Goal: Download file/media

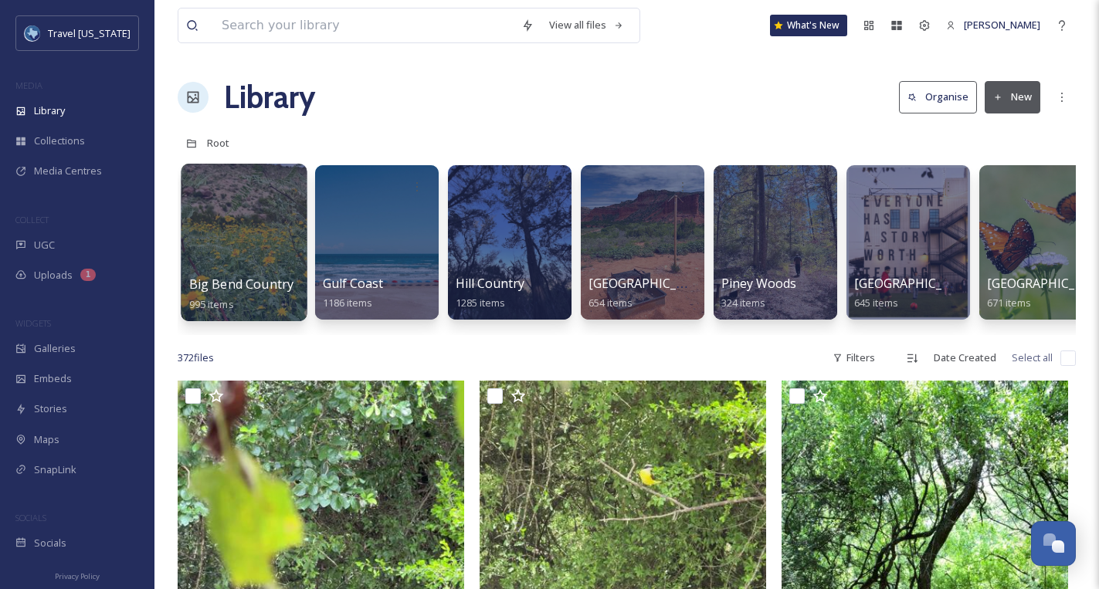
click at [212, 208] on div at bounding box center [244, 243] width 126 height 158
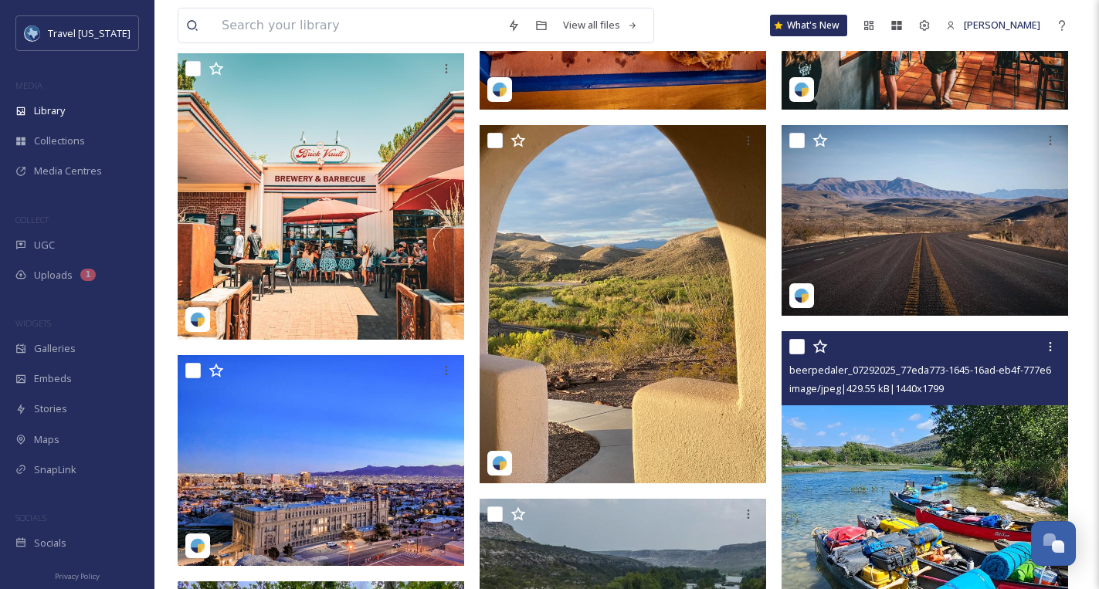
scroll to position [1210, 0]
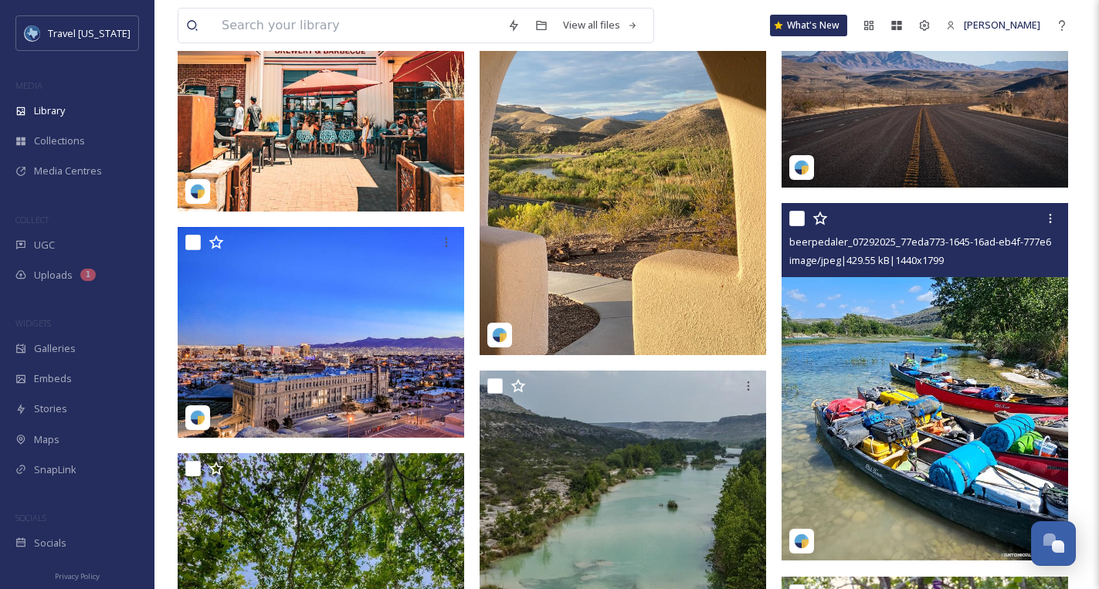
click at [875, 339] on img at bounding box center [925, 382] width 287 height 358
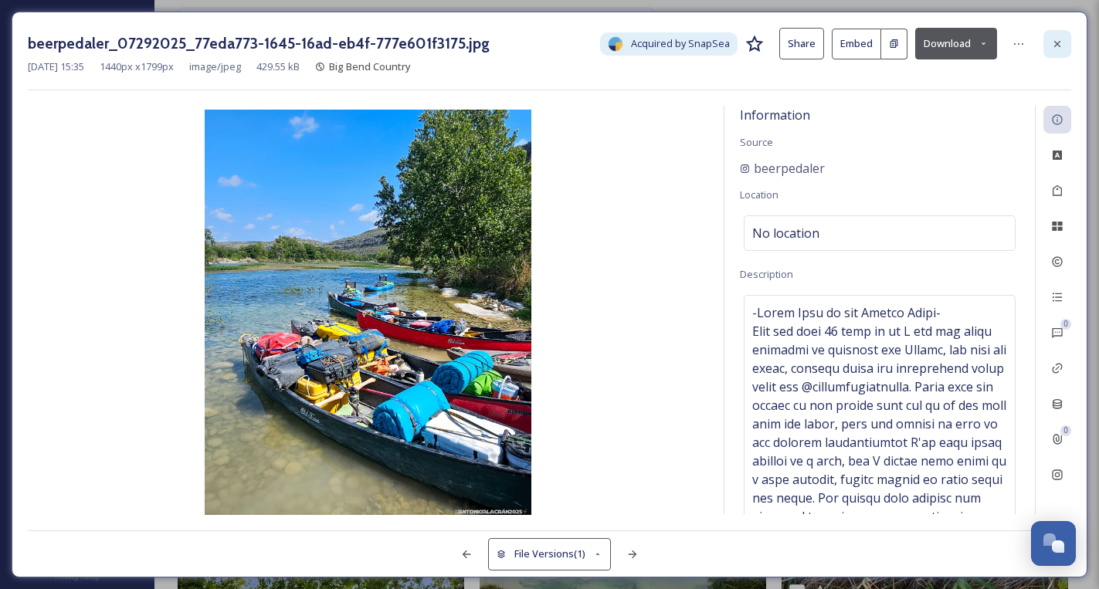
drag, startPoint x: 1044, startPoint y: 44, endPoint x: 941, endPoint y: 189, distance: 178.4
click at [1044, 44] on div at bounding box center [1058, 44] width 28 height 28
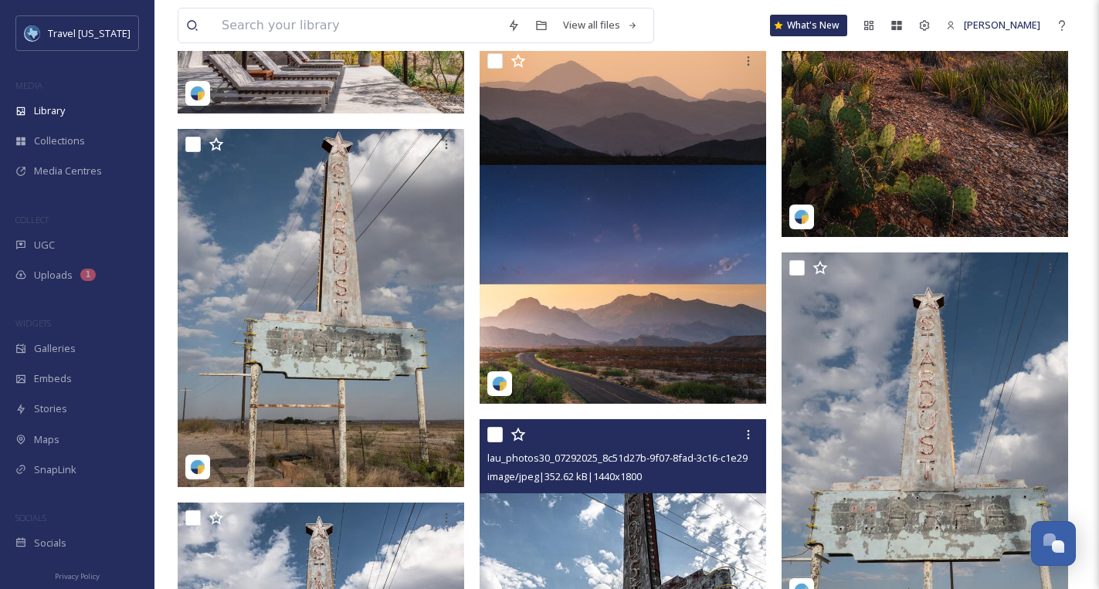
scroll to position [3380, 0]
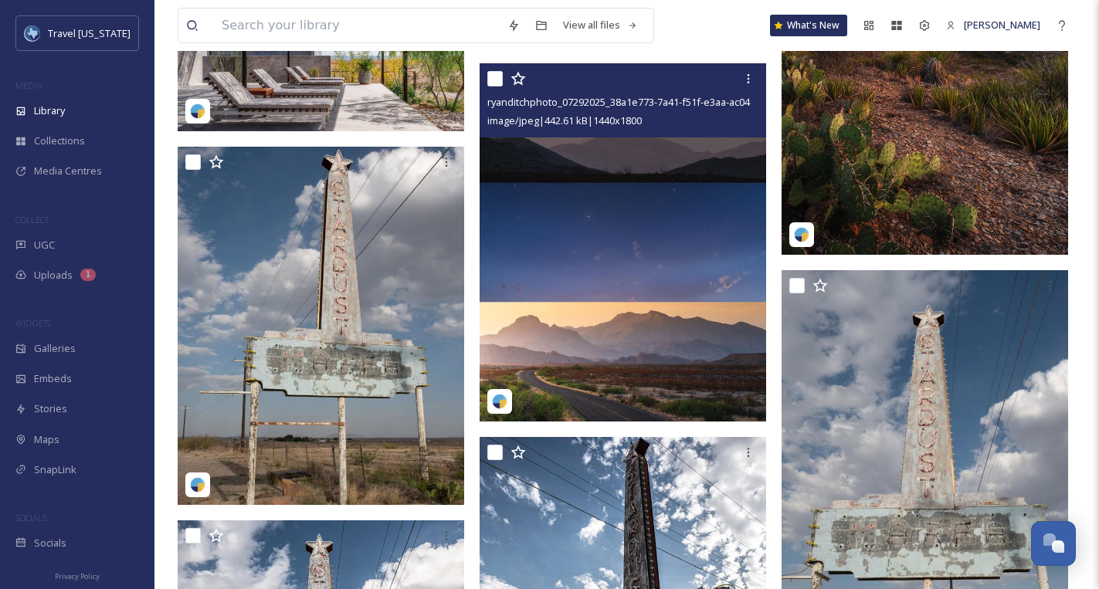
click at [651, 314] on img at bounding box center [623, 242] width 287 height 358
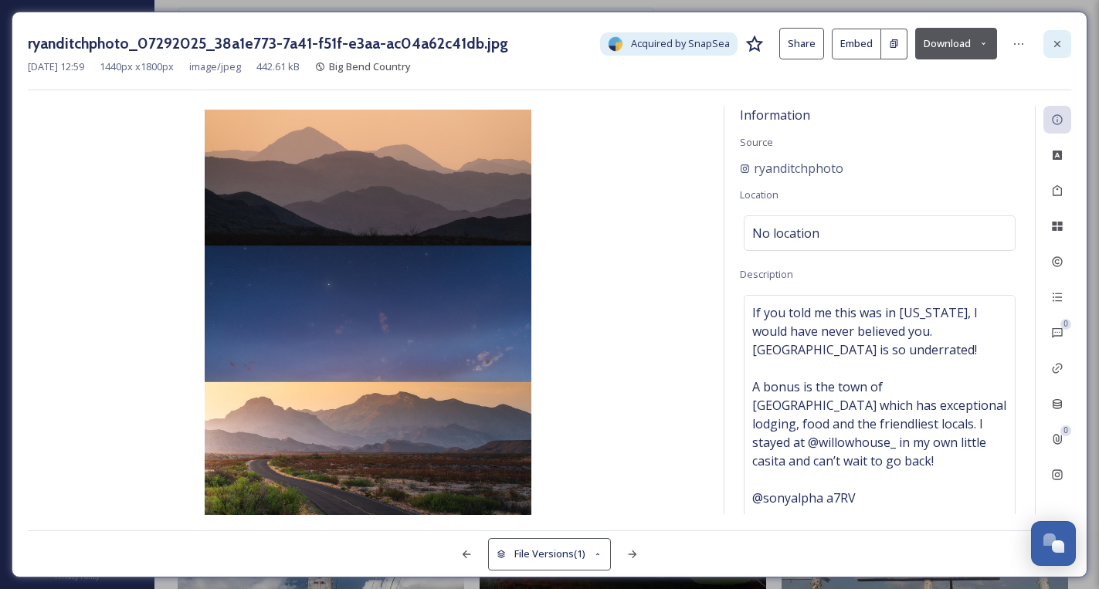
click at [1056, 39] on icon at bounding box center [1057, 44] width 12 height 12
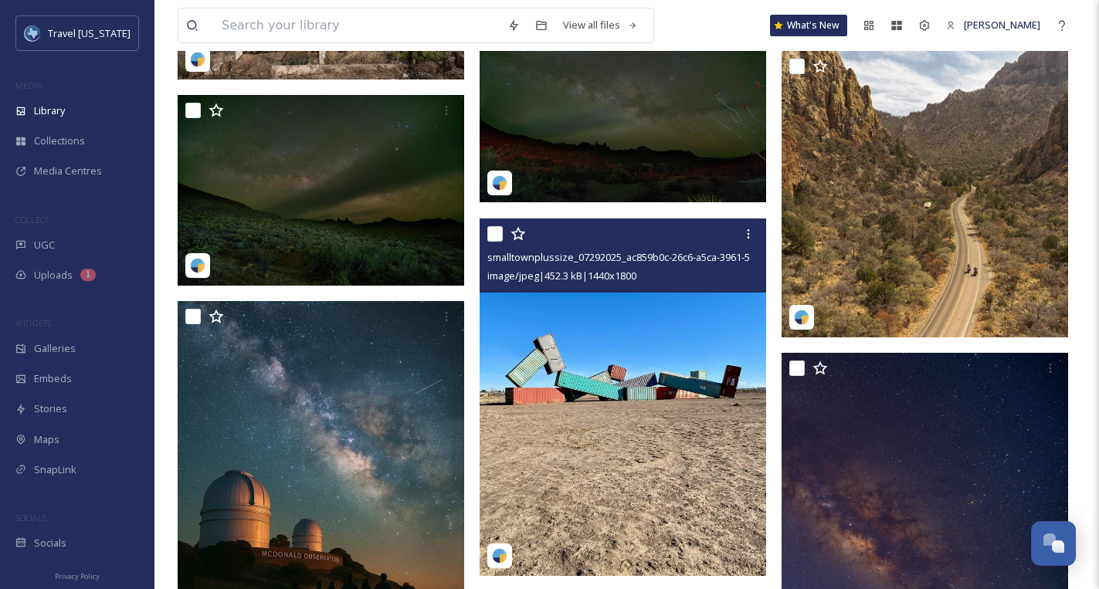
scroll to position [4182, 0]
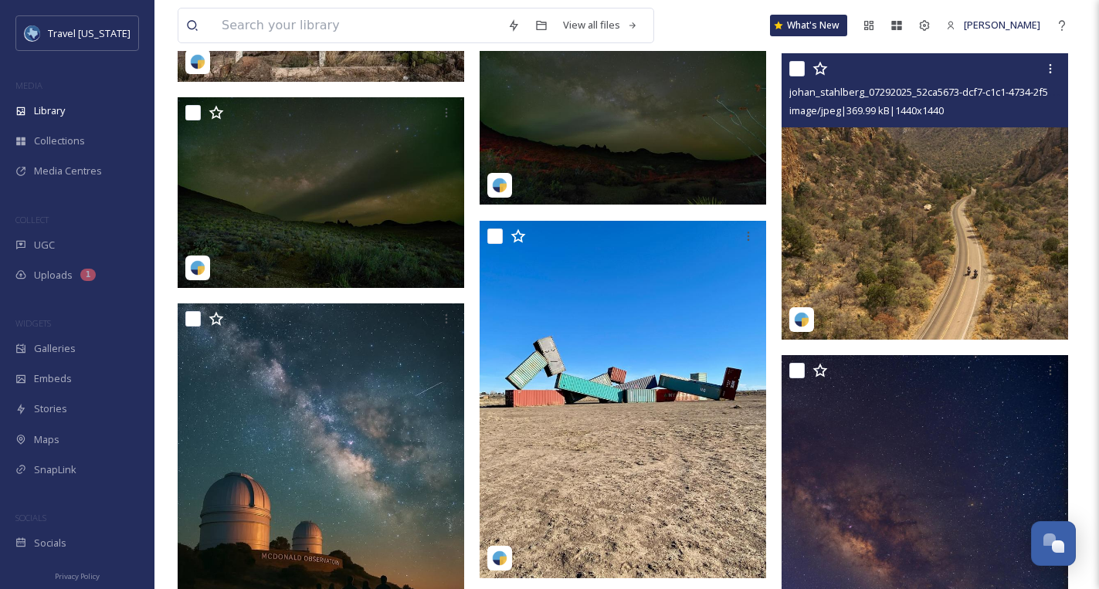
click at [888, 205] on img at bounding box center [925, 196] width 287 height 287
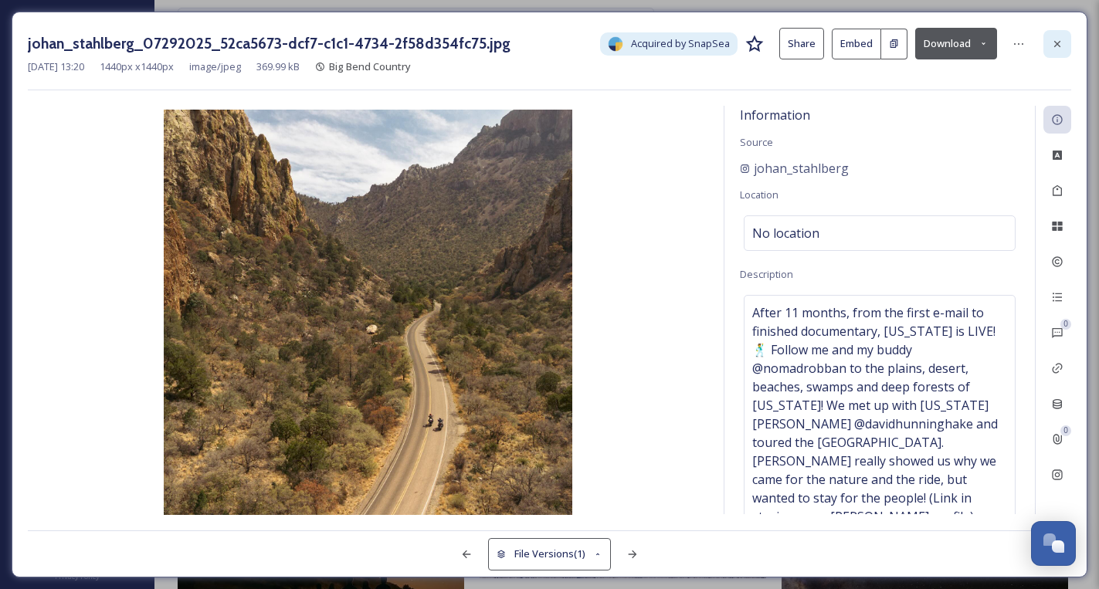
click at [1058, 39] on icon at bounding box center [1057, 44] width 12 height 12
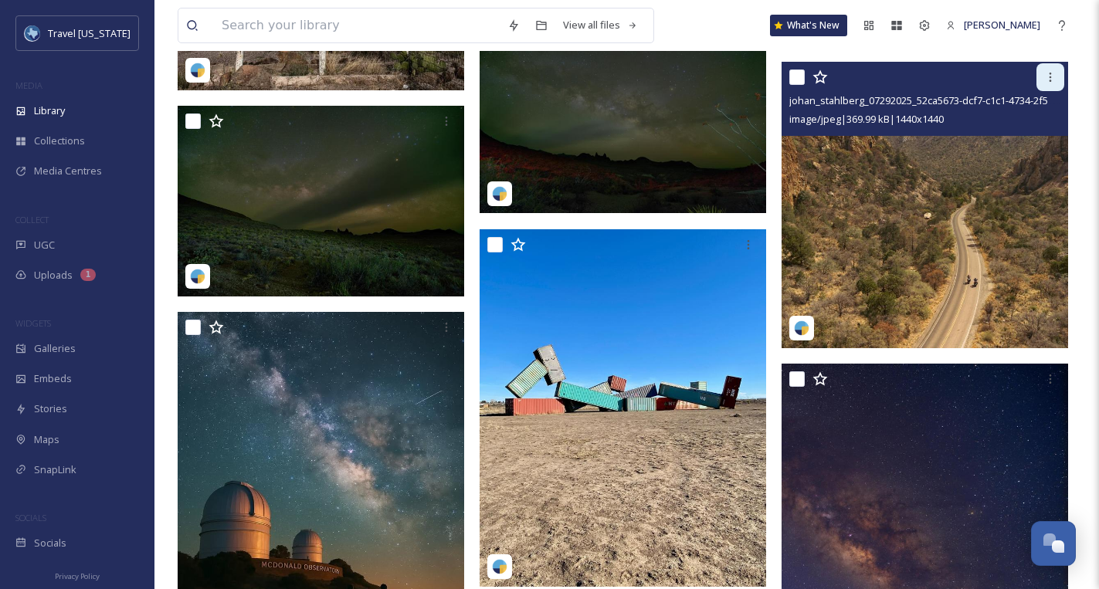
click at [1045, 79] on icon at bounding box center [1050, 77] width 12 height 12
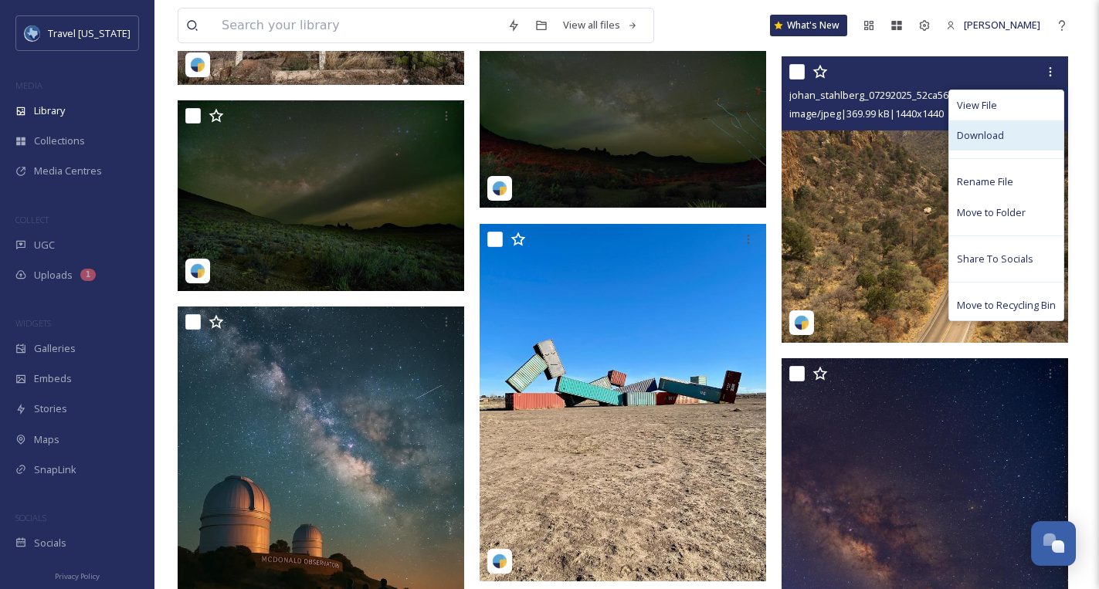
click at [992, 131] on span "Download" at bounding box center [980, 135] width 47 height 15
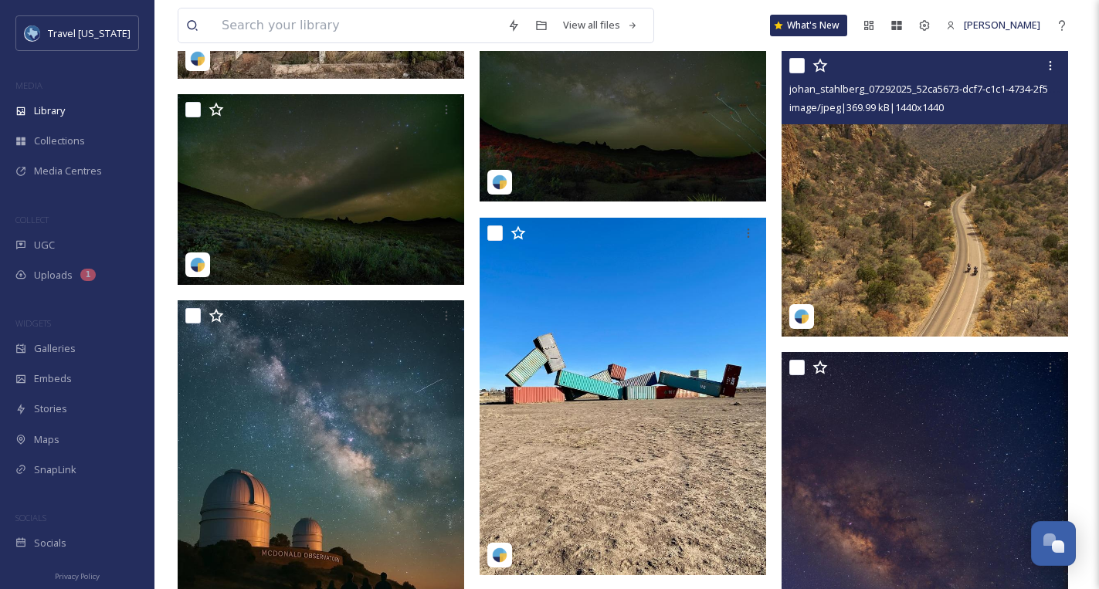
scroll to position [4182, 0]
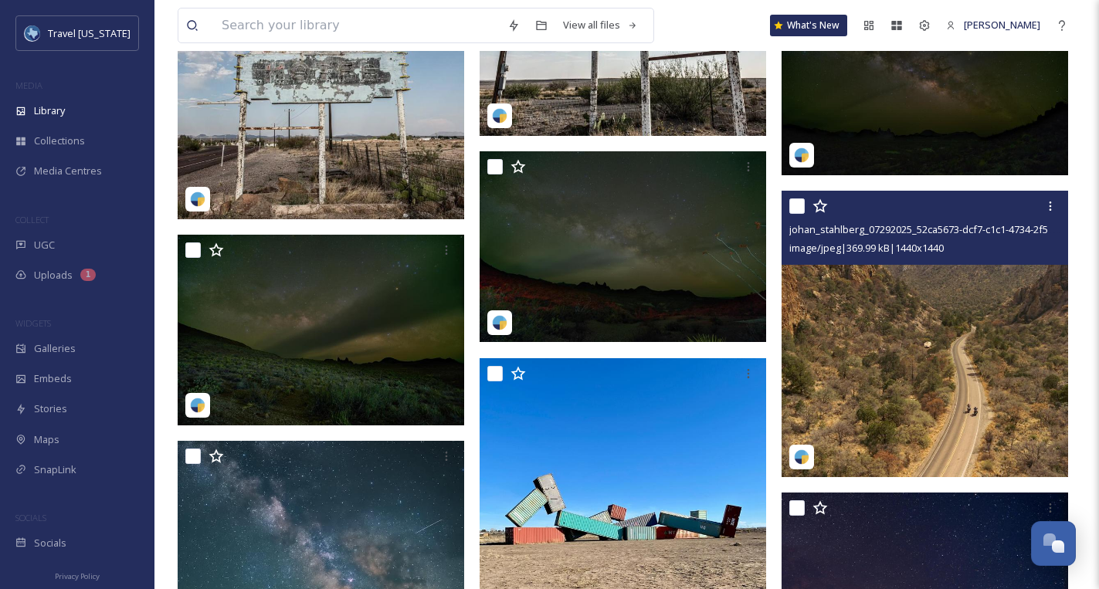
click at [929, 273] on img at bounding box center [925, 334] width 287 height 287
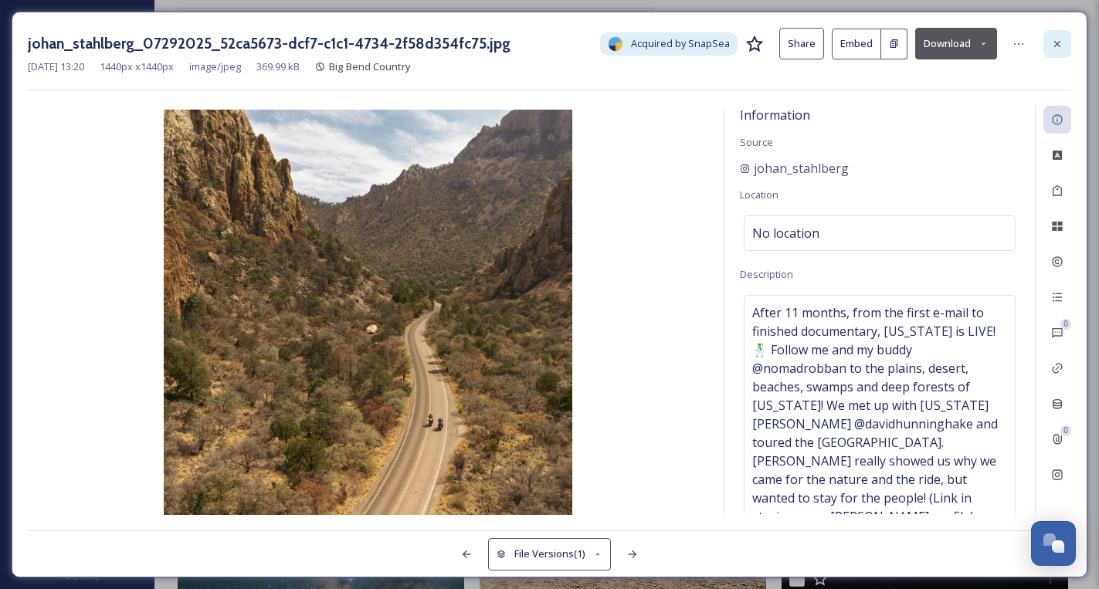
click at [1057, 43] on icon at bounding box center [1058, 43] width 6 height 6
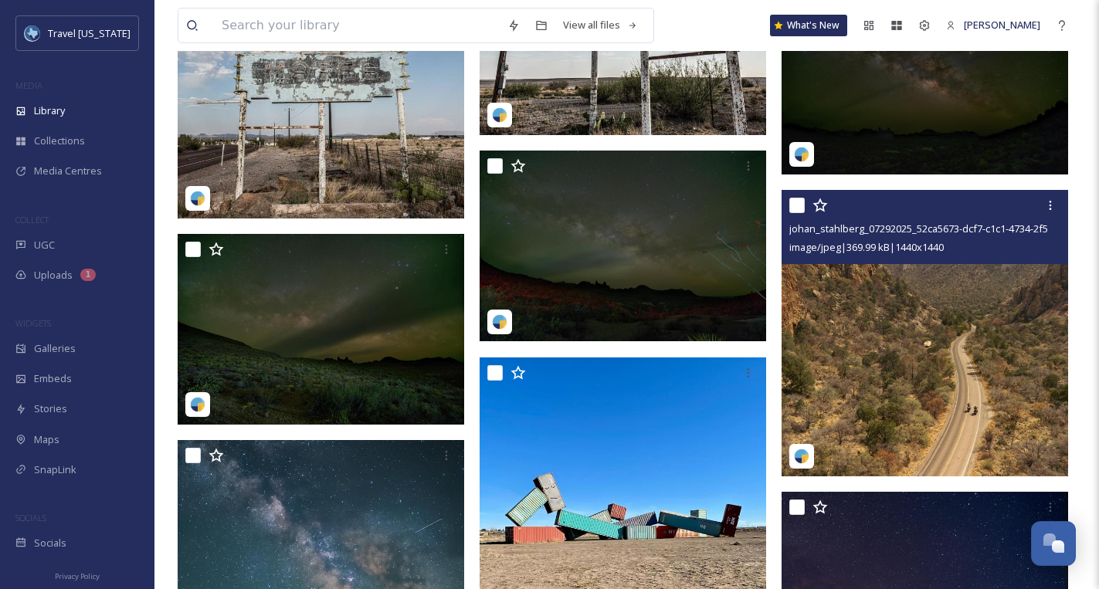
click at [888, 345] on img at bounding box center [925, 333] width 287 height 287
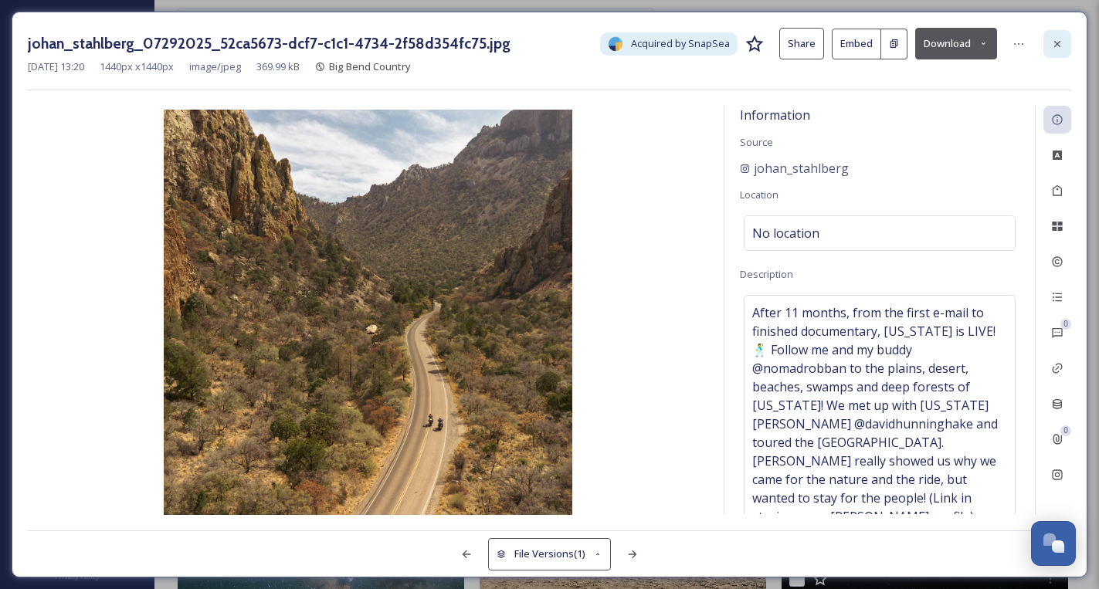
click at [1062, 48] on icon at bounding box center [1057, 44] width 12 height 12
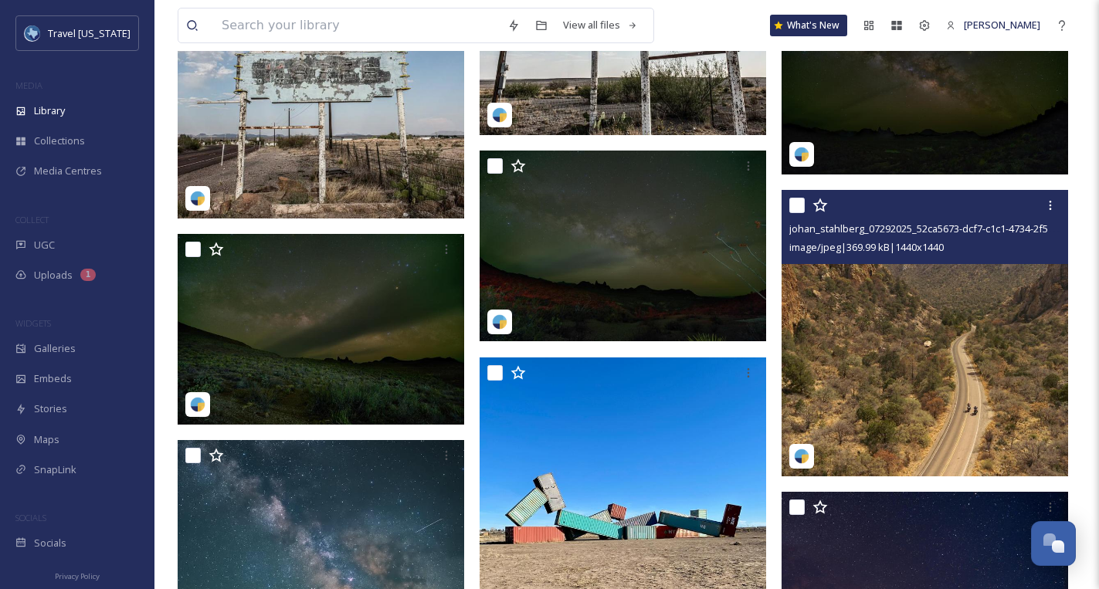
click at [799, 457] on img at bounding box center [801, 456] width 15 height 15
click at [949, 417] on img at bounding box center [925, 333] width 287 height 287
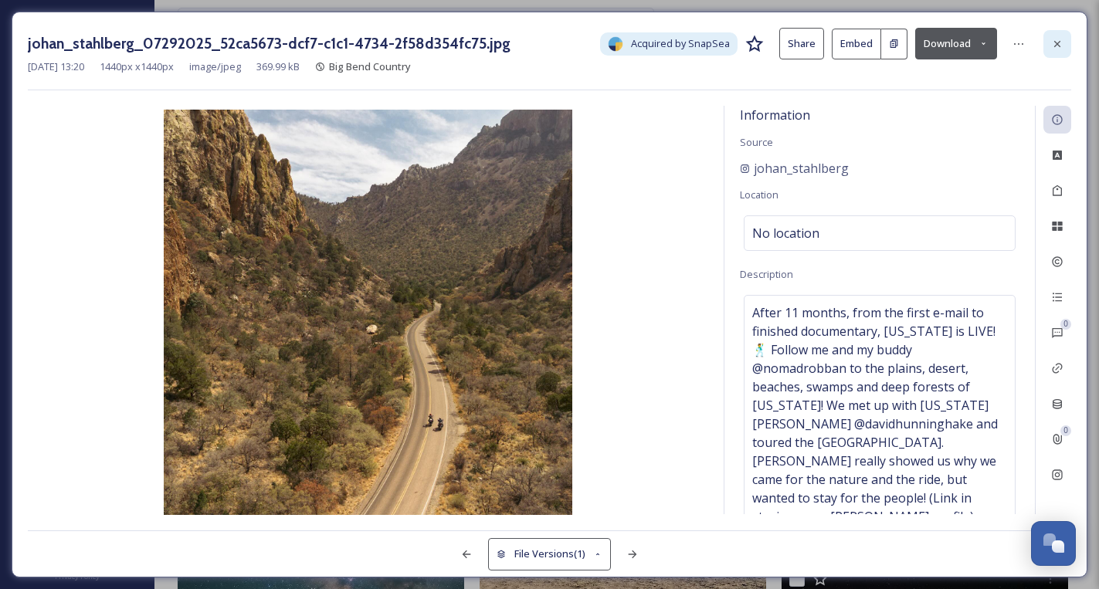
click at [1062, 49] on icon at bounding box center [1057, 44] width 12 height 12
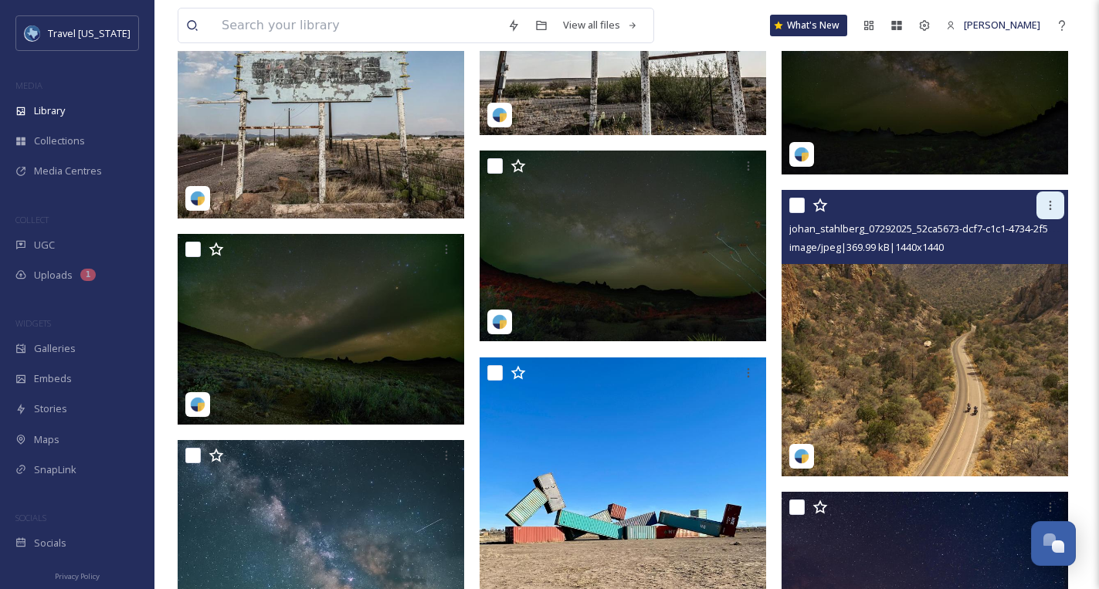
click at [1044, 204] on icon at bounding box center [1050, 205] width 12 height 12
drag, startPoint x: 982, startPoint y: 216, endPoint x: 942, endPoint y: 222, distance: 39.9
click at [982, 216] on div at bounding box center [927, 206] width 275 height 28
drag, startPoint x: 853, startPoint y: 225, endPoint x: 837, endPoint y: 238, distance: 20.9
click at [853, 225] on span "johan_stahlberg_07292025_52ca5673-dcf7-c1c1-4734-2f58d354fc75.jpg" at bounding box center [951, 228] width 322 height 15
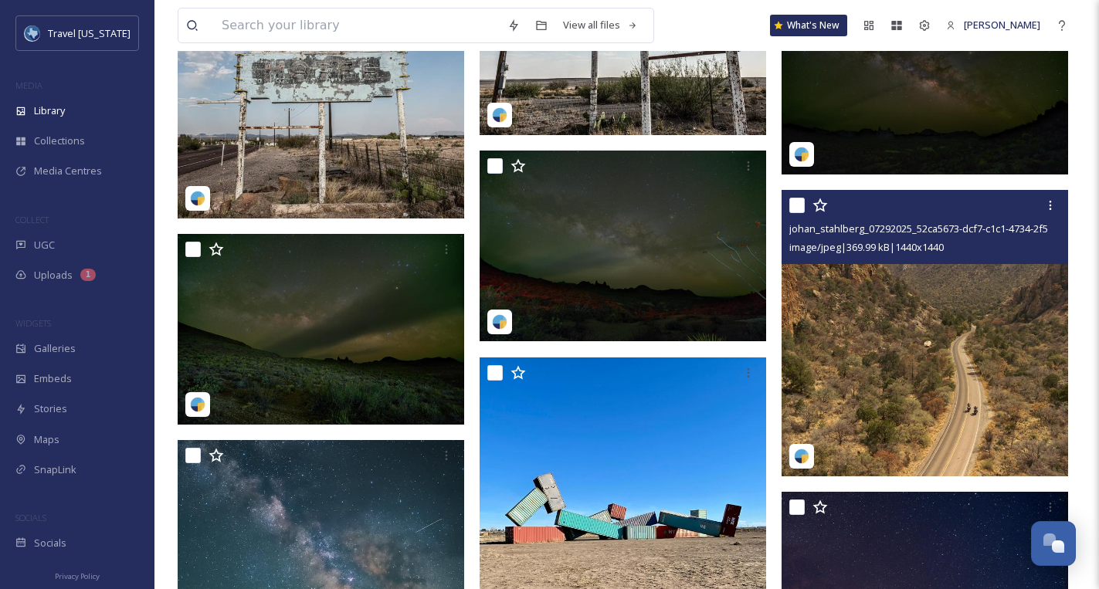
click at [864, 300] on img at bounding box center [925, 333] width 287 height 287
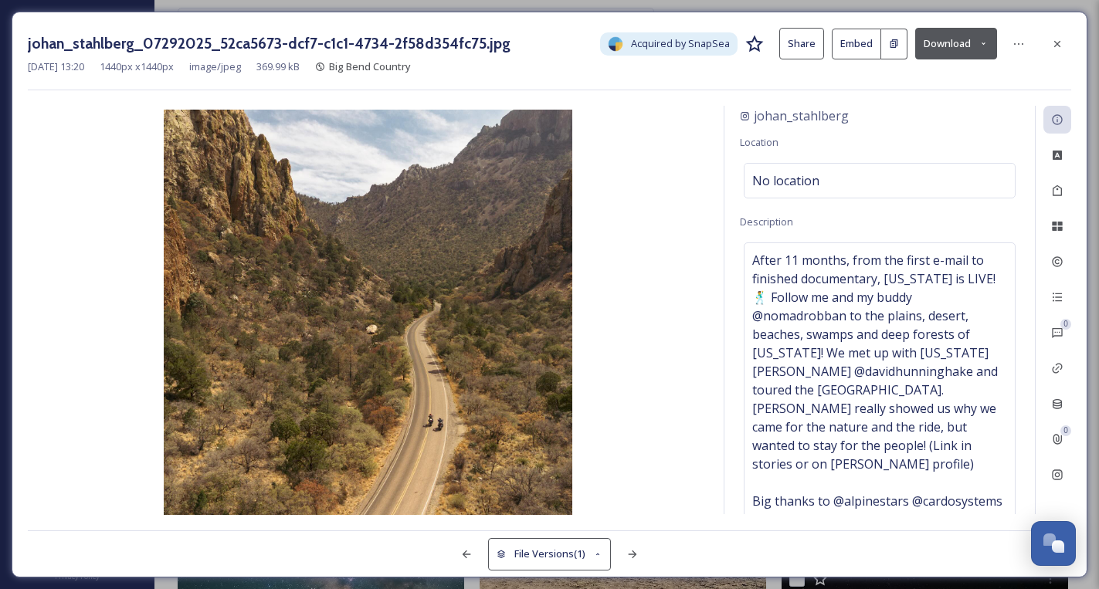
scroll to position [60, 0]
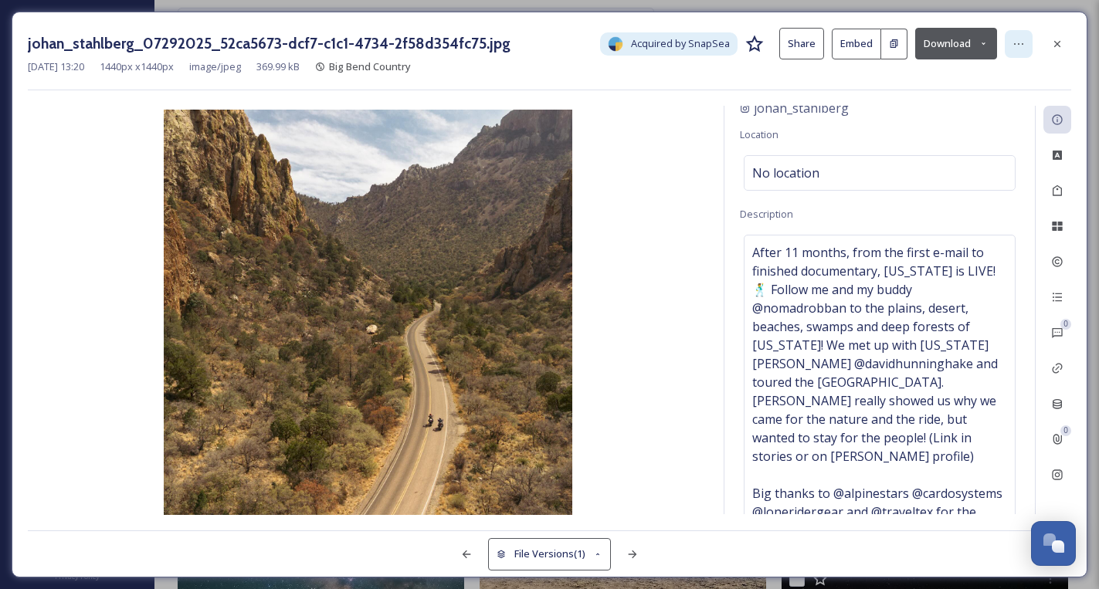
click at [1021, 48] on icon at bounding box center [1019, 44] width 12 height 12
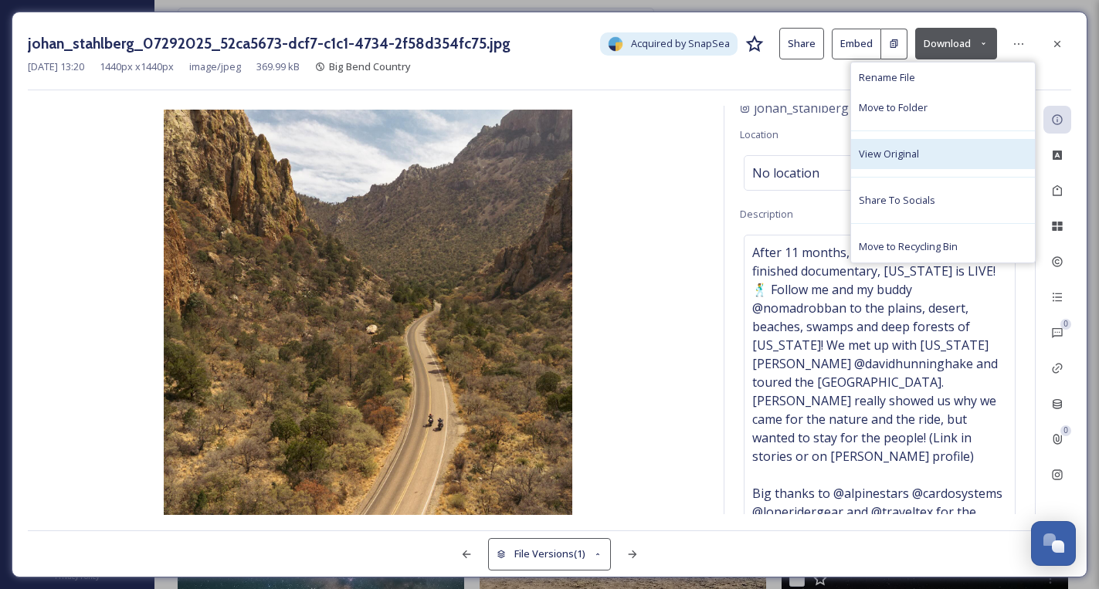
click at [953, 146] on div "View Original" at bounding box center [943, 154] width 184 height 30
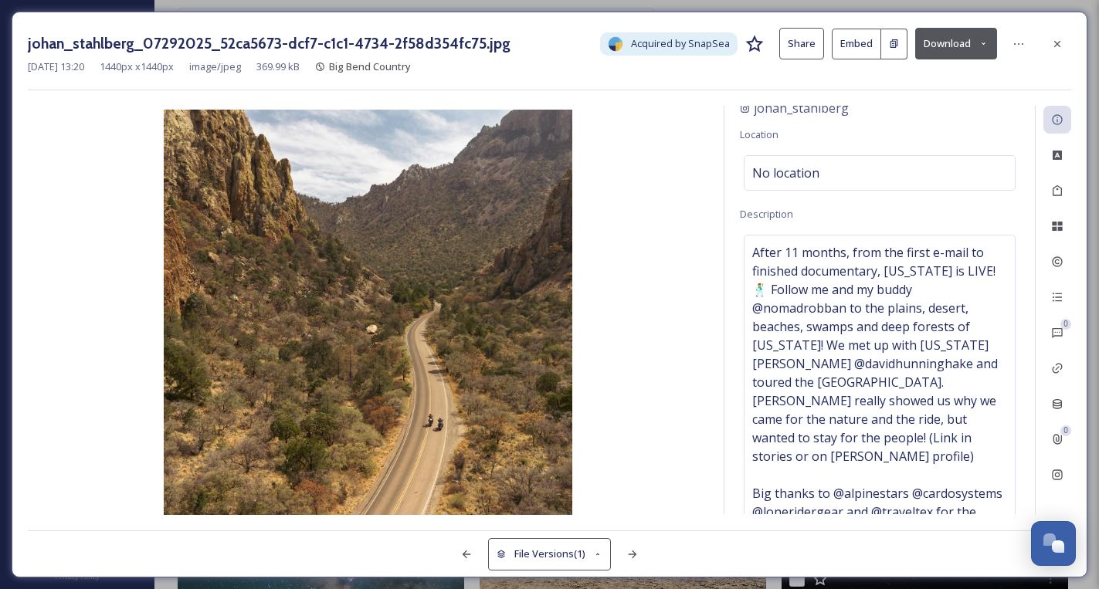
scroll to position [0, 0]
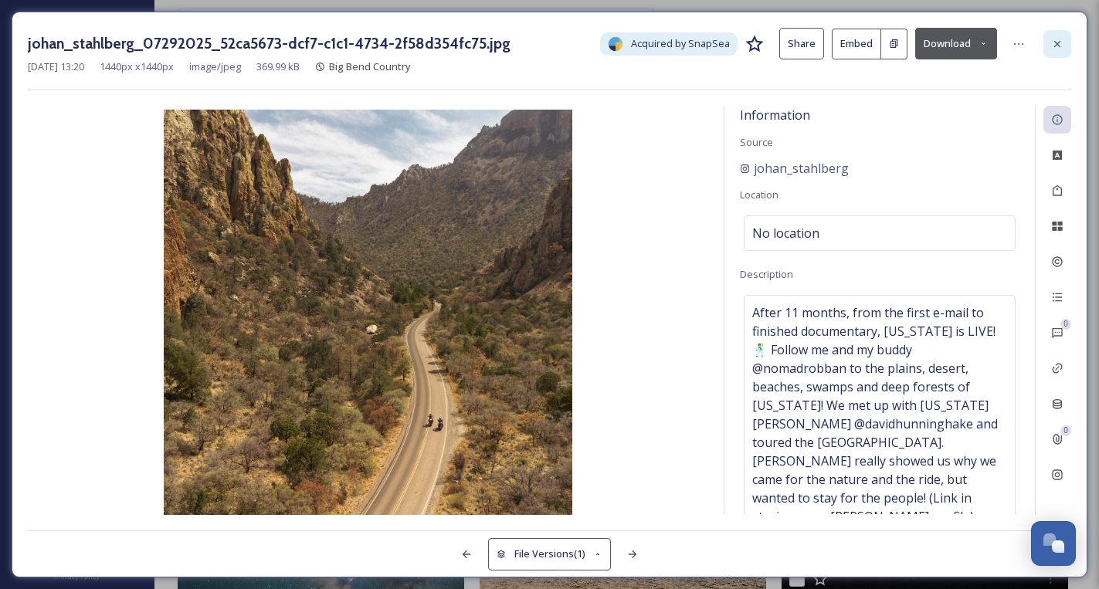
click at [1055, 40] on icon at bounding box center [1057, 44] width 12 height 12
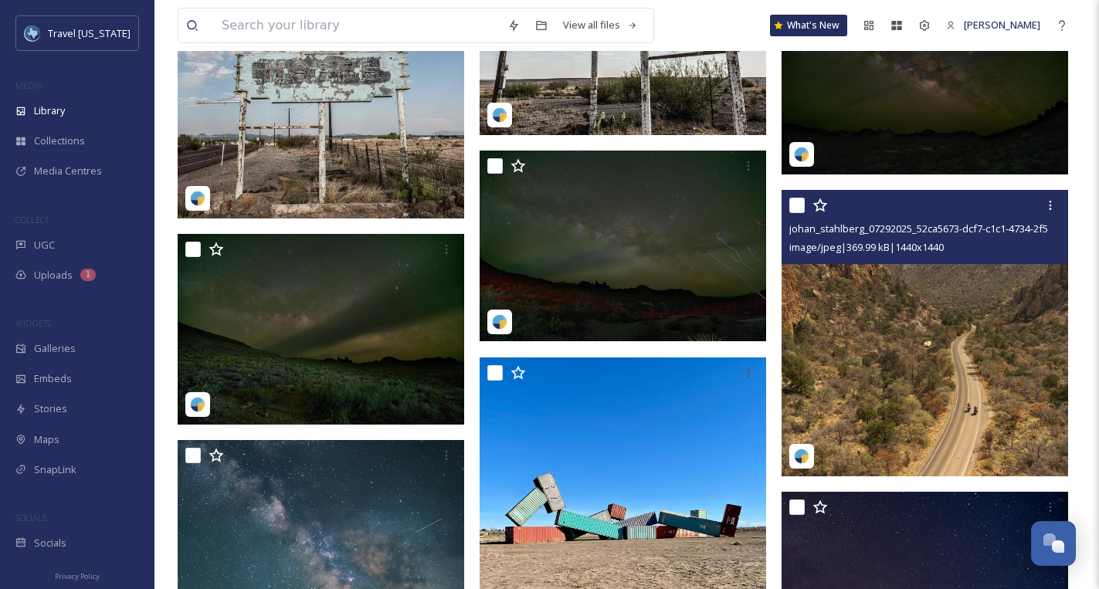
click at [943, 284] on img at bounding box center [925, 333] width 287 height 287
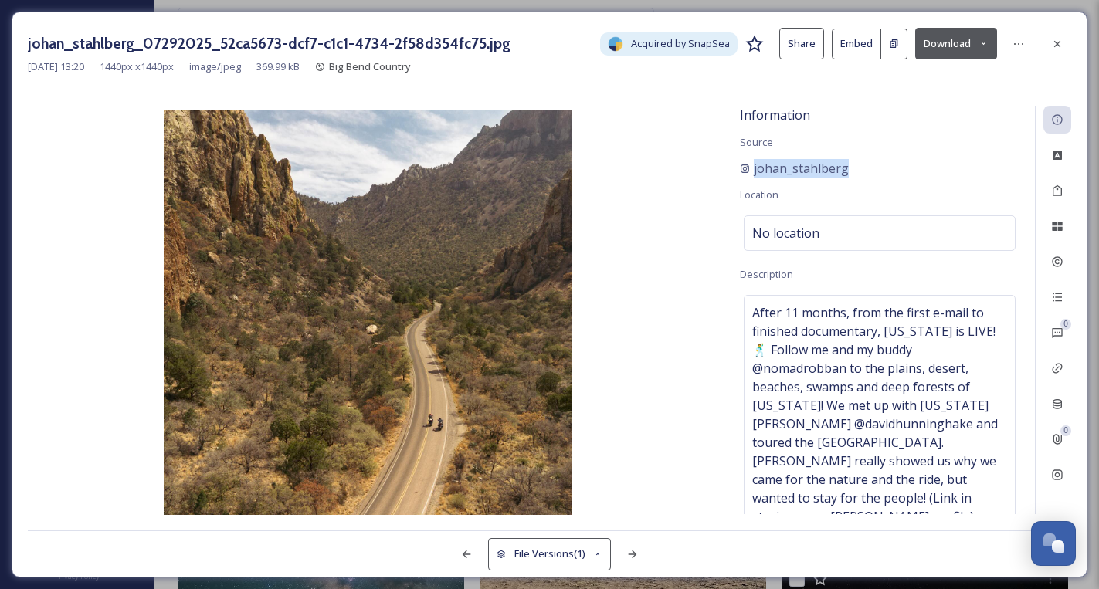
drag, startPoint x: 752, startPoint y: 157, endPoint x: 854, endPoint y: 171, distance: 102.9
click at [854, 171] on div "Information Source johan_stahlberg Location No location Description After 11 mo…" at bounding box center [880, 310] width 311 height 409
copy div "johan_stahlberg"
click at [1052, 46] on icon at bounding box center [1057, 44] width 12 height 12
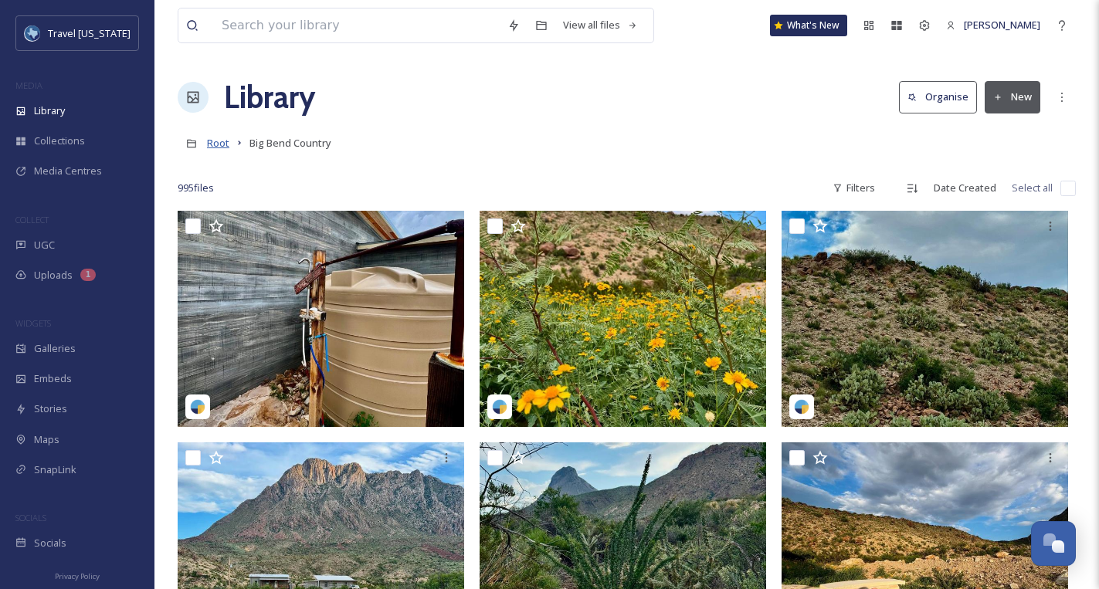
click at [222, 150] on span "Root" at bounding box center [218, 143] width 22 height 14
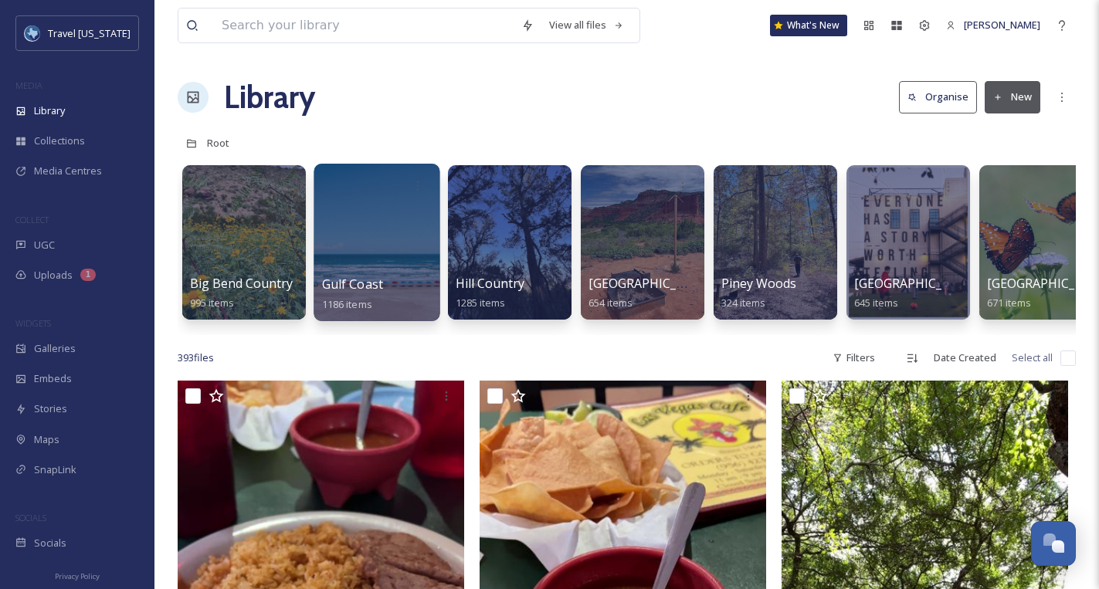
click at [382, 231] on div at bounding box center [377, 243] width 126 height 158
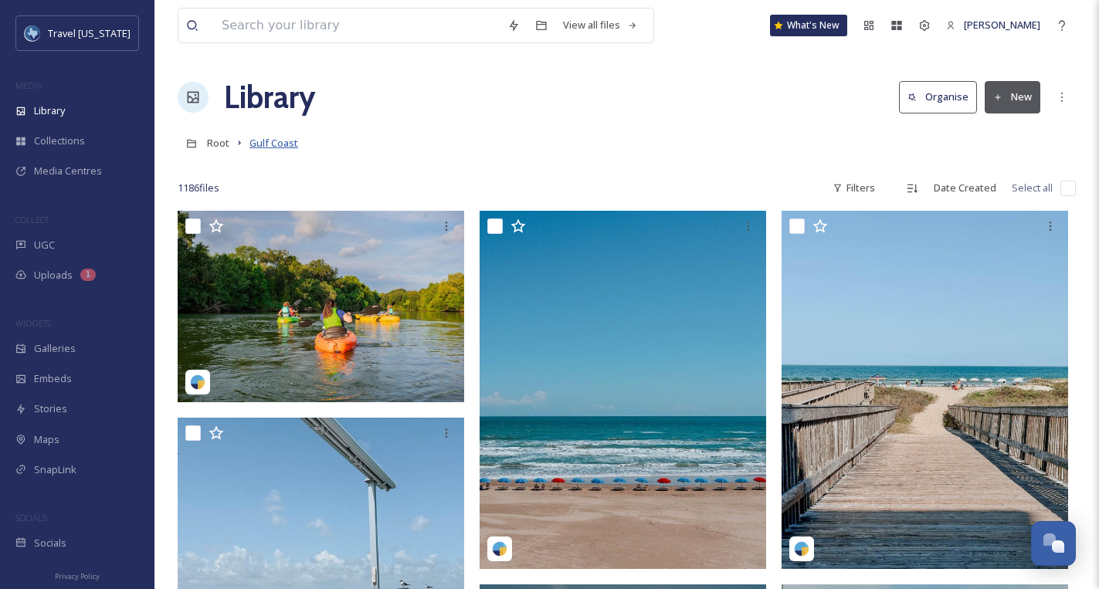
click at [255, 146] on span "Gulf Coast" at bounding box center [274, 143] width 49 height 14
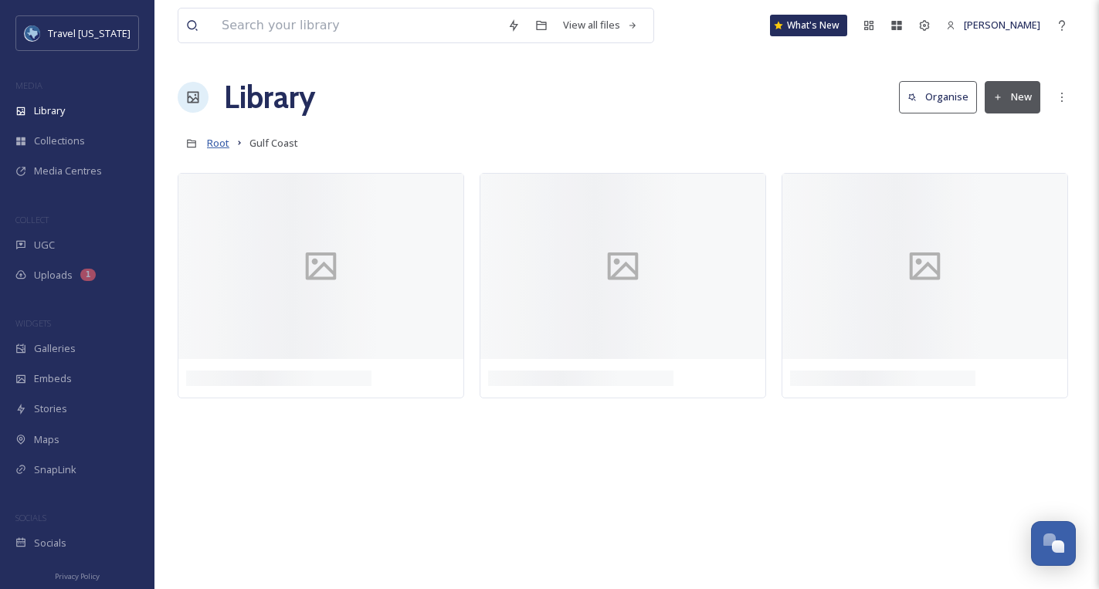
click at [218, 144] on span "Root" at bounding box center [218, 143] width 22 height 14
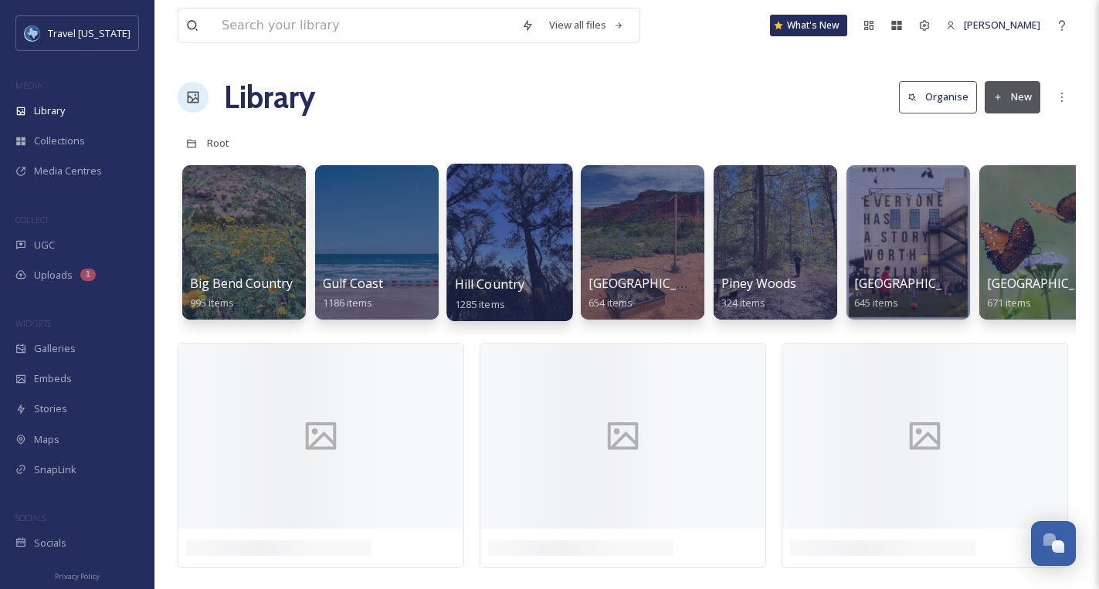
click at [503, 239] on div at bounding box center [510, 243] width 126 height 158
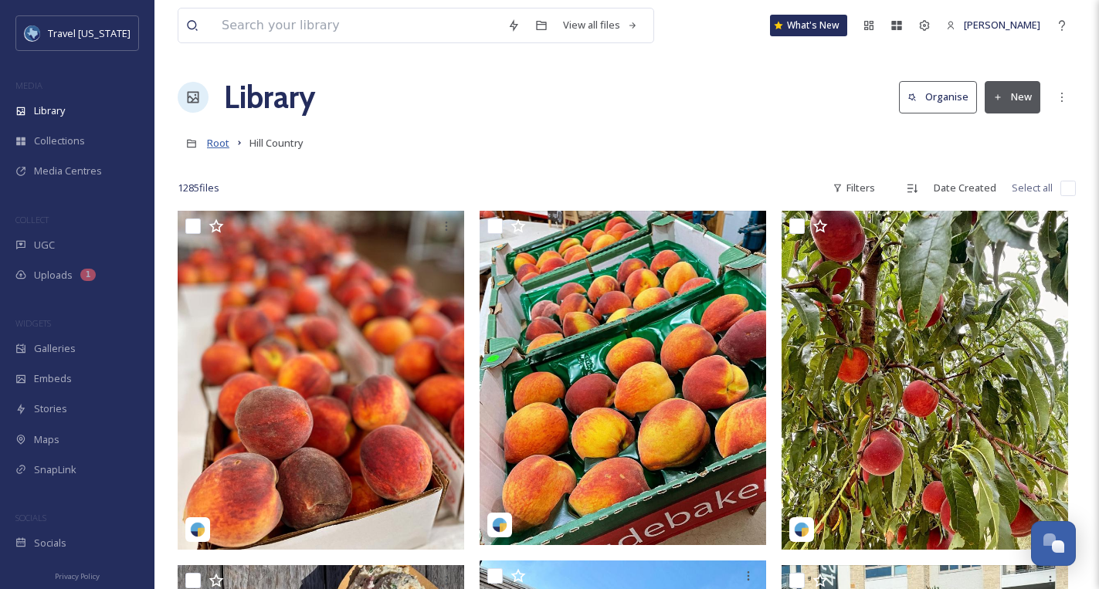
click at [222, 145] on span "Root" at bounding box center [218, 143] width 22 height 14
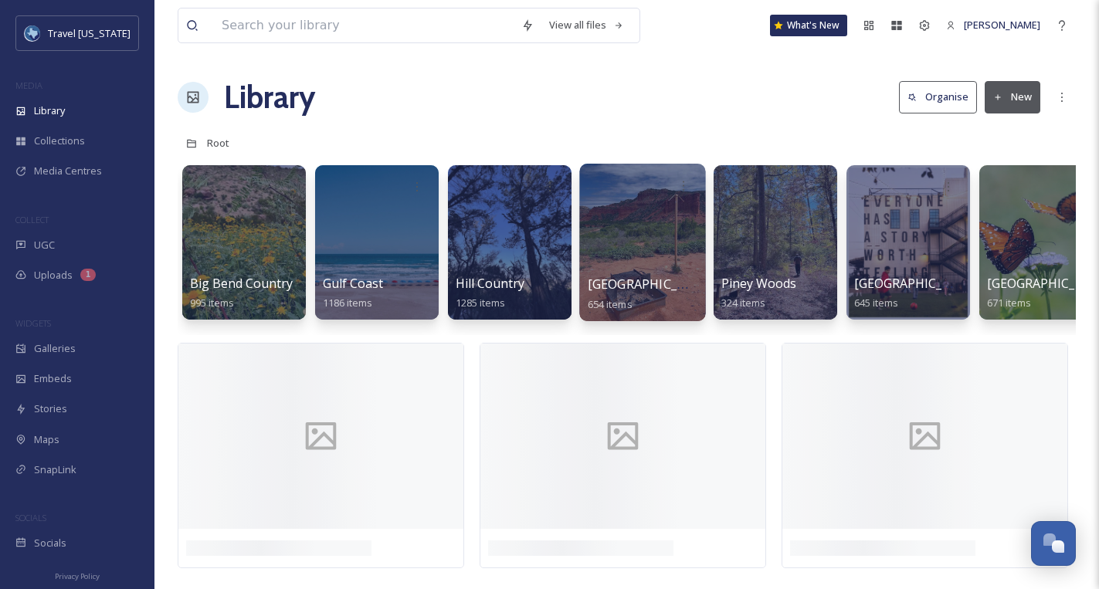
click at [618, 233] on div at bounding box center [642, 243] width 126 height 158
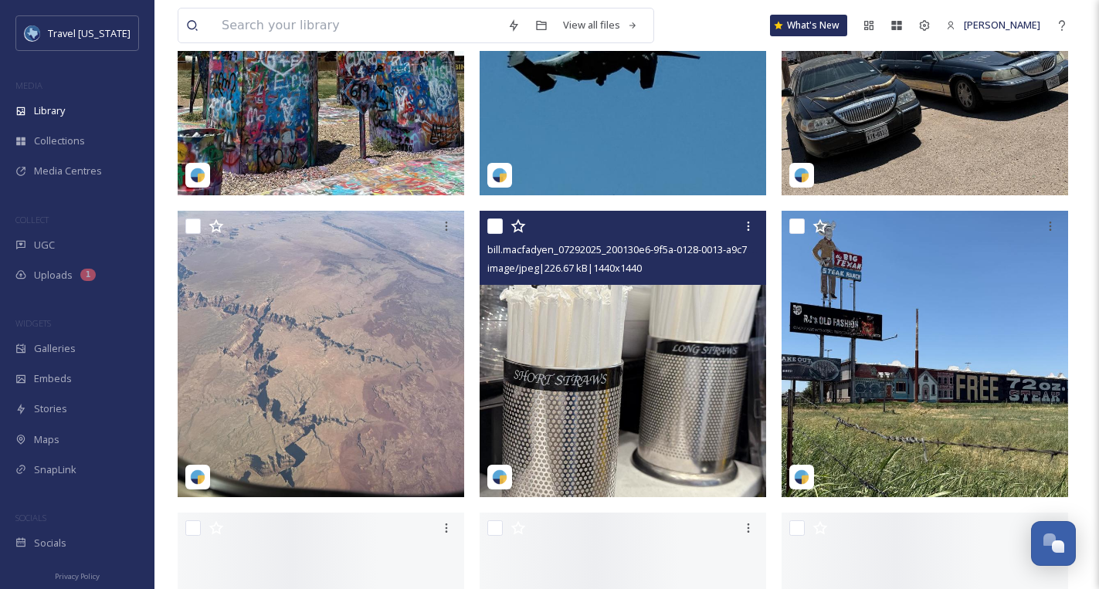
scroll to position [1669, 0]
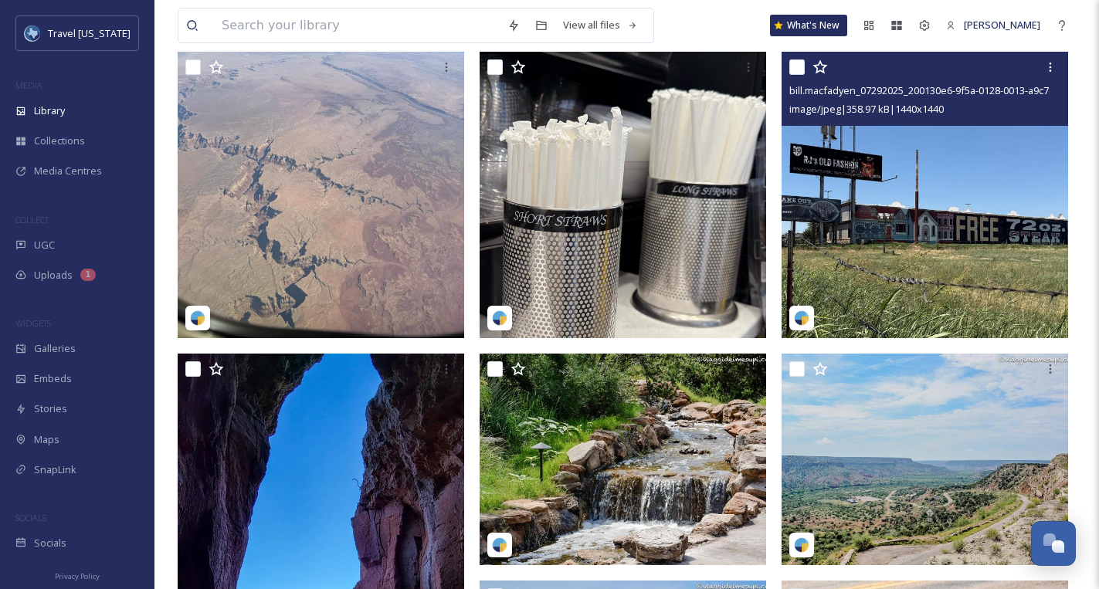
click at [867, 121] on div "bill.macfadyen_07292025_200130e6-9f5a-0128-0013-a9c7ee1f0340.jpg image/jpeg | 3…" at bounding box center [925, 89] width 287 height 74
click at [891, 157] on img at bounding box center [925, 195] width 287 height 287
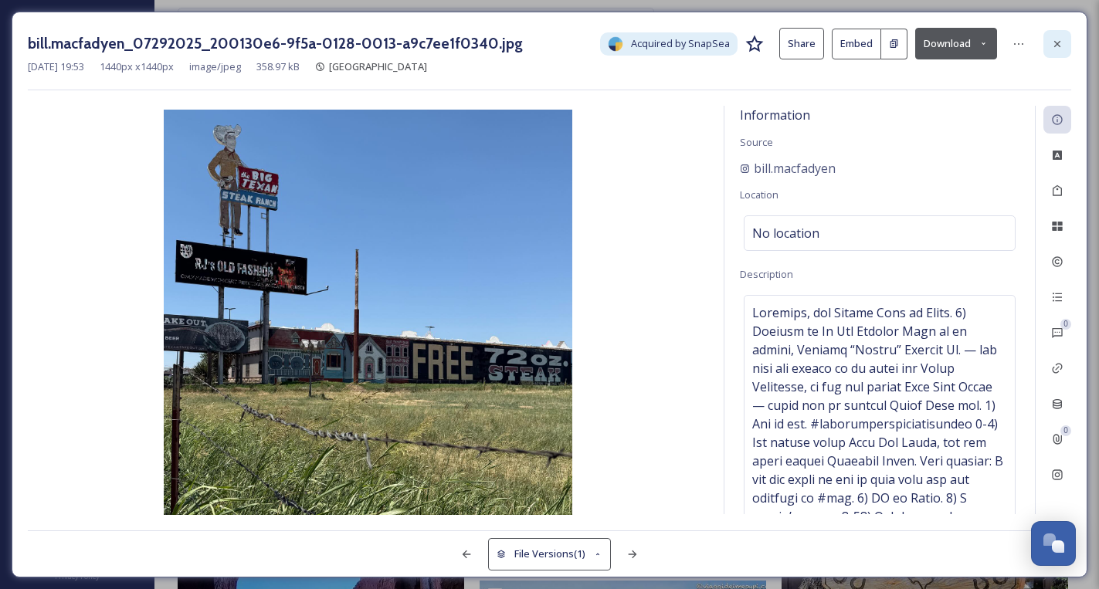
click at [1054, 44] on icon at bounding box center [1057, 44] width 12 height 12
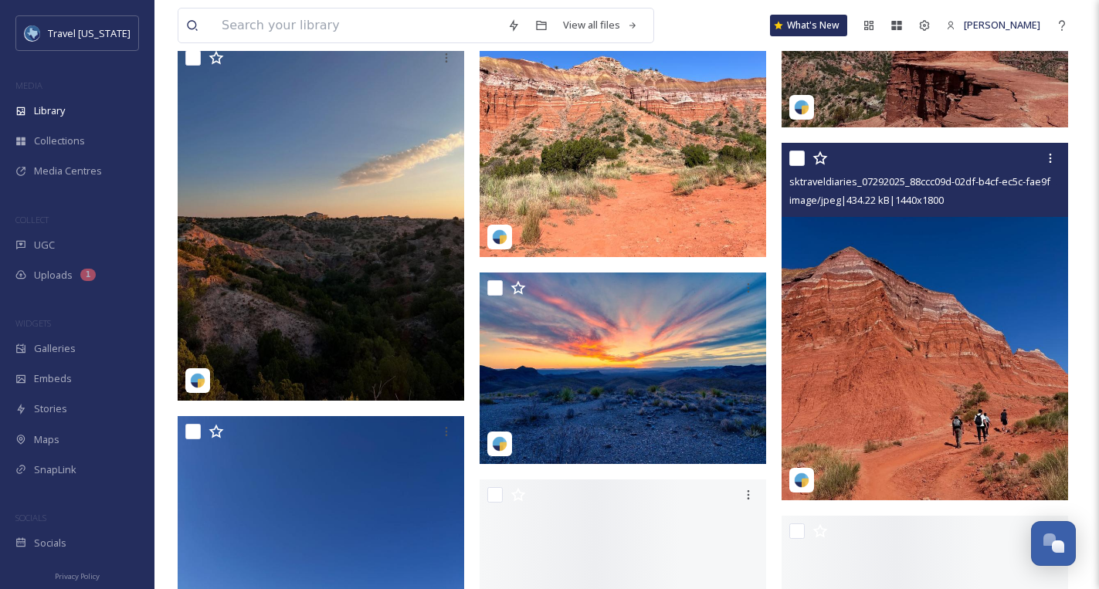
scroll to position [8544, 0]
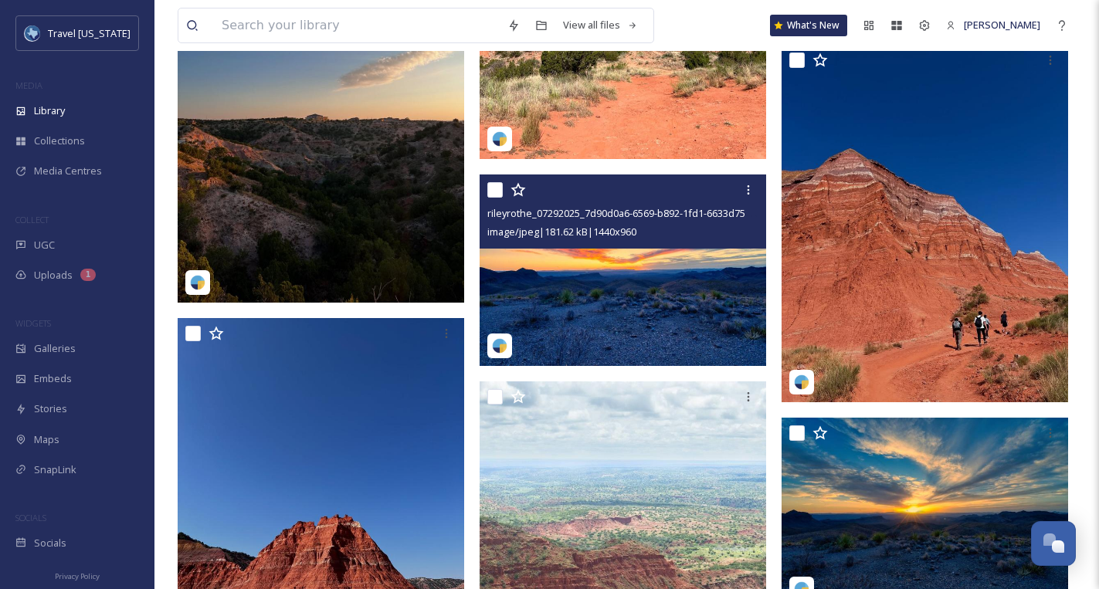
click at [632, 259] on img at bounding box center [623, 271] width 287 height 192
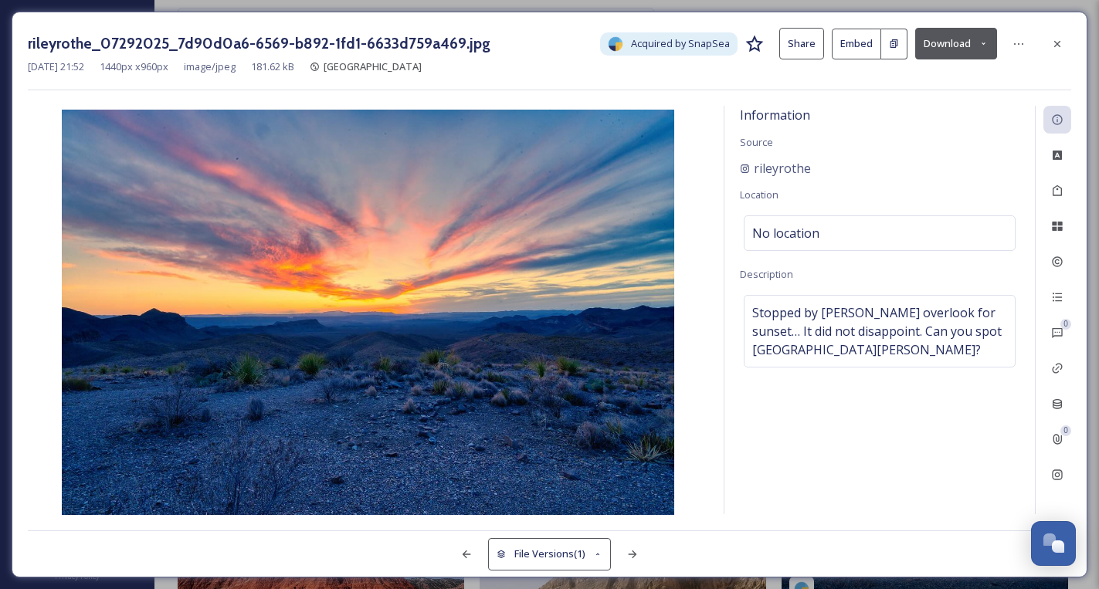
click at [1038, 60] on div "[DATE] 21:52 1440 px x 960 px image/jpeg 181.62 kB Panhandle Plains" at bounding box center [550, 66] width 1044 height 15
click at [1049, 49] on div at bounding box center [1058, 44] width 28 height 28
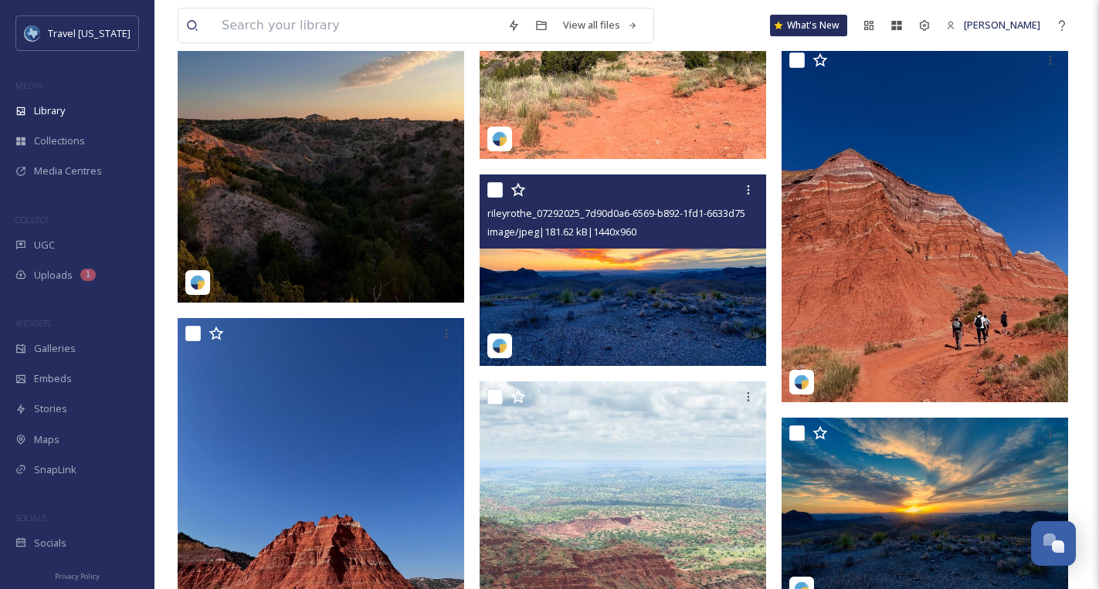
click at [662, 315] on img at bounding box center [623, 271] width 287 height 192
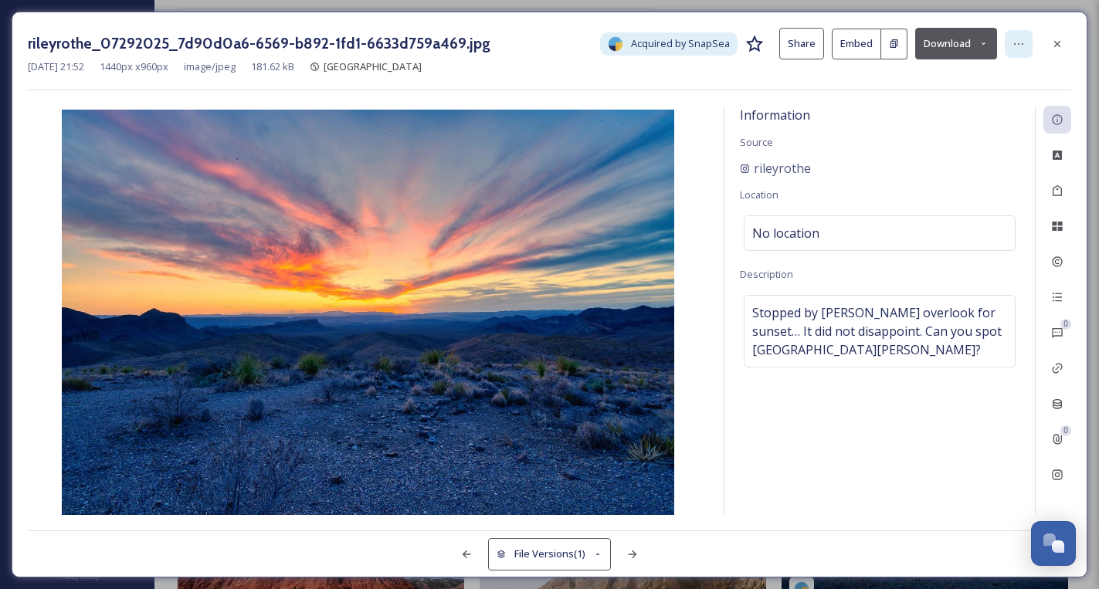
click at [1016, 38] on icon at bounding box center [1019, 44] width 12 height 12
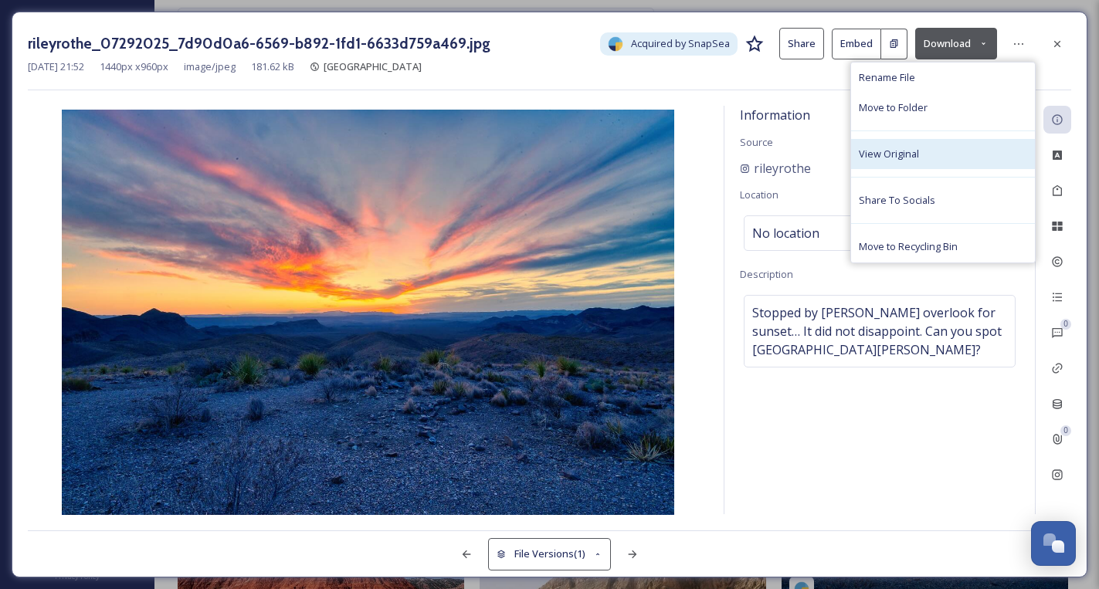
click at [957, 151] on div "View Original" at bounding box center [943, 154] width 184 height 30
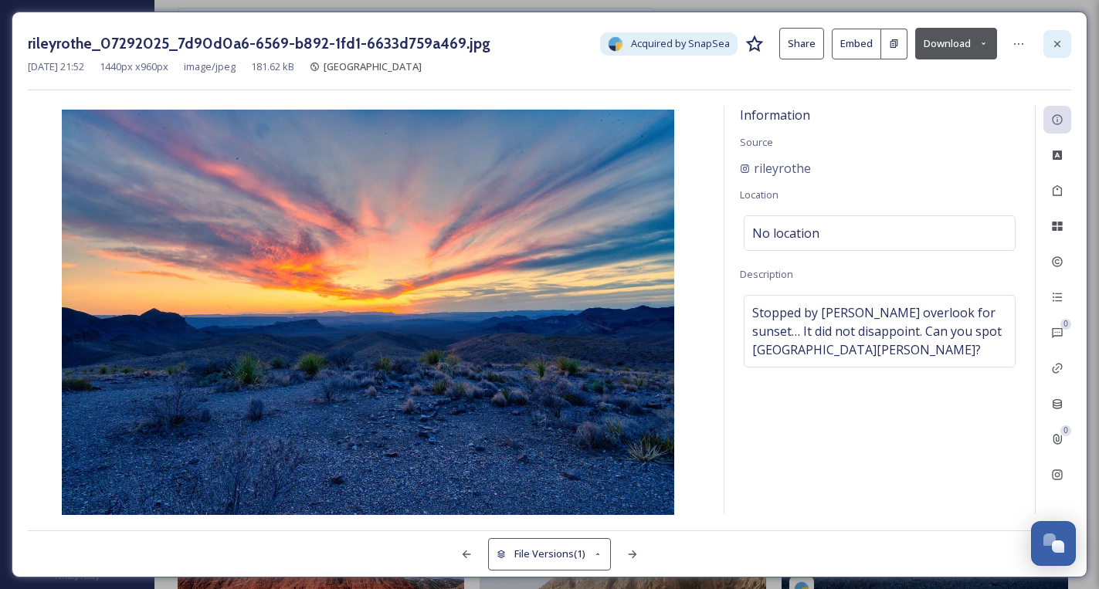
click at [1050, 56] on div at bounding box center [1058, 44] width 28 height 28
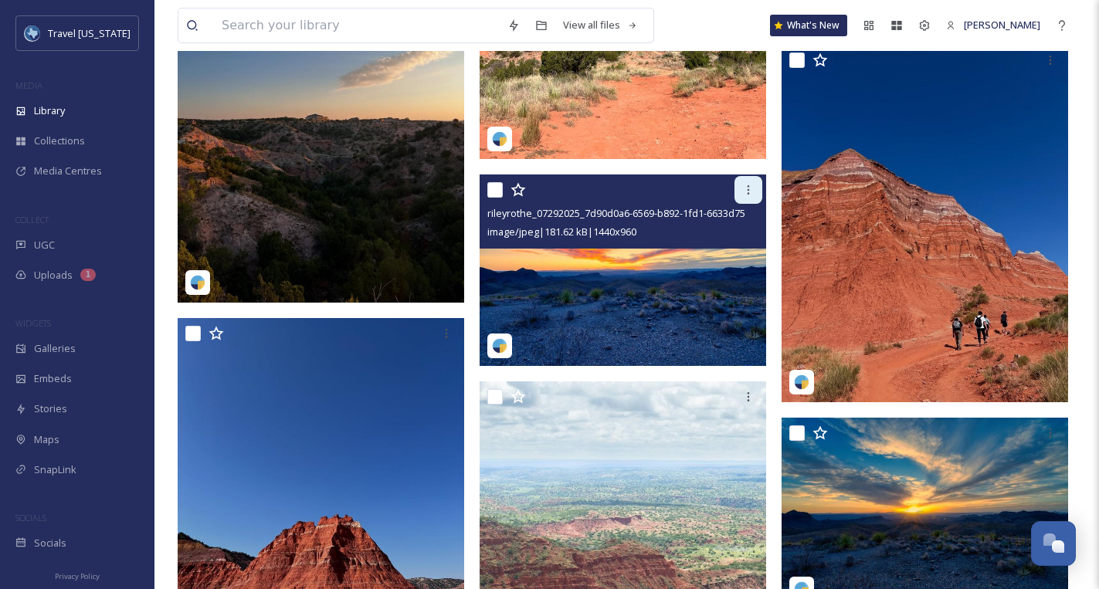
click at [745, 191] on icon at bounding box center [748, 190] width 12 height 12
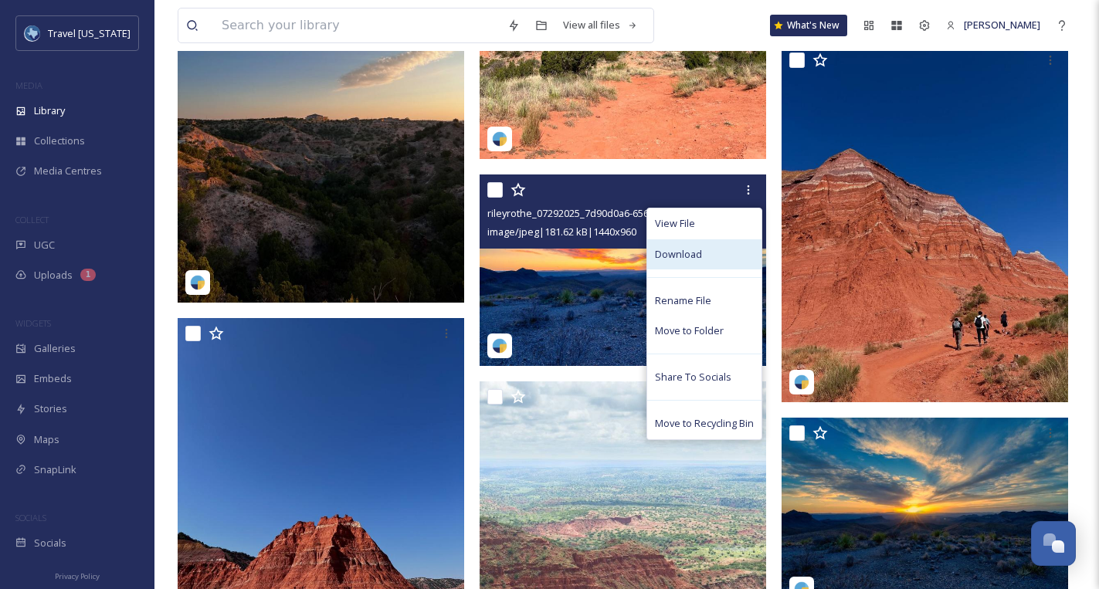
click at [694, 243] on div "Download" at bounding box center [704, 254] width 114 height 30
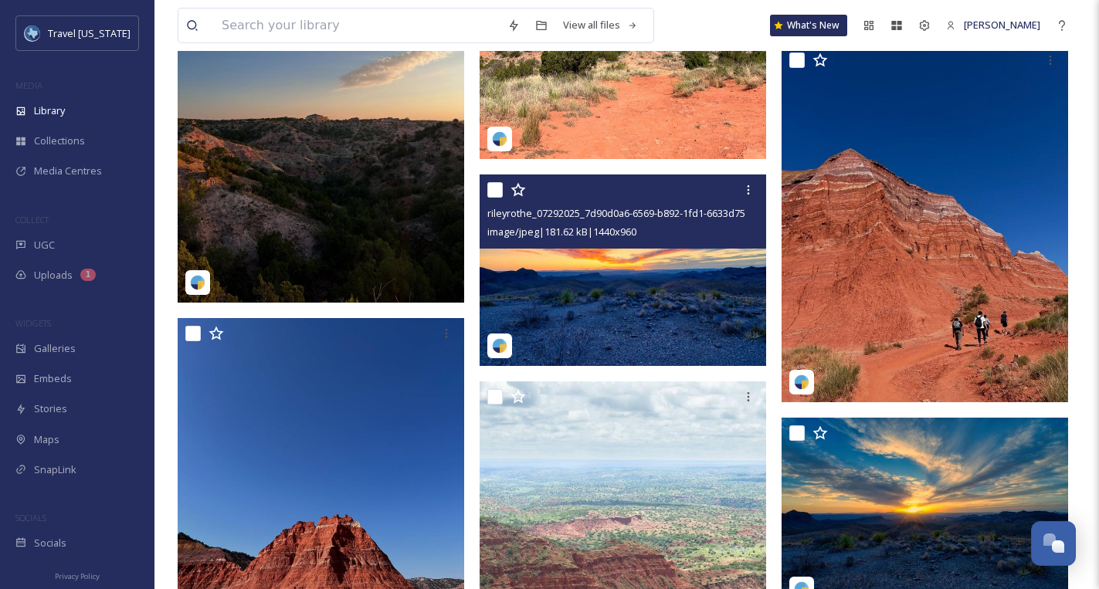
click at [610, 269] on img at bounding box center [623, 271] width 287 height 192
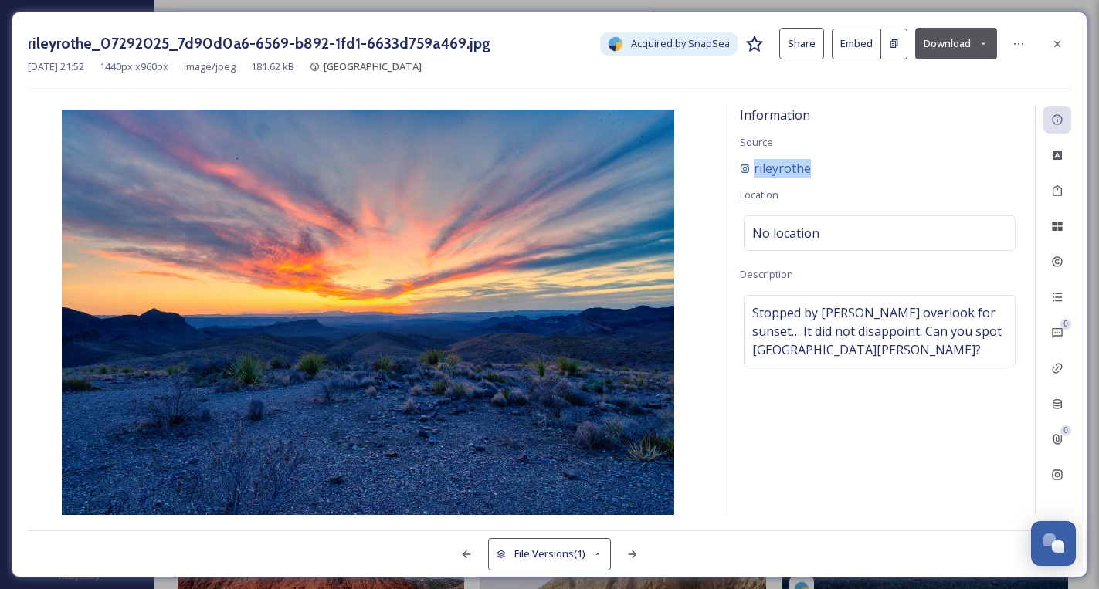
drag, startPoint x: 818, startPoint y: 162, endPoint x: 742, endPoint y: 167, distance: 76.6
click at [742, 167] on div "rileyrothe" at bounding box center [880, 168] width 280 height 19
copy span "rileyrothe"
click at [1050, 42] on div at bounding box center [1058, 44] width 28 height 28
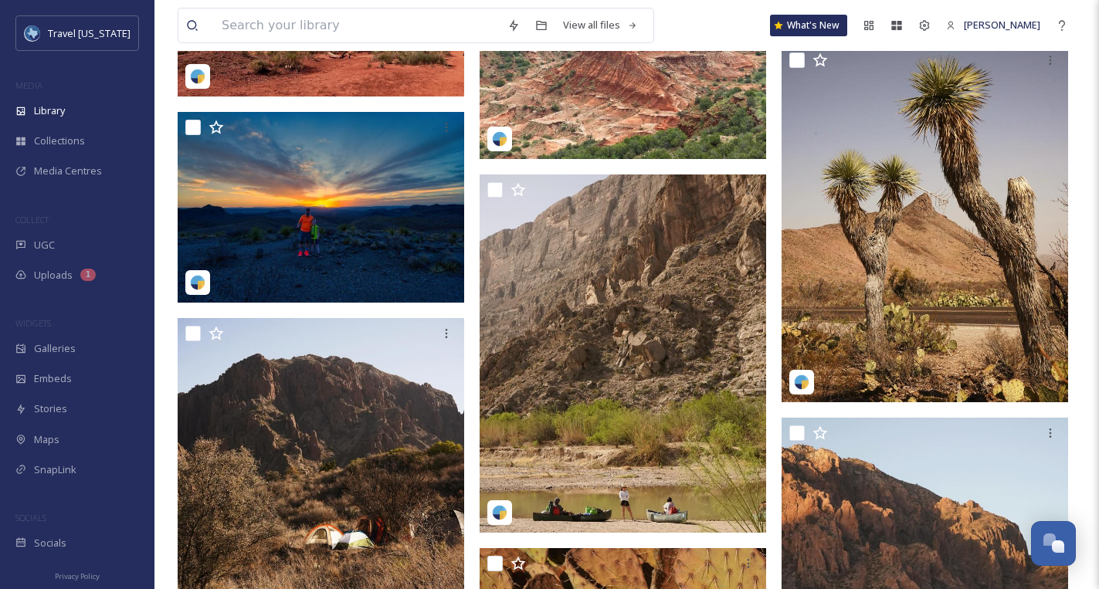
scroll to position [9124, 0]
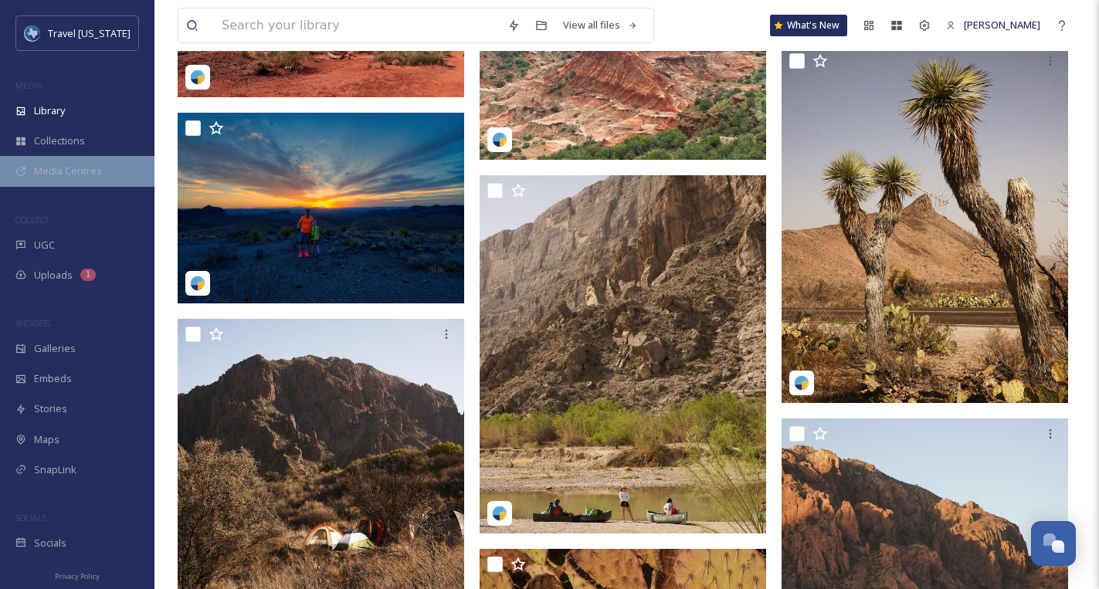
click at [65, 172] on span "Media Centres" at bounding box center [68, 171] width 68 height 15
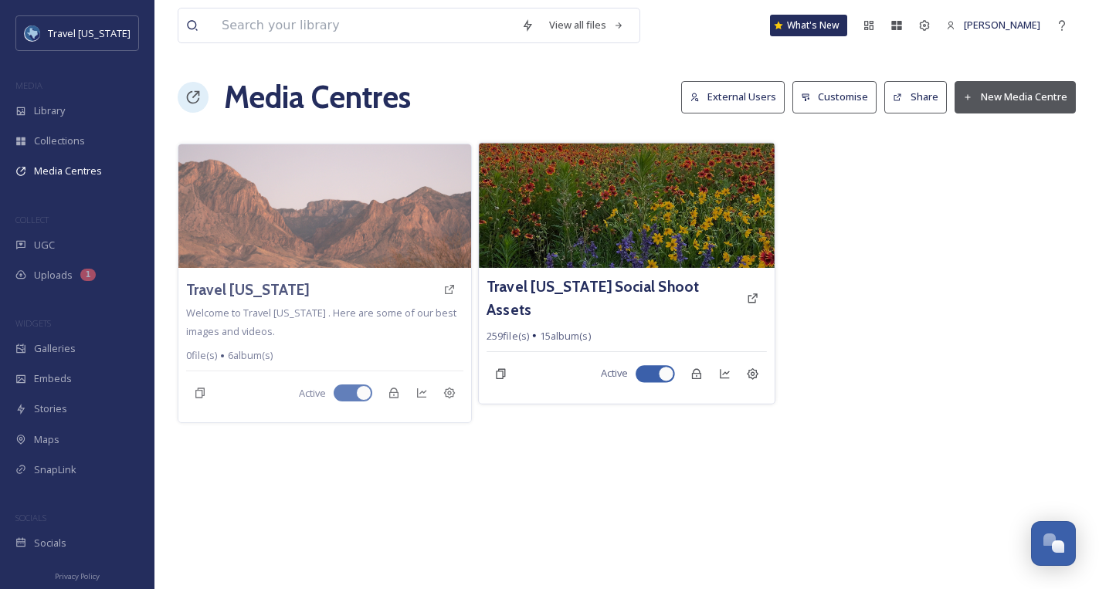
click at [592, 191] on img at bounding box center [627, 205] width 296 height 125
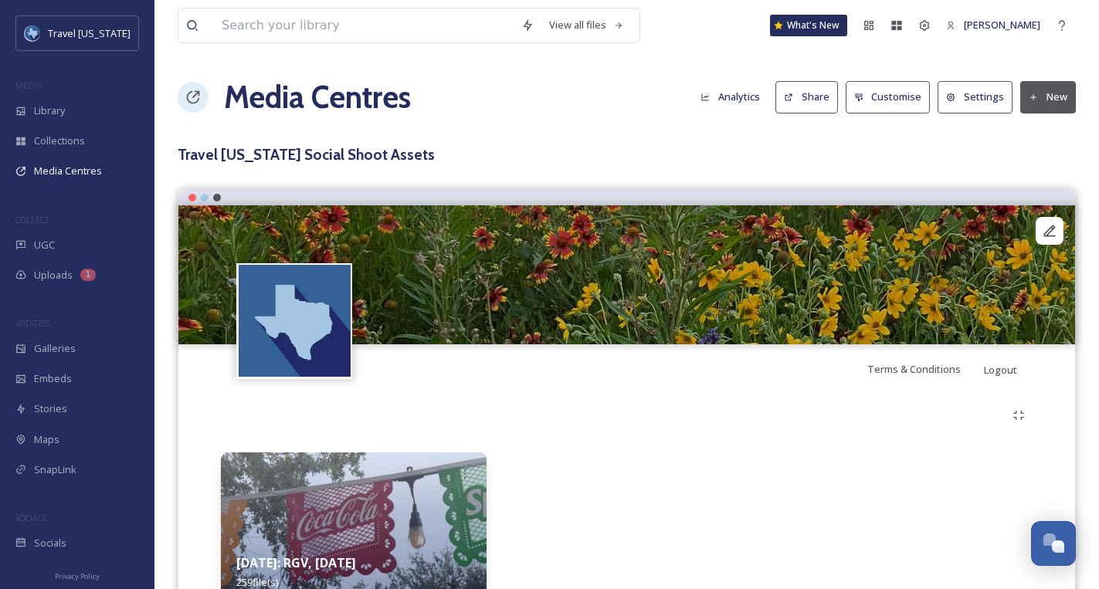
scroll to position [80, 0]
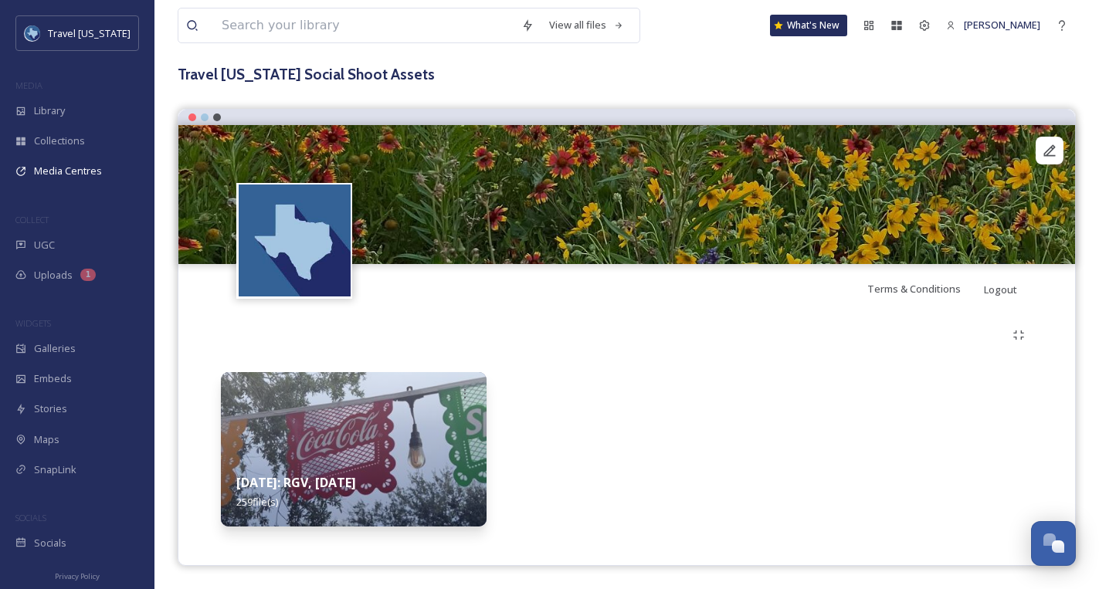
click at [404, 435] on img at bounding box center [354, 449] width 266 height 155
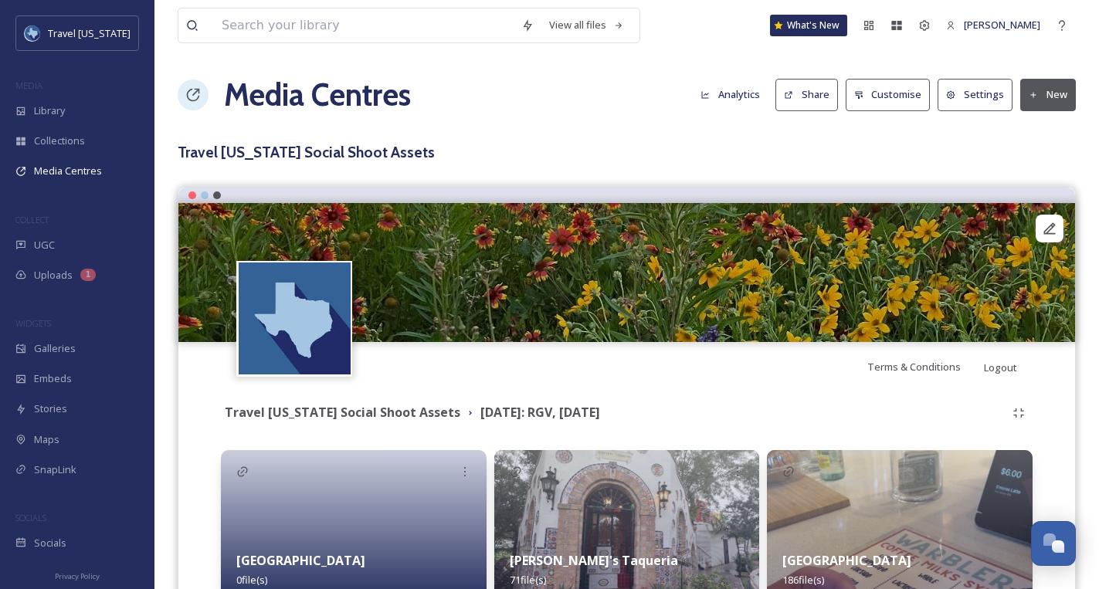
scroll to position [260, 0]
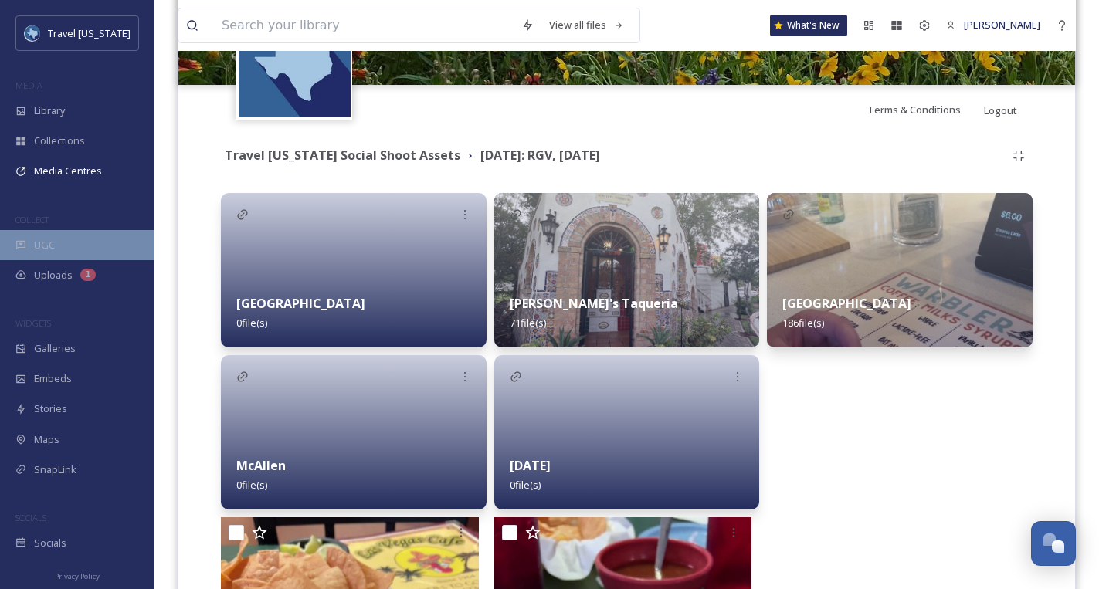
click at [75, 244] on div "UGC" at bounding box center [77, 245] width 155 height 30
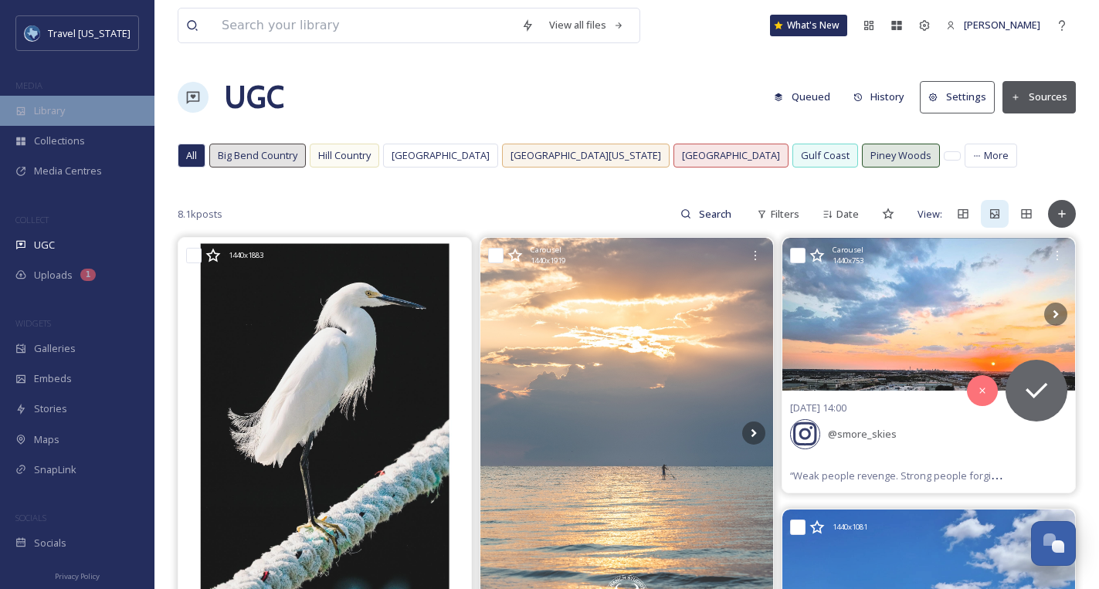
click at [62, 109] on span "Library" at bounding box center [49, 111] width 31 height 15
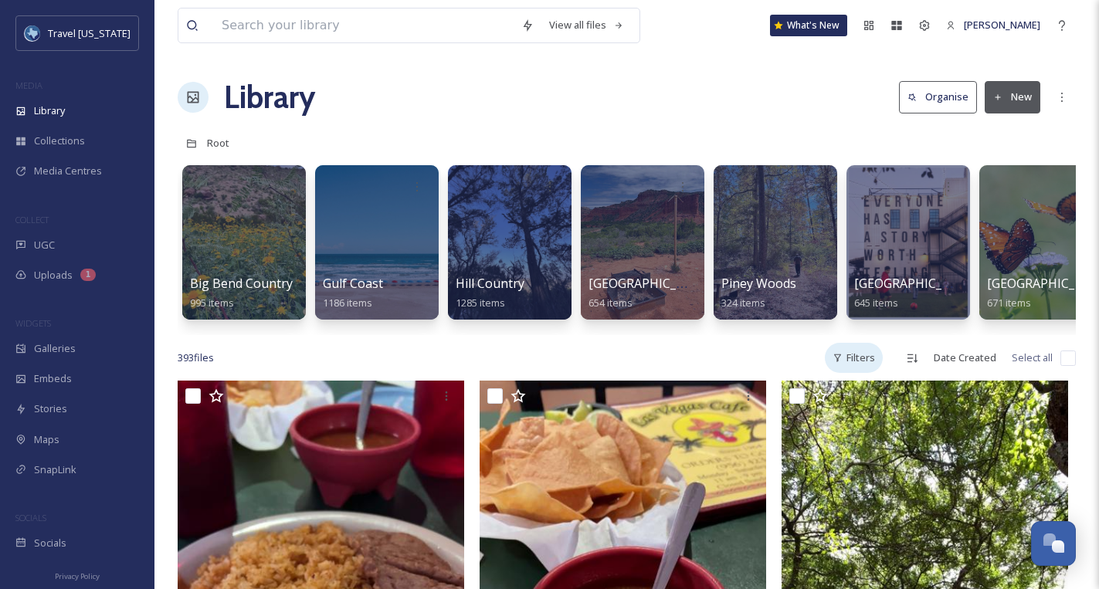
click at [875, 358] on div "Filters" at bounding box center [854, 358] width 58 height 30
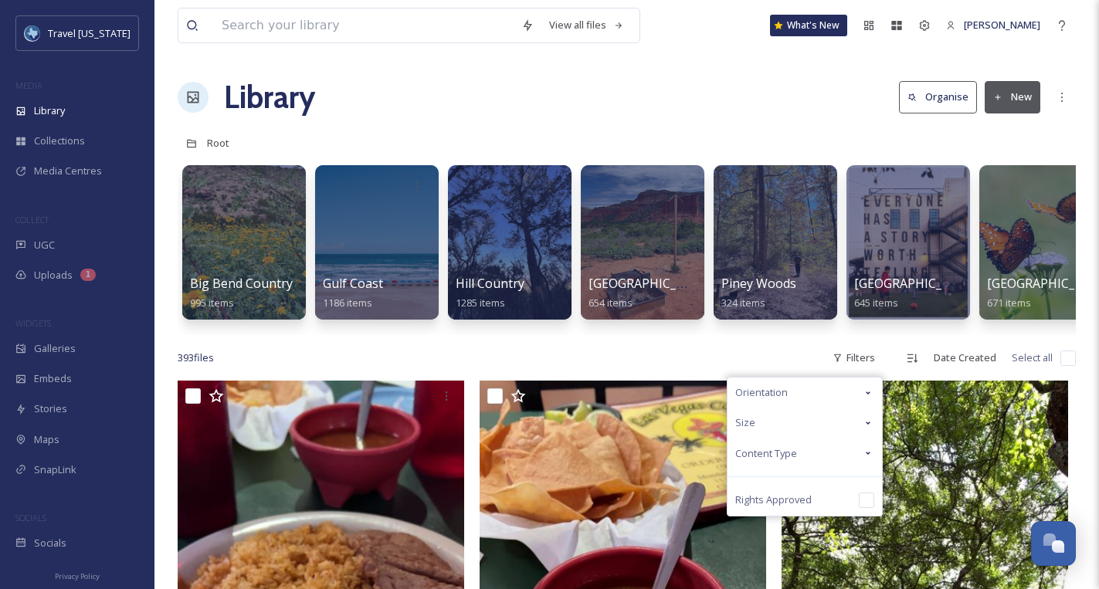
click at [851, 455] on div "Content Type" at bounding box center [805, 454] width 155 height 30
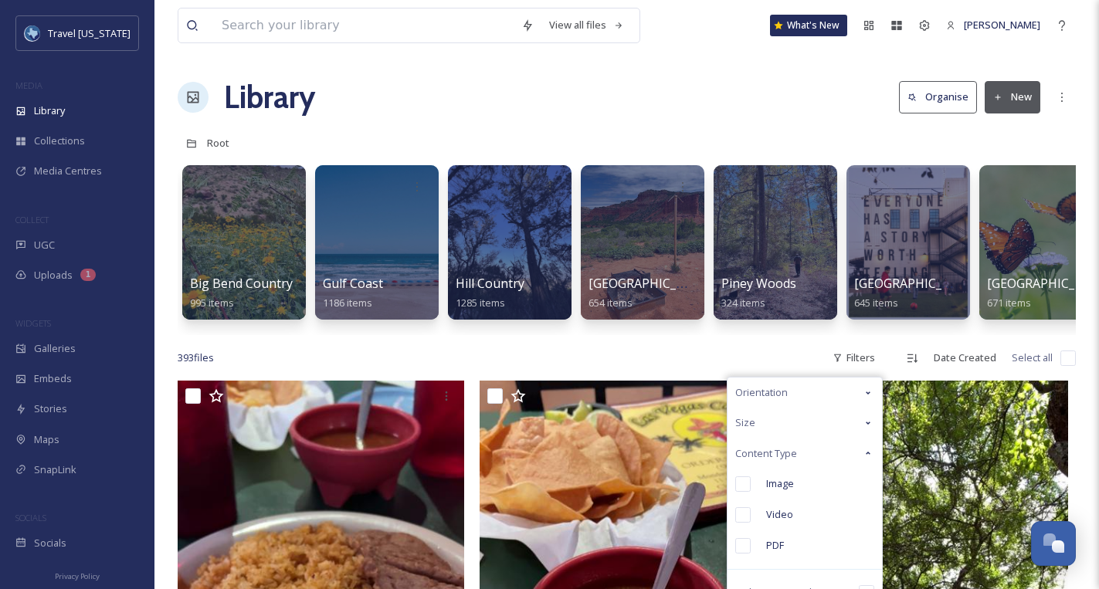
scroll to position [67, 0]
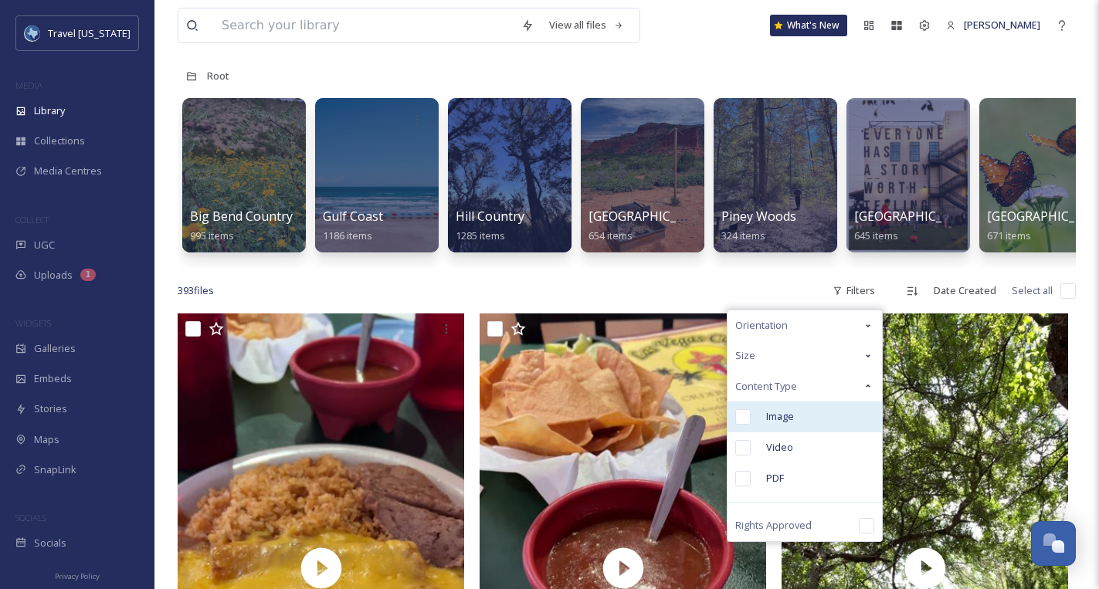
click at [803, 413] on div "Image" at bounding box center [805, 417] width 155 height 31
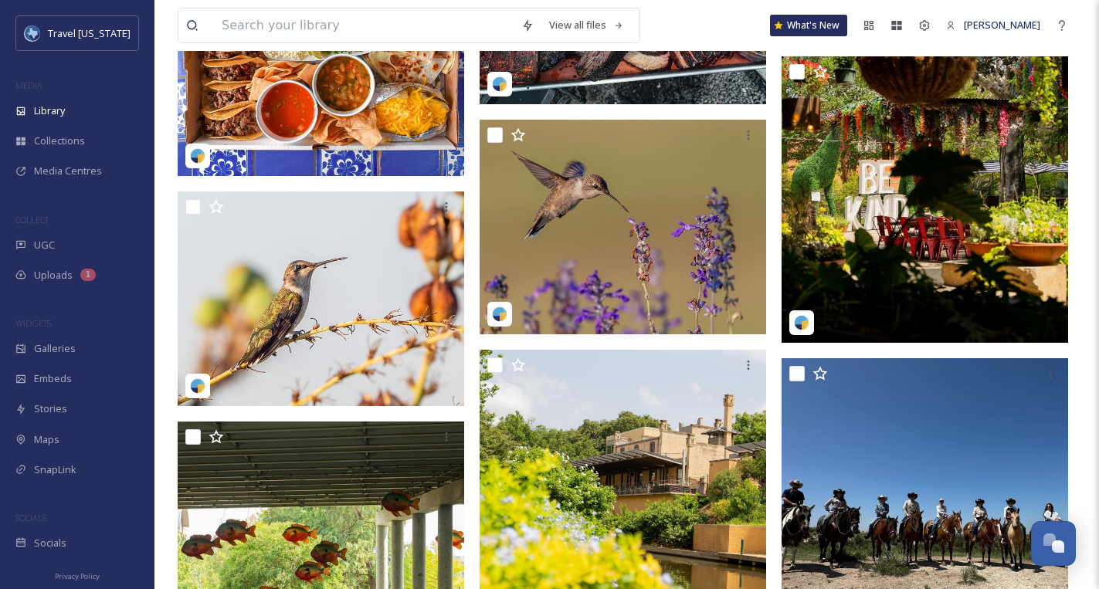
scroll to position [2925, 0]
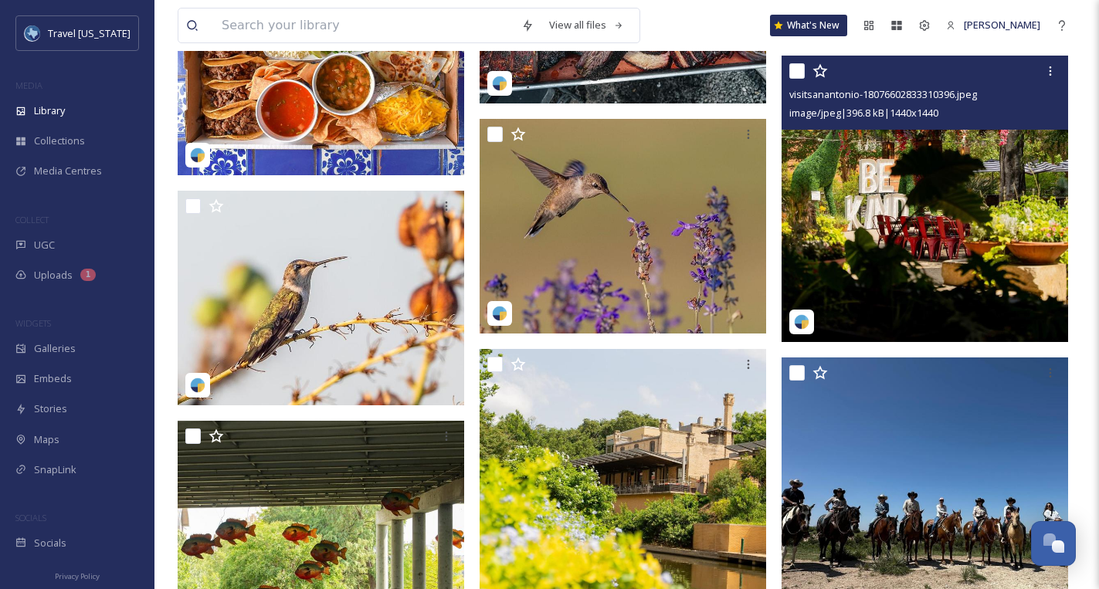
click at [881, 180] on img at bounding box center [925, 199] width 287 height 287
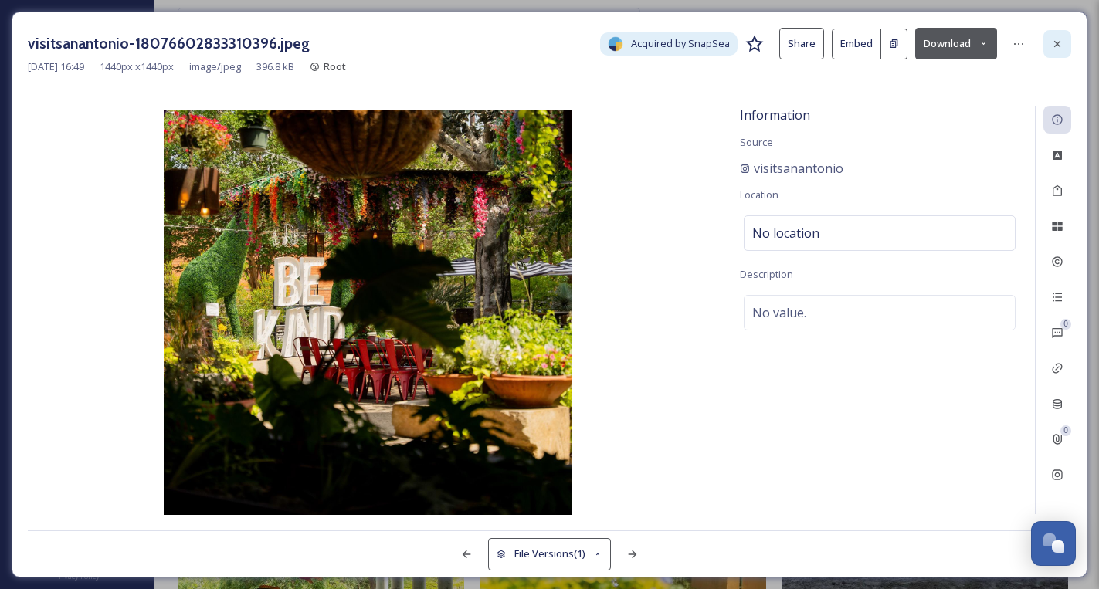
click at [1061, 46] on icon at bounding box center [1057, 44] width 12 height 12
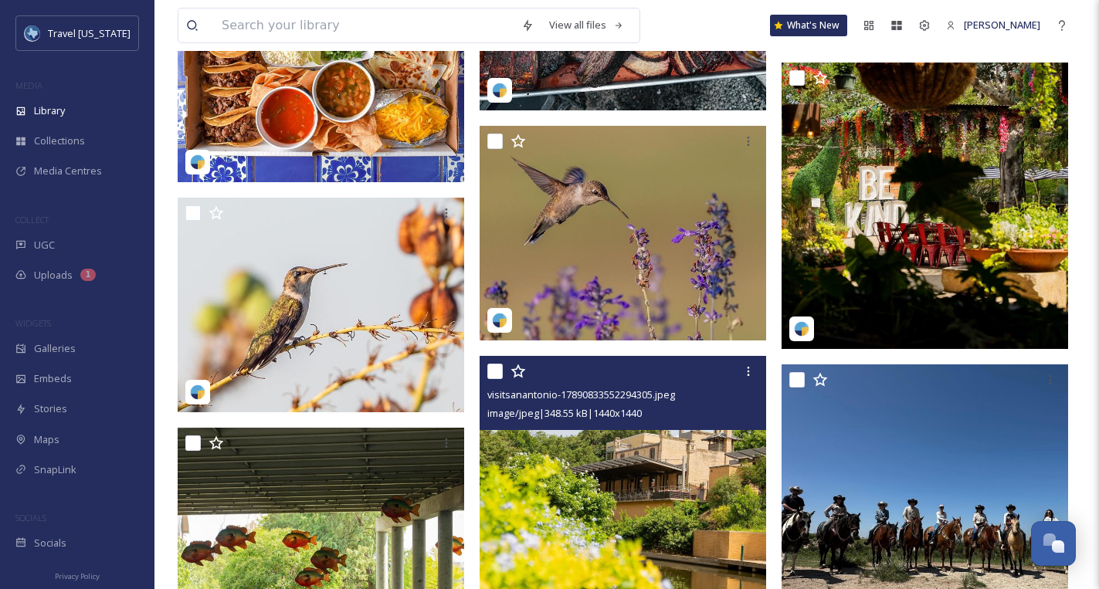
scroll to position [2906, 0]
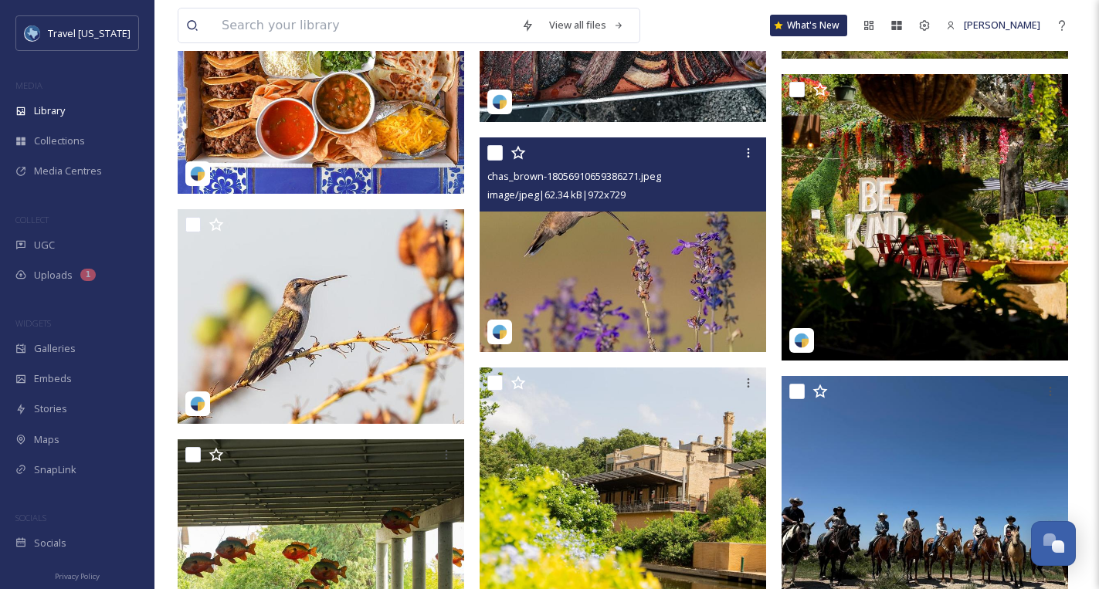
click at [584, 274] on img at bounding box center [623, 245] width 287 height 215
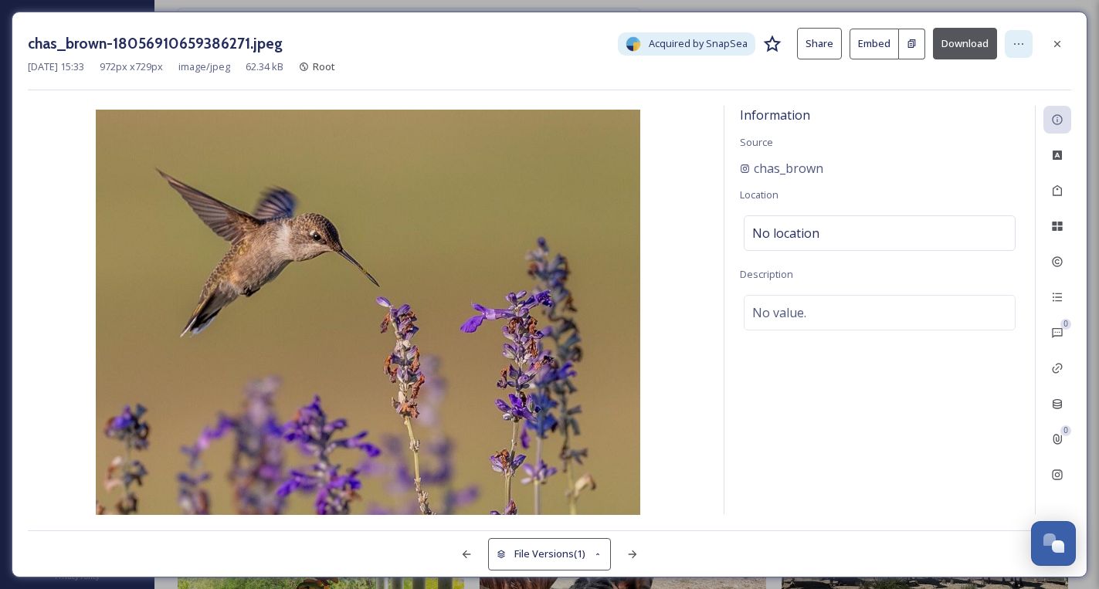
click at [1014, 49] on icon at bounding box center [1019, 44] width 12 height 12
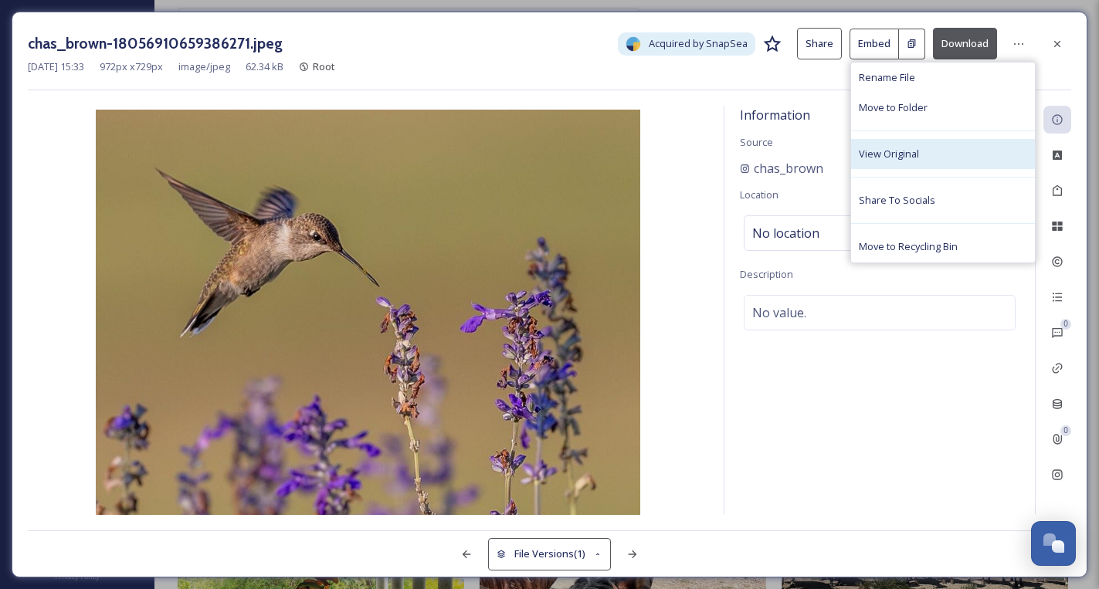
click at [926, 151] on div "View Original" at bounding box center [943, 154] width 184 height 30
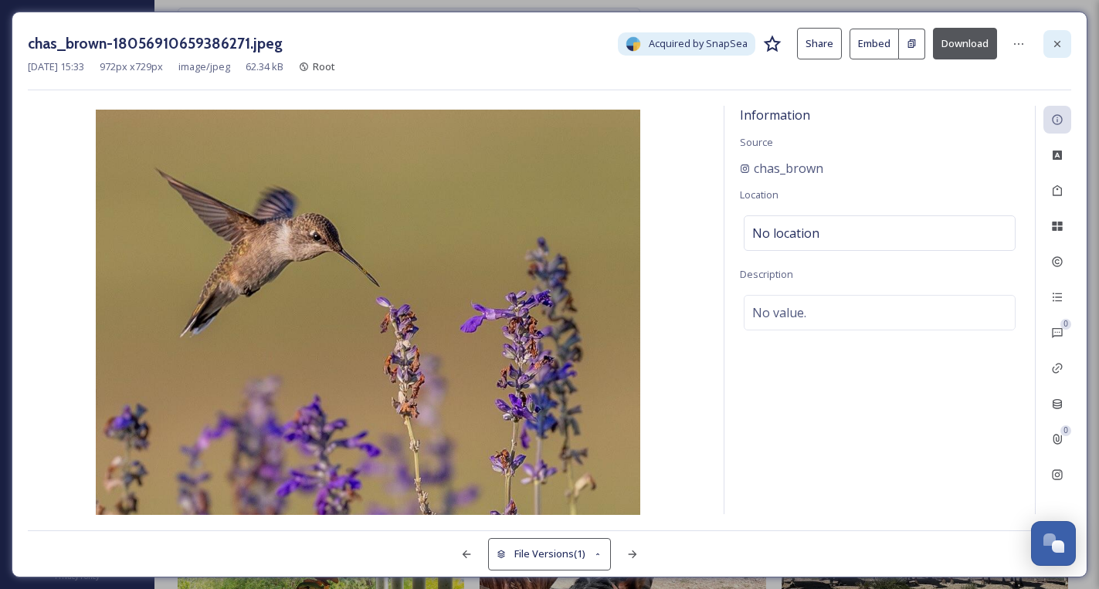
click at [1064, 46] on div at bounding box center [1058, 44] width 28 height 28
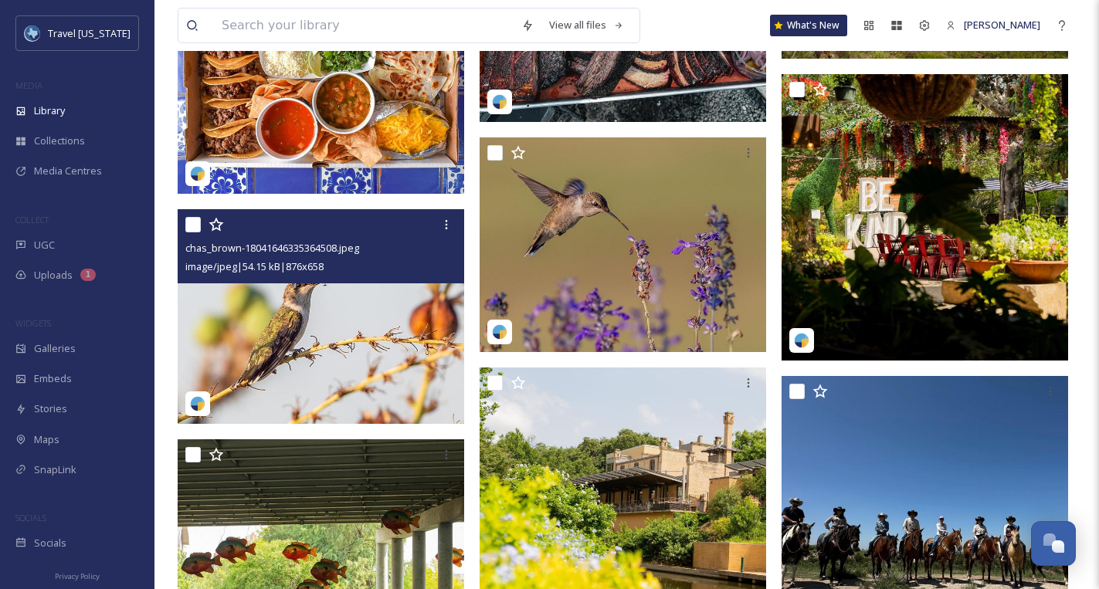
click at [392, 321] on img at bounding box center [321, 317] width 287 height 216
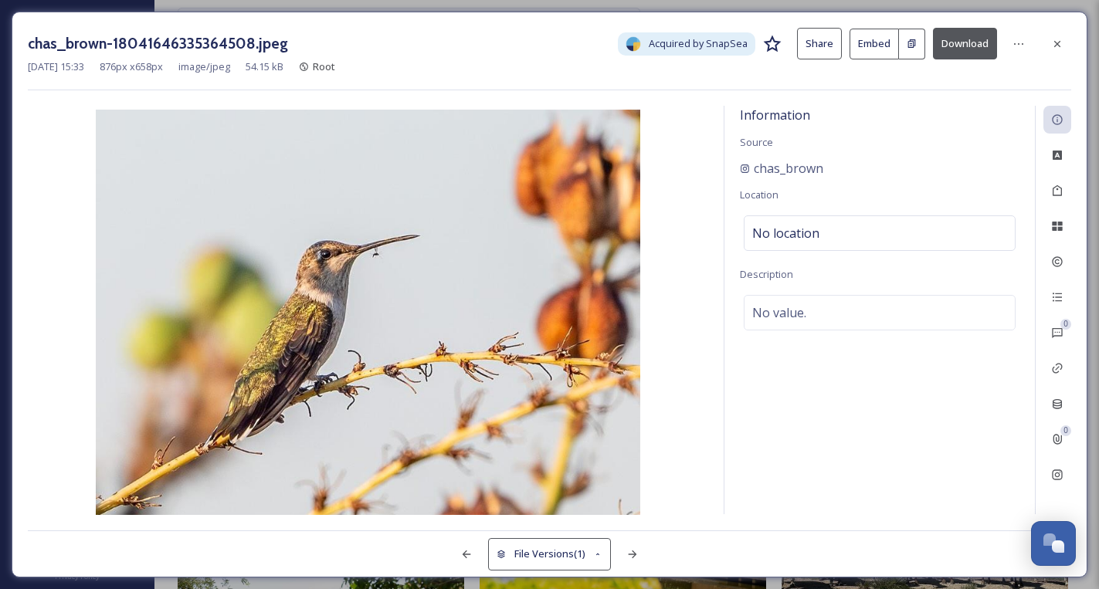
click at [957, 36] on button "Download" at bounding box center [965, 44] width 64 height 32
click at [1017, 38] on icon at bounding box center [1019, 44] width 12 height 12
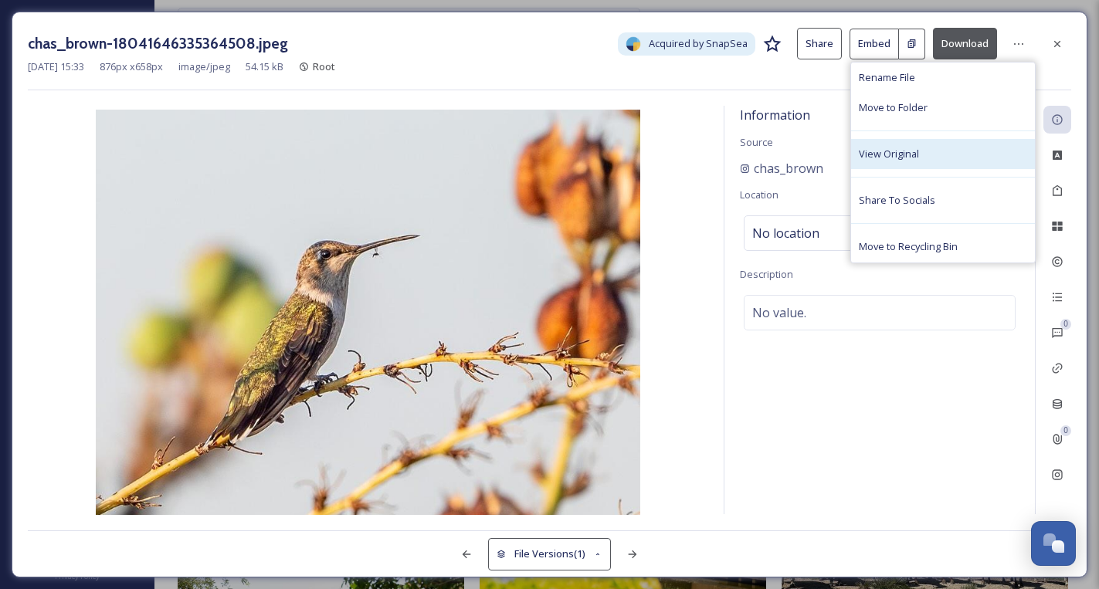
click at [924, 151] on div "View Original" at bounding box center [943, 154] width 184 height 30
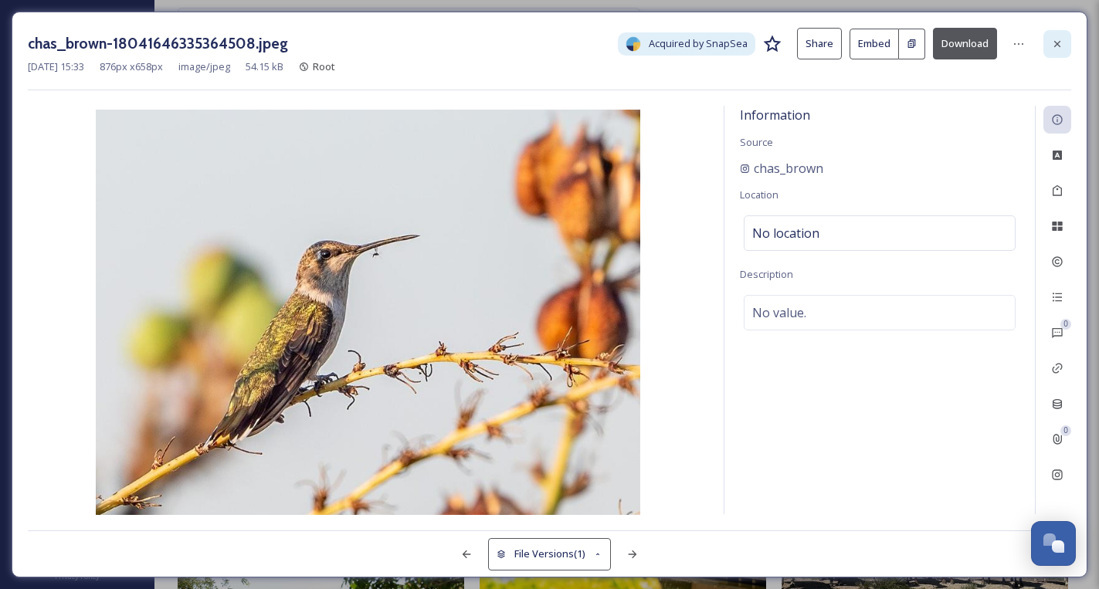
click at [1048, 42] on div at bounding box center [1058, 44] width 28 height 28
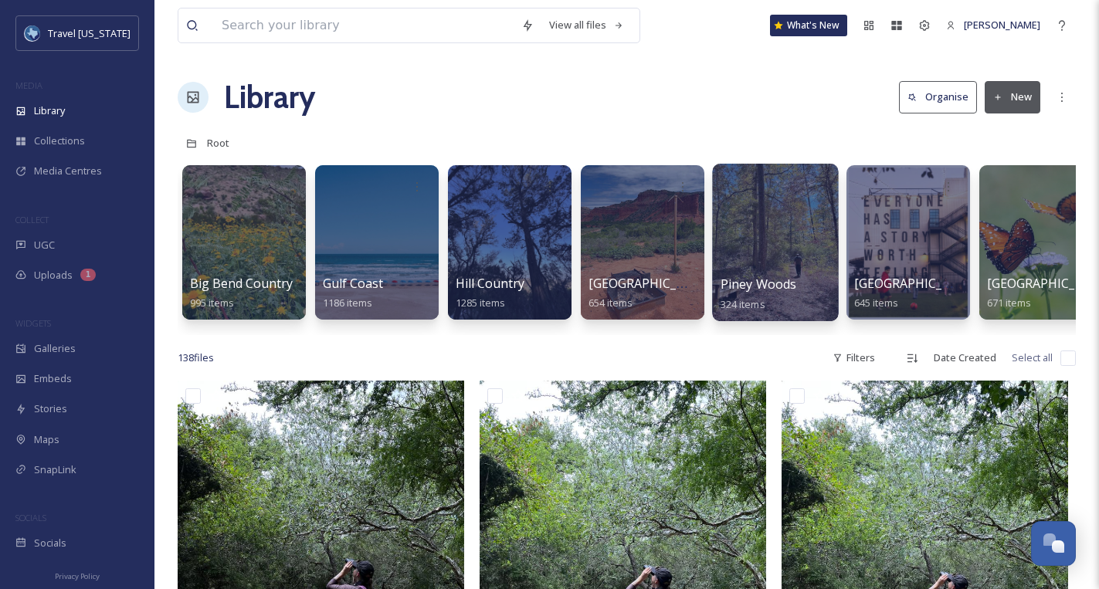
click at [772, 219] on div at bounding box center [775, 243] width 126 height 158
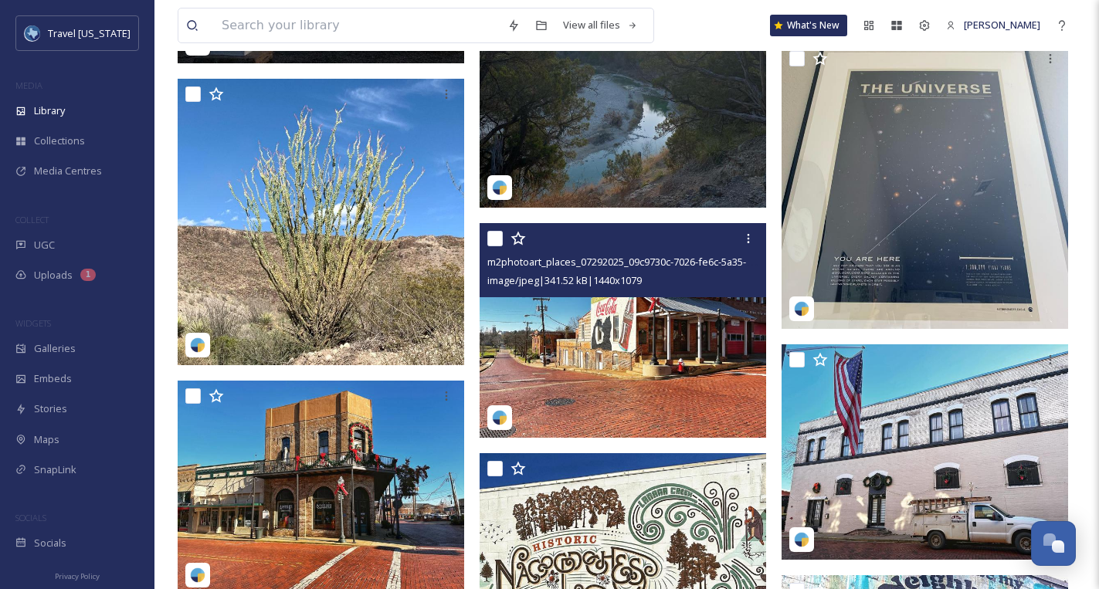
scroll to position [2783, 0]
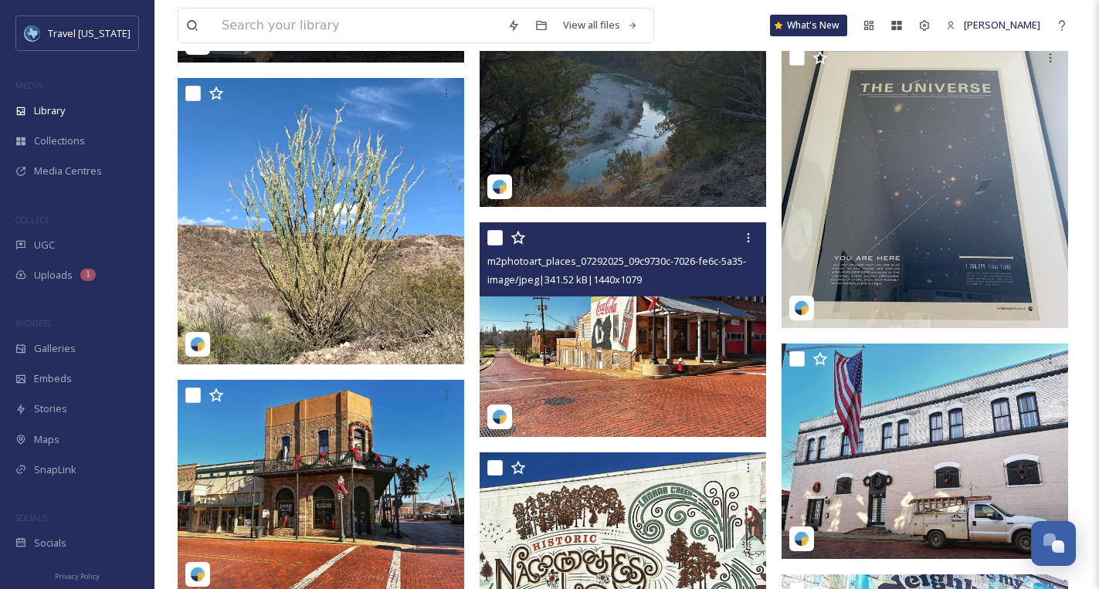
click at [686, 325] on img at bounding box center [623, 329] width 287 height 215
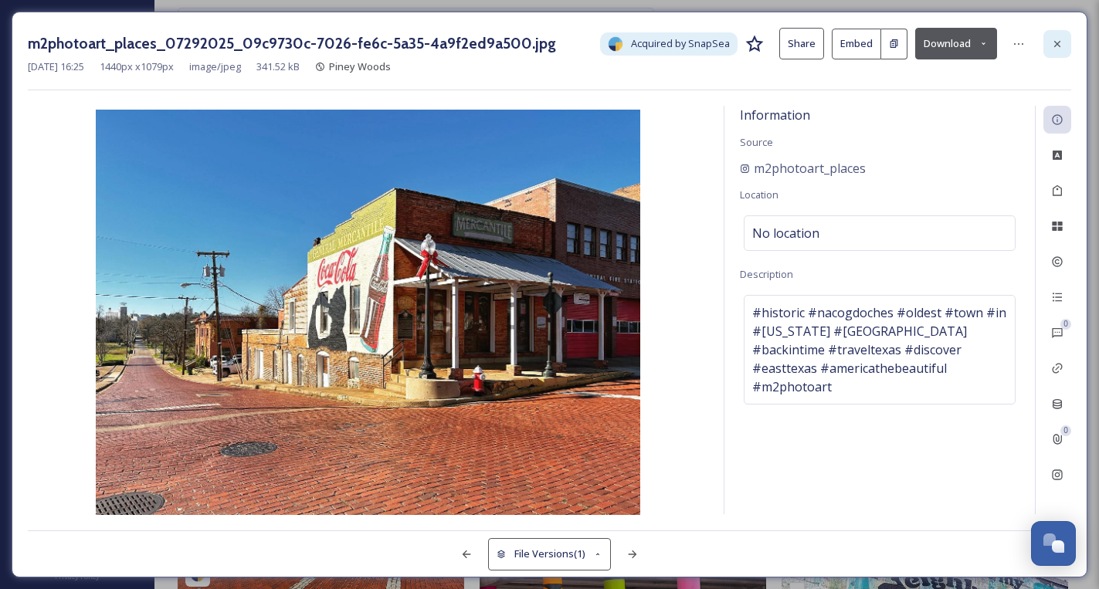
click at [1064, 40] on div at bounding box center [1058, 44] width 28 height 28
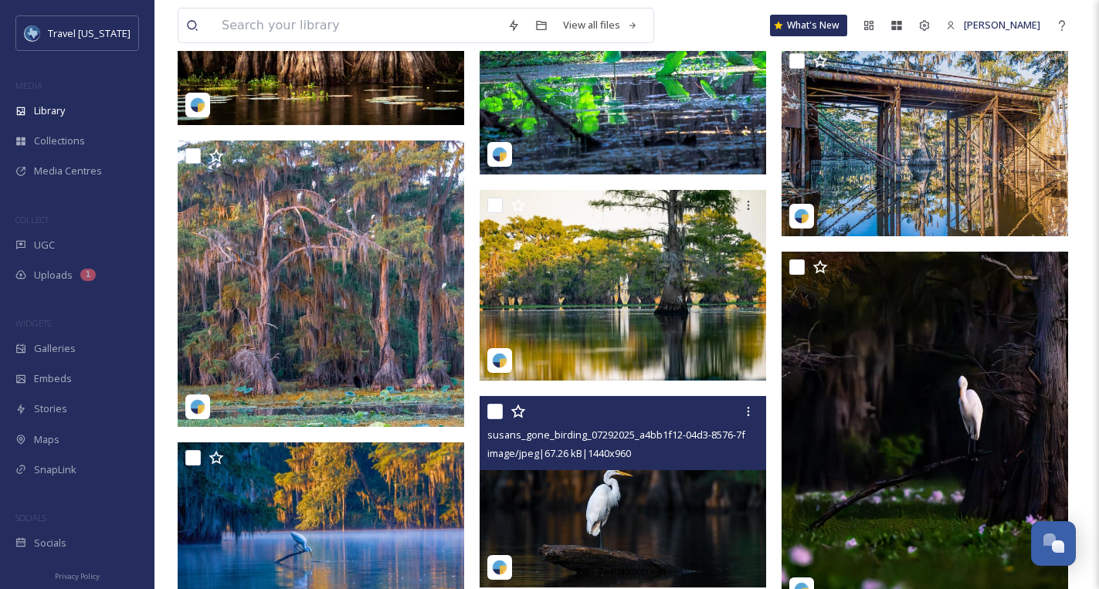
scroll to position [5802, 0]
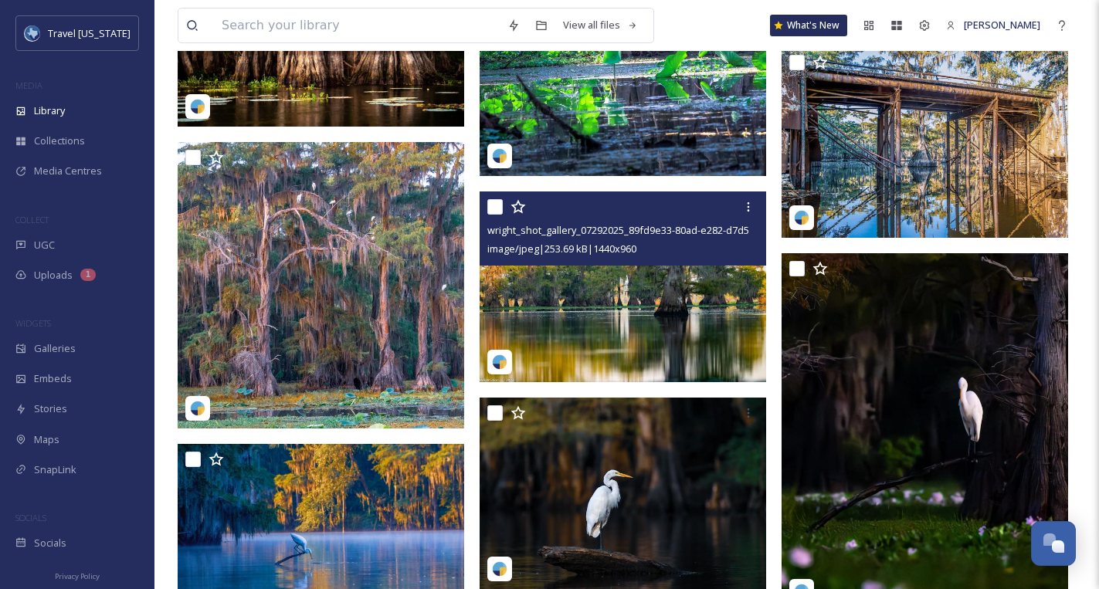
click at [626, 295] on img at bounding box center [623, 288] width 287 height 192
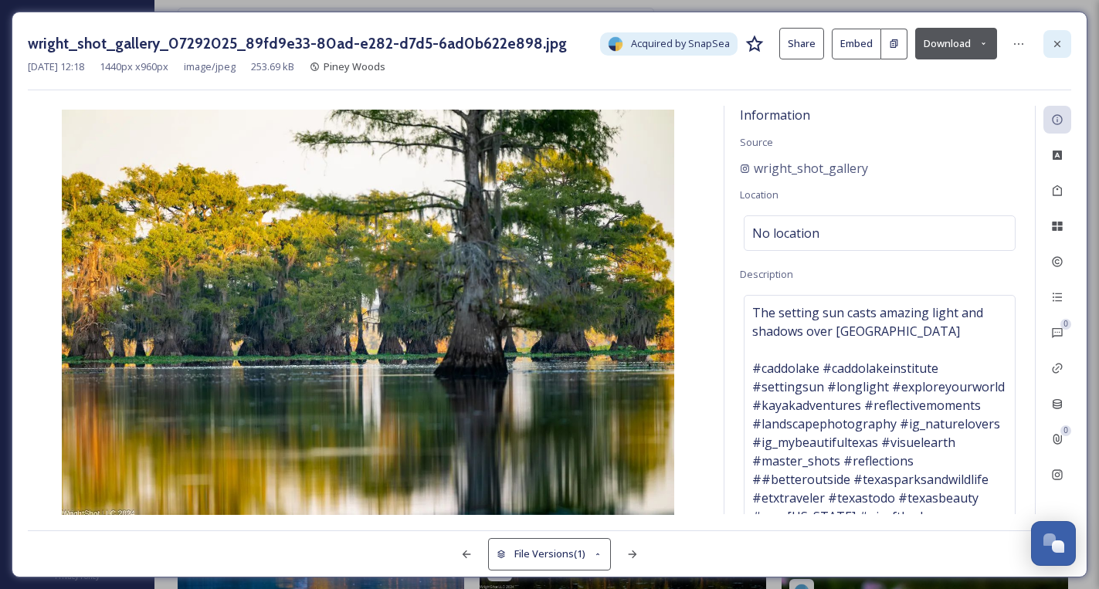
click at [1065, 46] on div at bounding box center [1058, 44] width 28 height 28
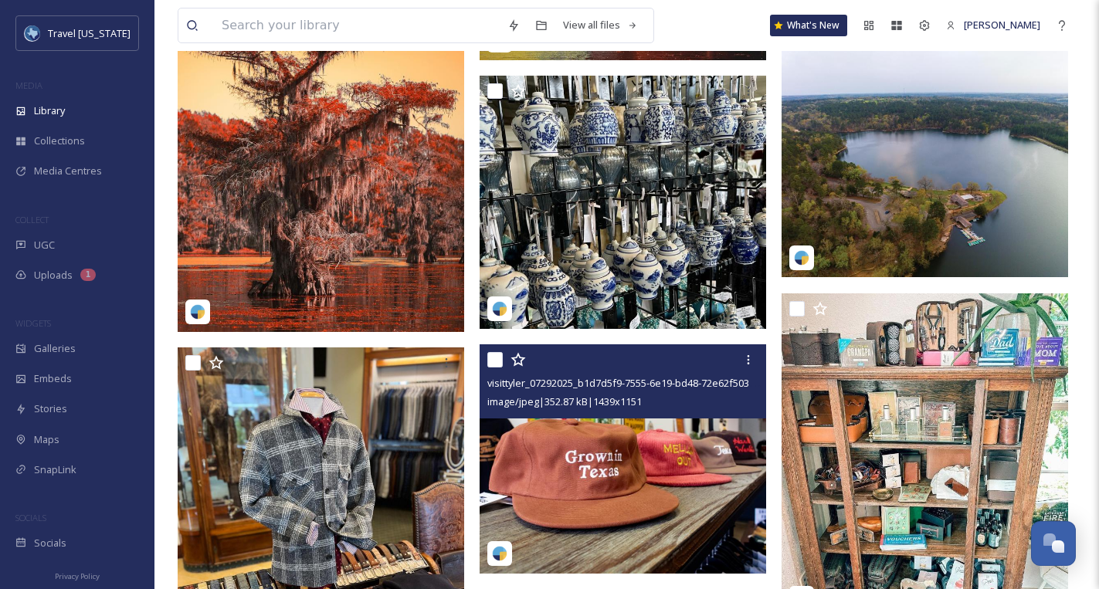
scroll to position [10794, 0]
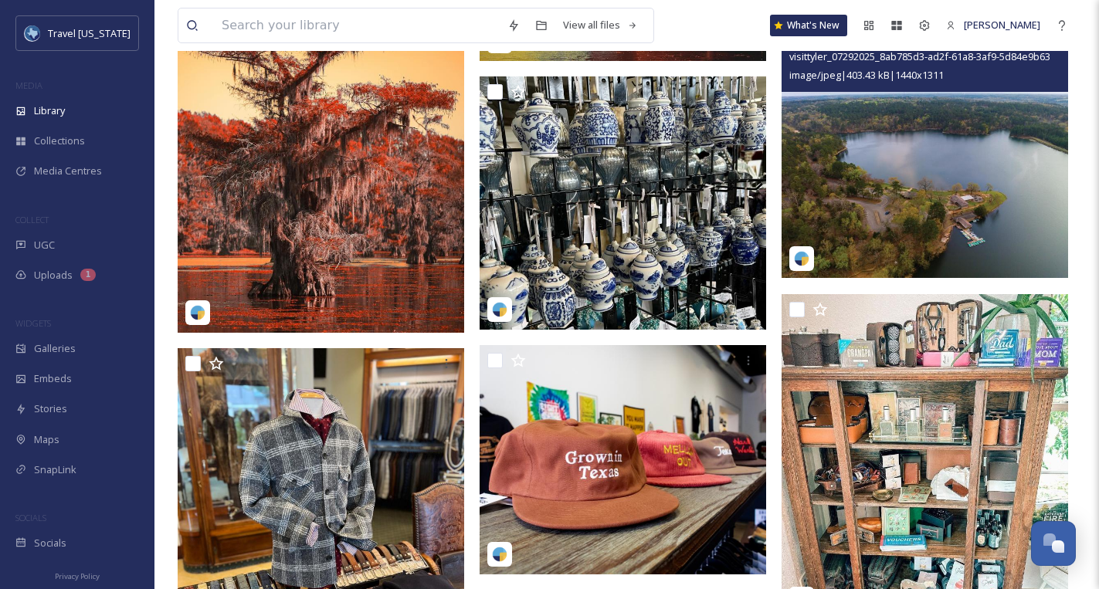
click at [888, 187] on img at bounding box center [925, 148] width 287 height 261
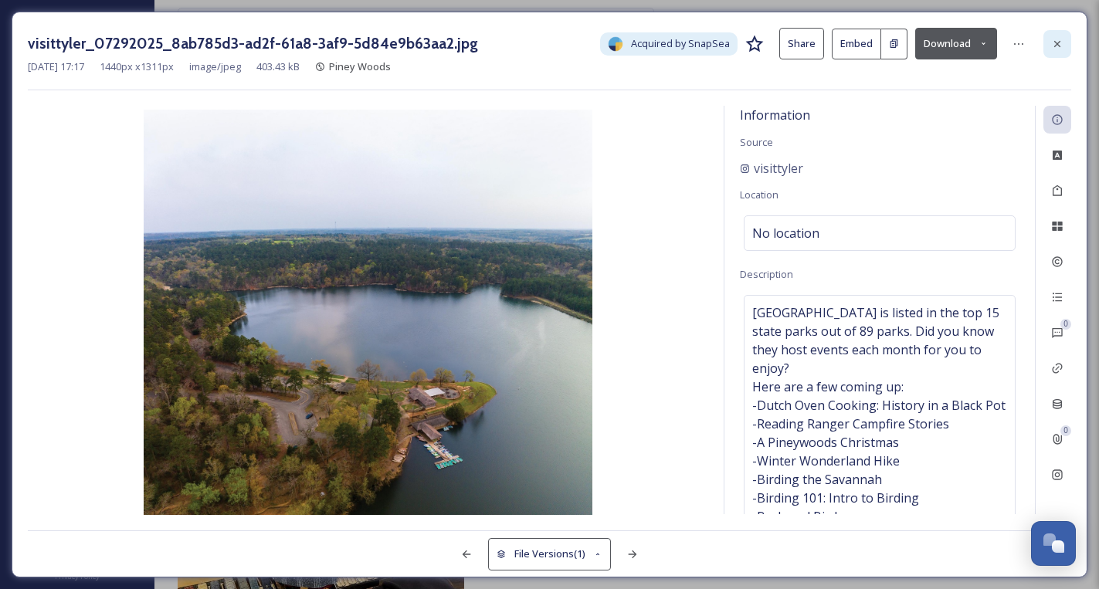
click at [1060, 42] on icon at bounding box center [1057, 44] width 12 height 12
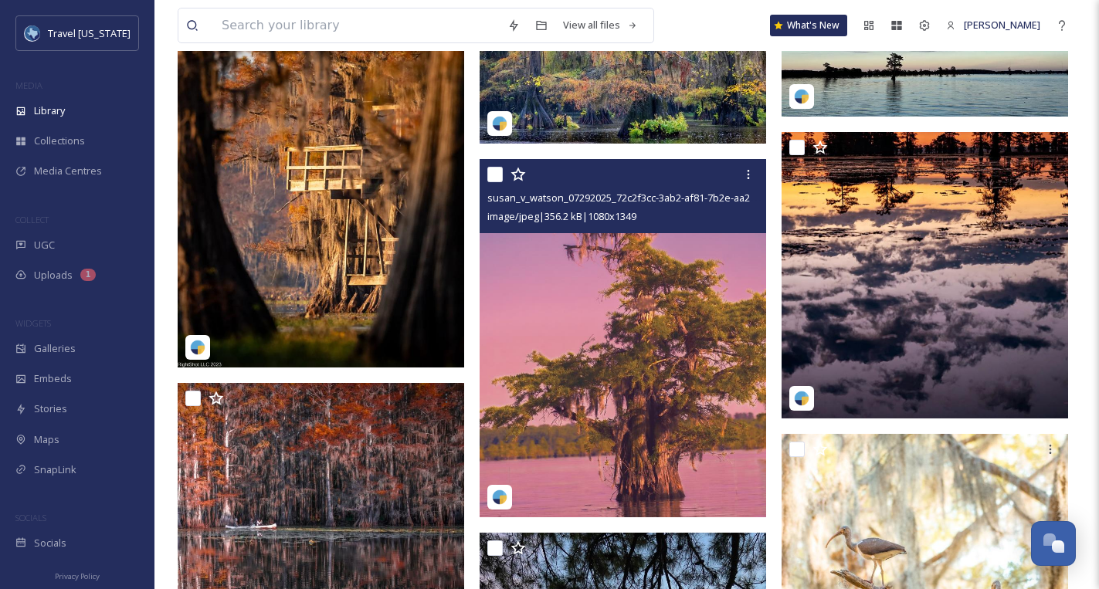
scroll to position [12326, 0]
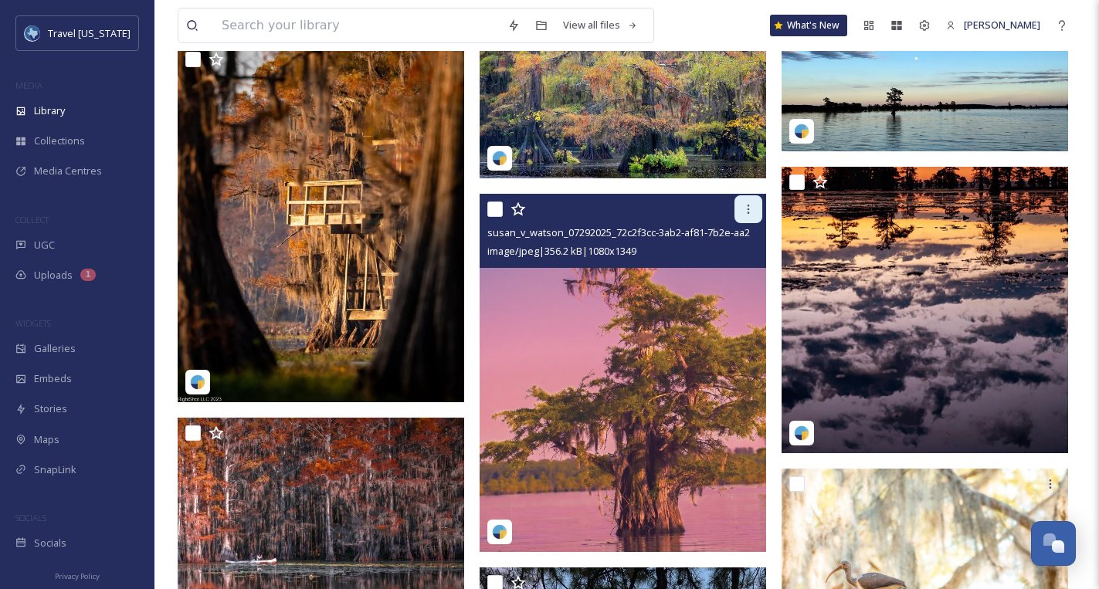
click at [745, 204] on icon at bounding box center [748, 209] width 12 height 12
click at [593, 328] on img at bounding box center [623, 373] width 287 height 358
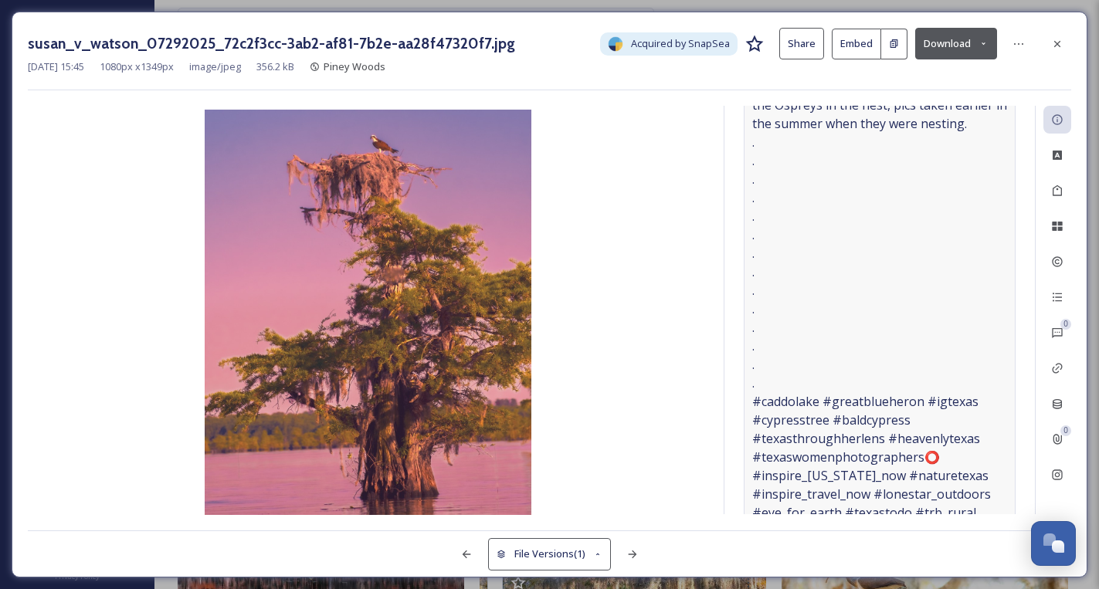
scroll to position [357, 0]
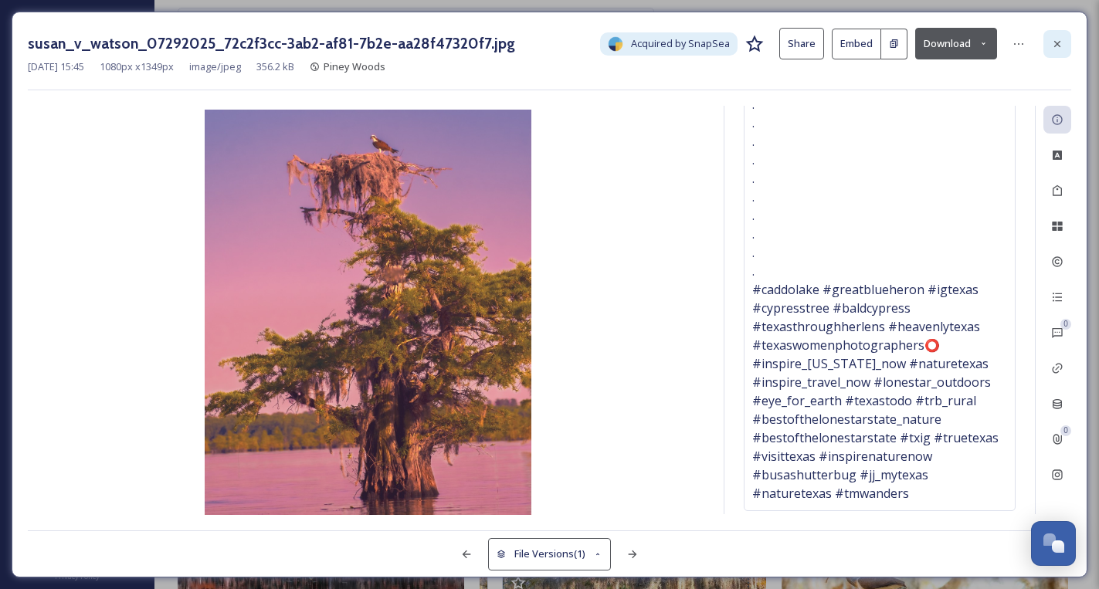
click at [1049, 49] on div at bounding box center [1058, 44] width 28 height 28
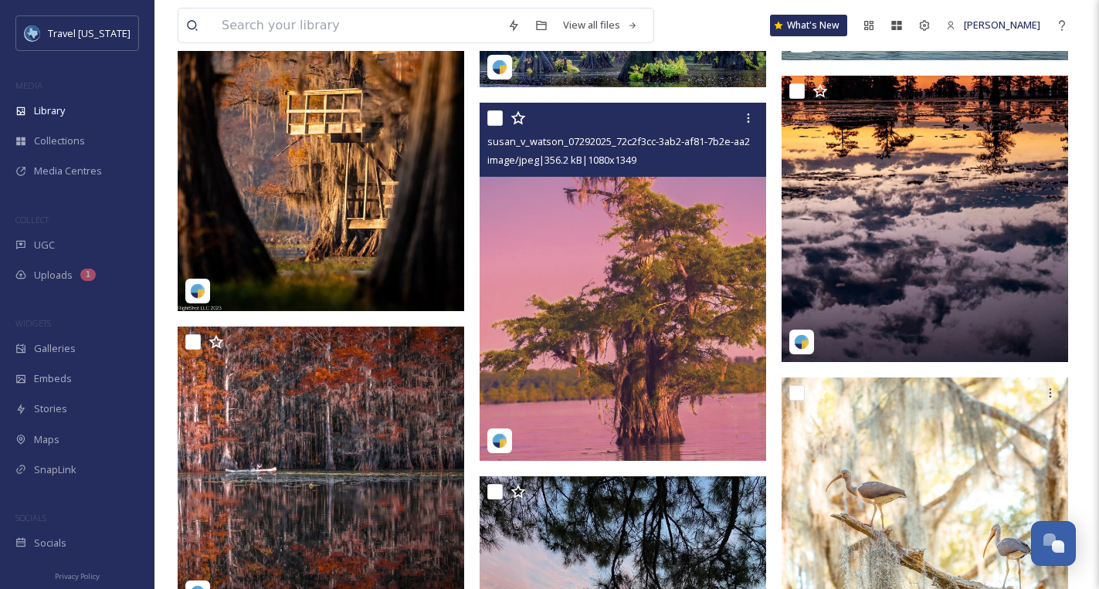
scroll to position [12421, 0]
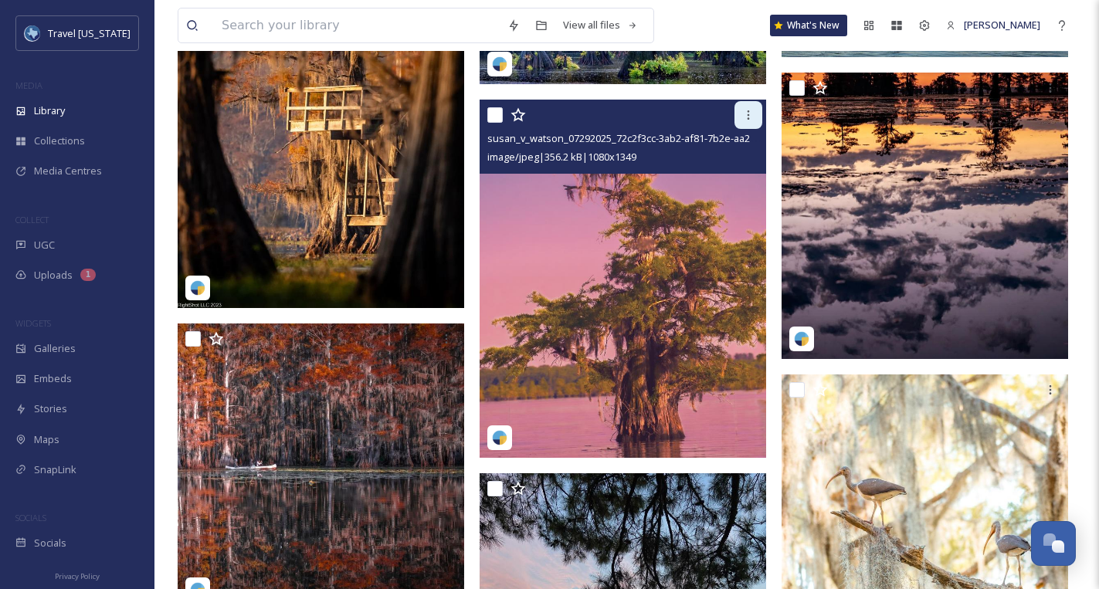
click at [750, 117] on icon at bounding box center [748, 115] width 12 height 12
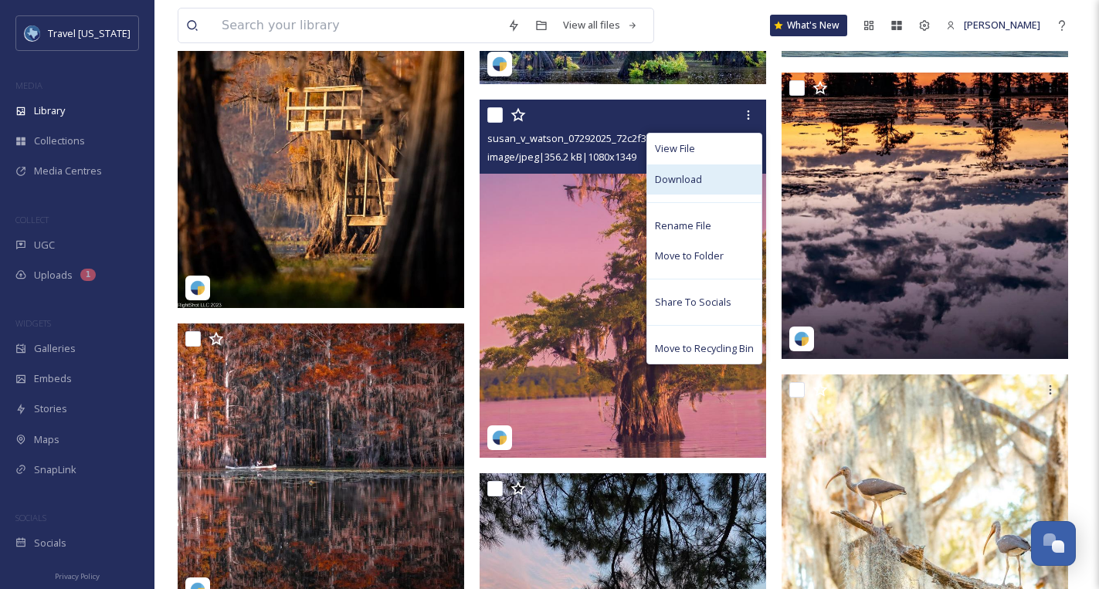
click at [709, 172] on div "Download" at bounding box center [704, 180] width 114 height 30
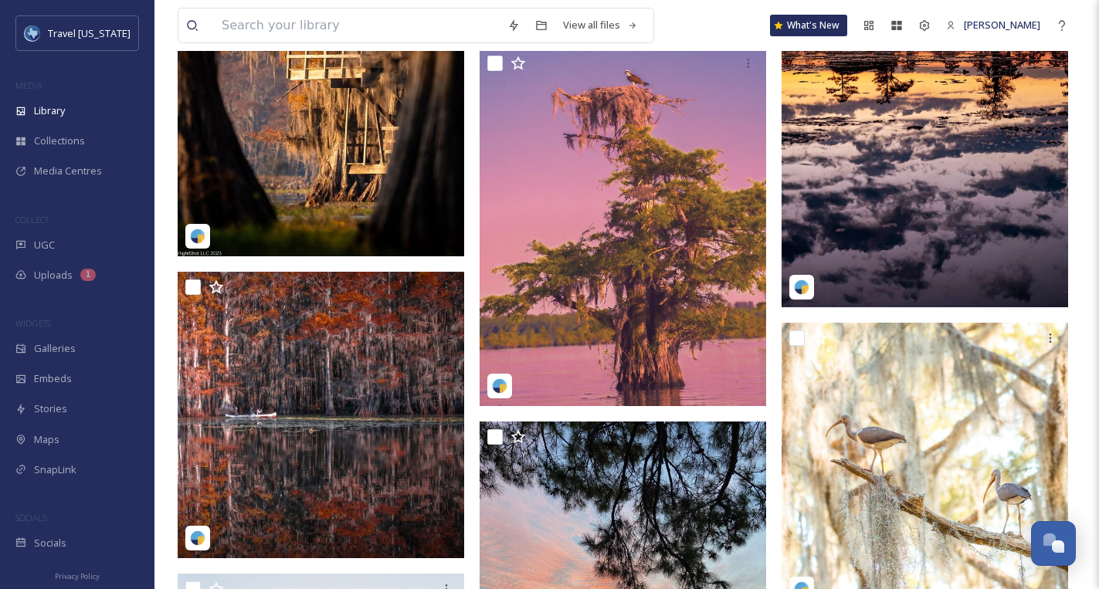
scroll to position [12384, 0]
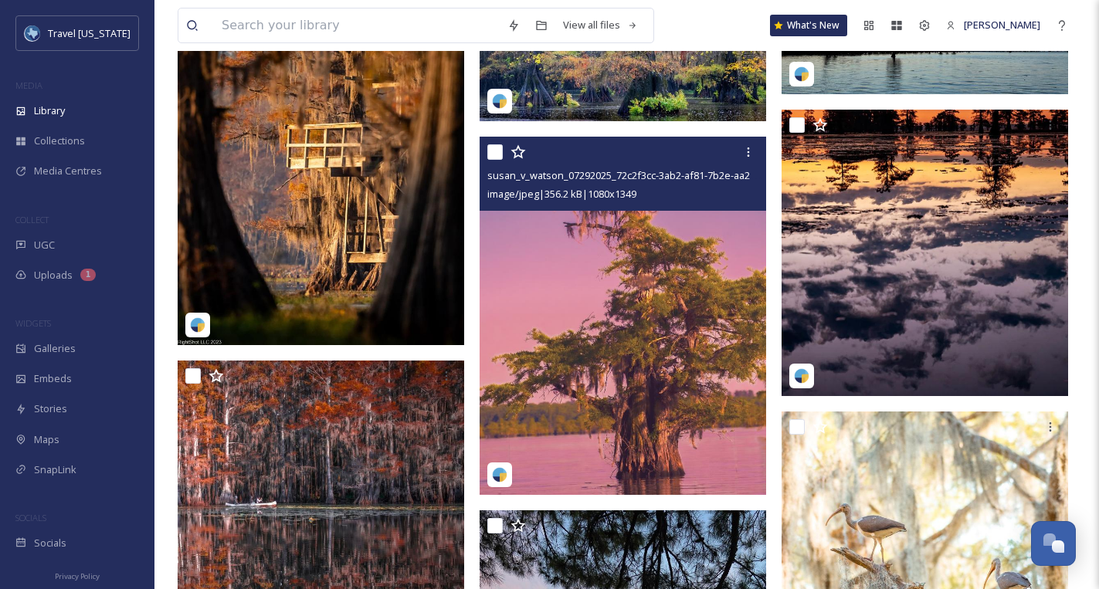
click at [582, 252] on img at bounding box center [623, 316] width 287 height 358
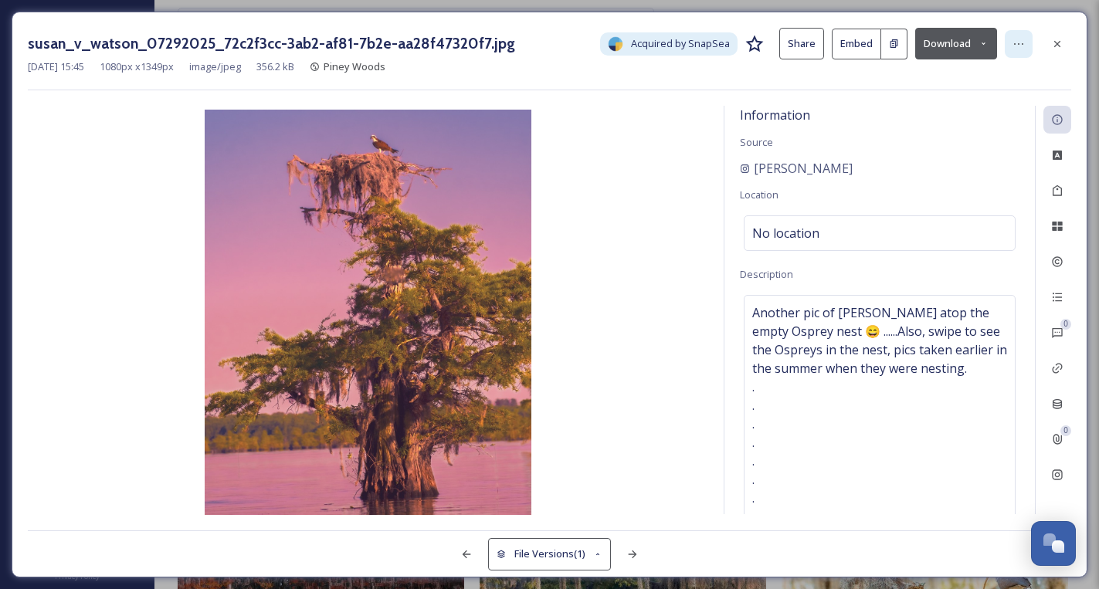
click at [1021, 46] on icon at bounding box center [1019, 44] width 12 height 12
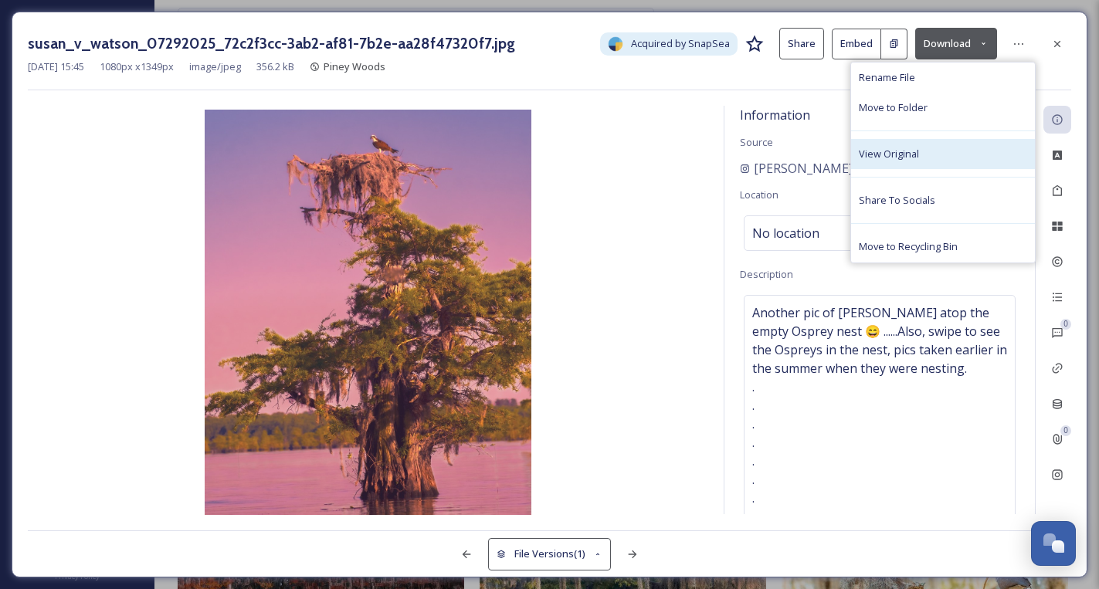
click at [941, 149] on div "View Original" at bounding box center [943, 154] width 184 height 30
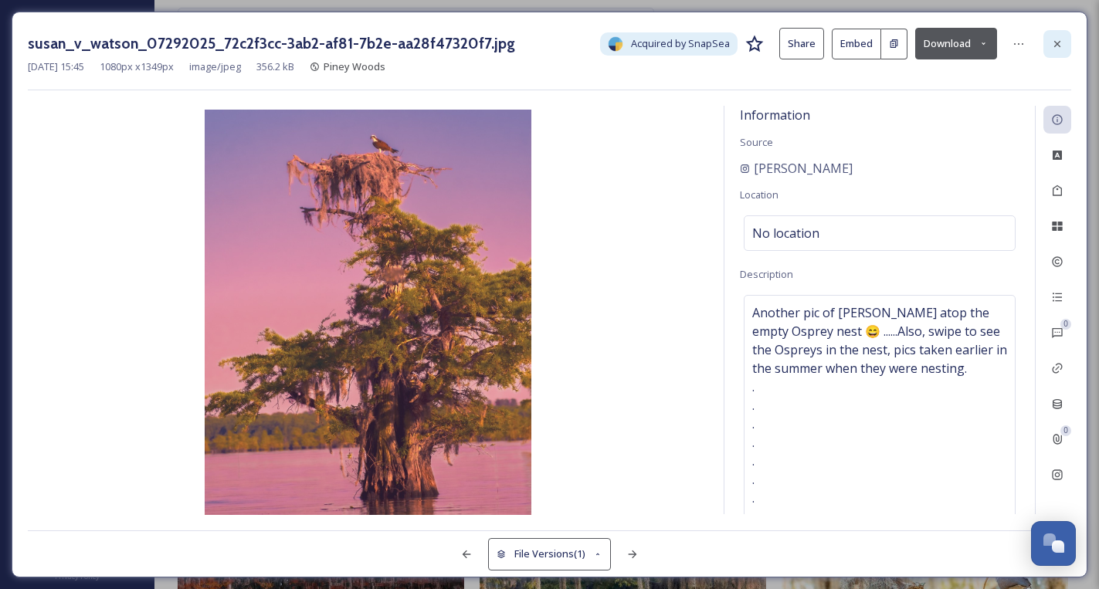
click at [1049, 42] on div at bounding box center [1058, 44] width 28 height 28
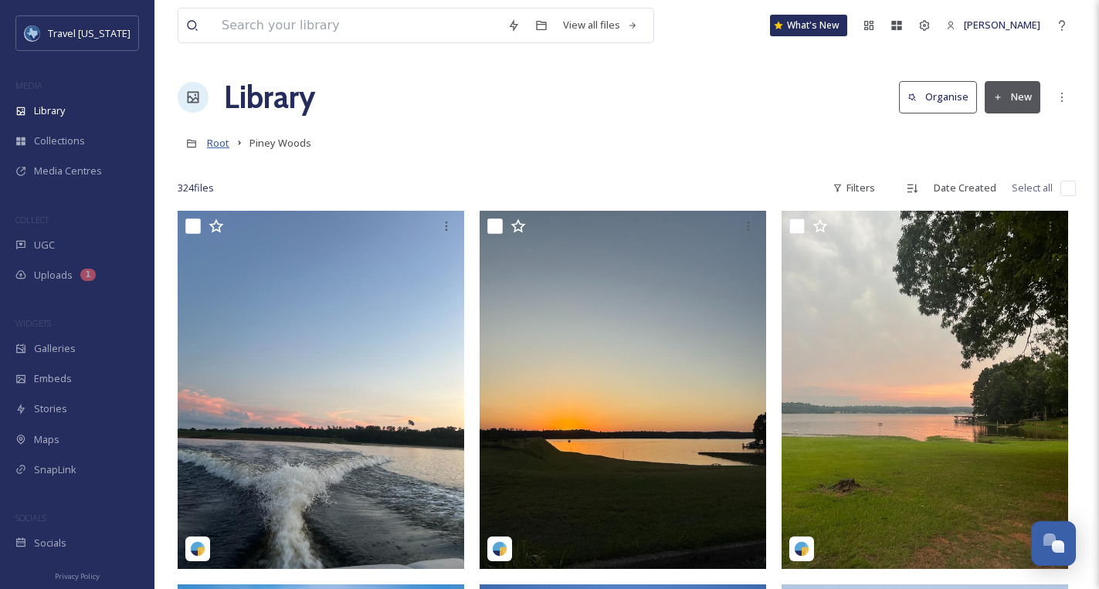
click at [217, 145] on span "Root" at bounding box center [218, 143] width 22 height 14
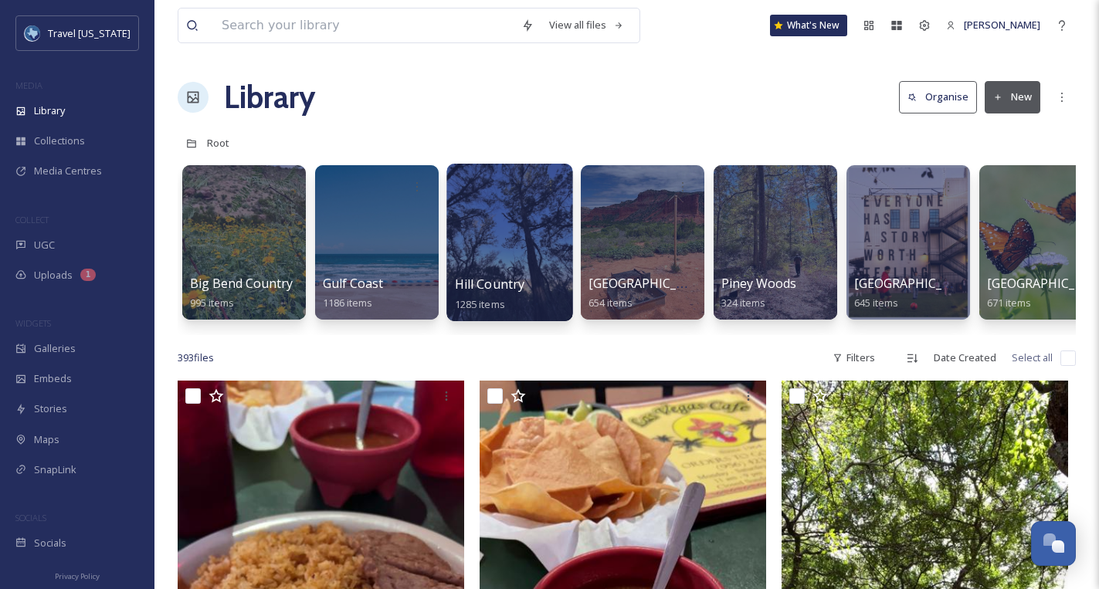
click at [481, 243] on div at bounding box center [510, 243] width 126 height 158
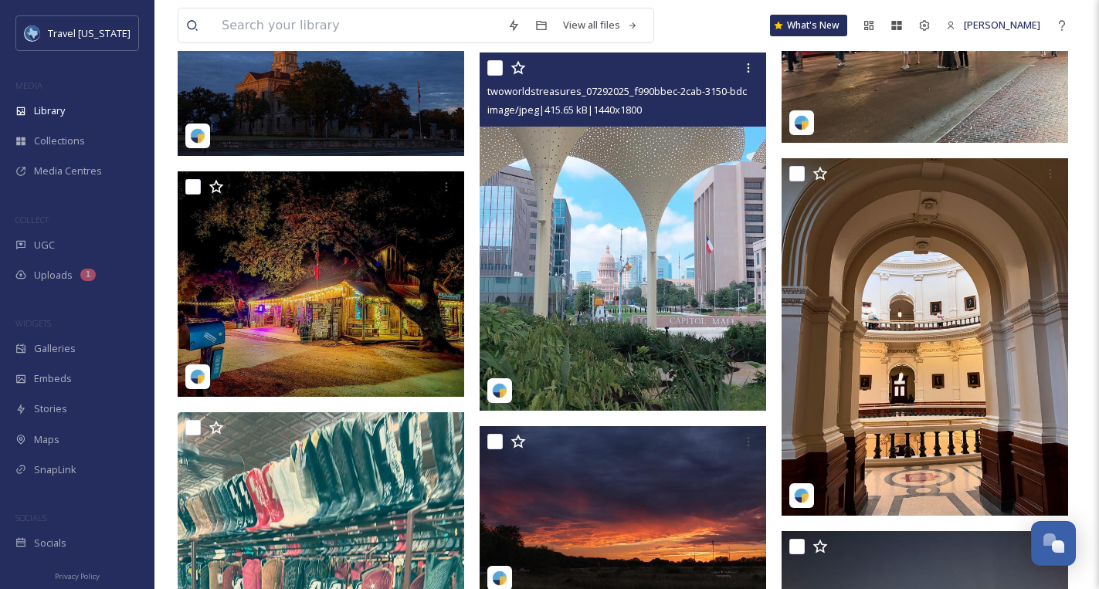
scroll to position [38616, 0]
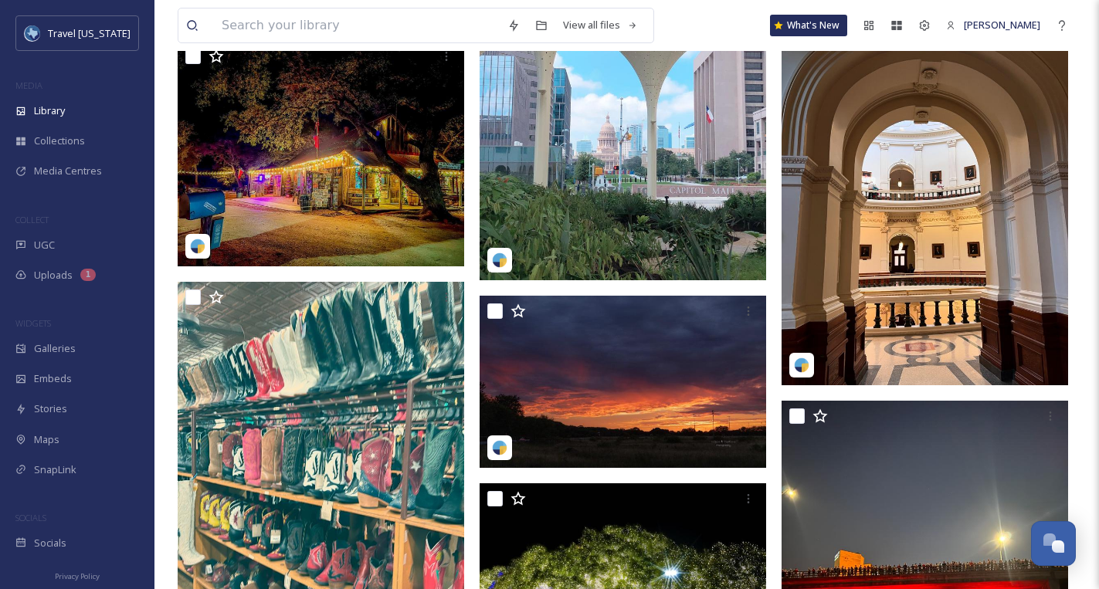
click at [691, 146] on img at bounding box center [623, 101] width 287 height 358
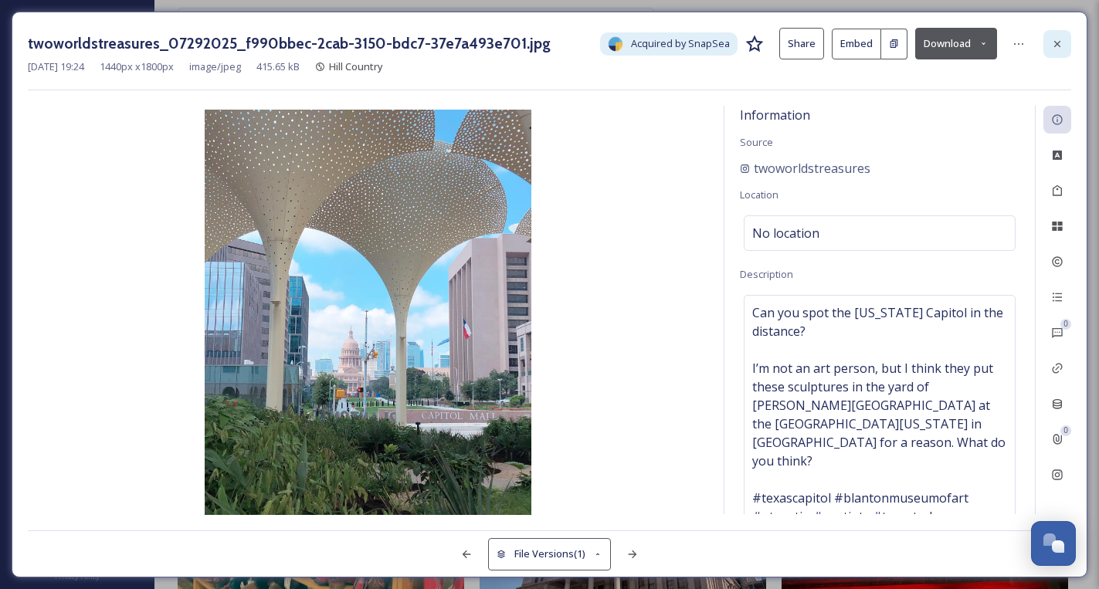
click at [1058, 49] on icon at bounding box center [1057, 44] width 12 height 12
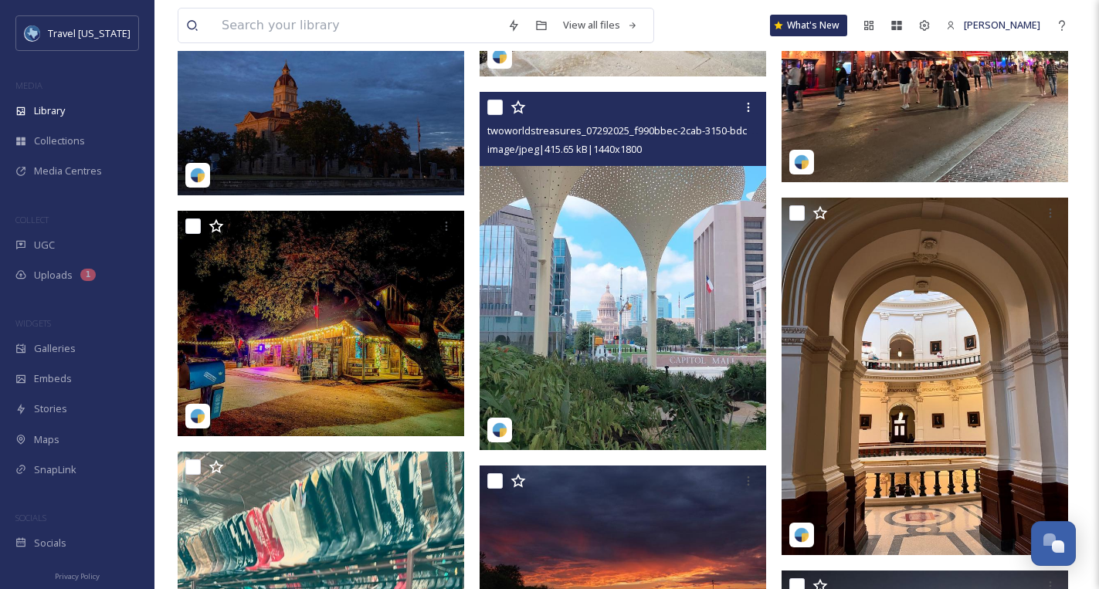
scroll to position [38434, 0]
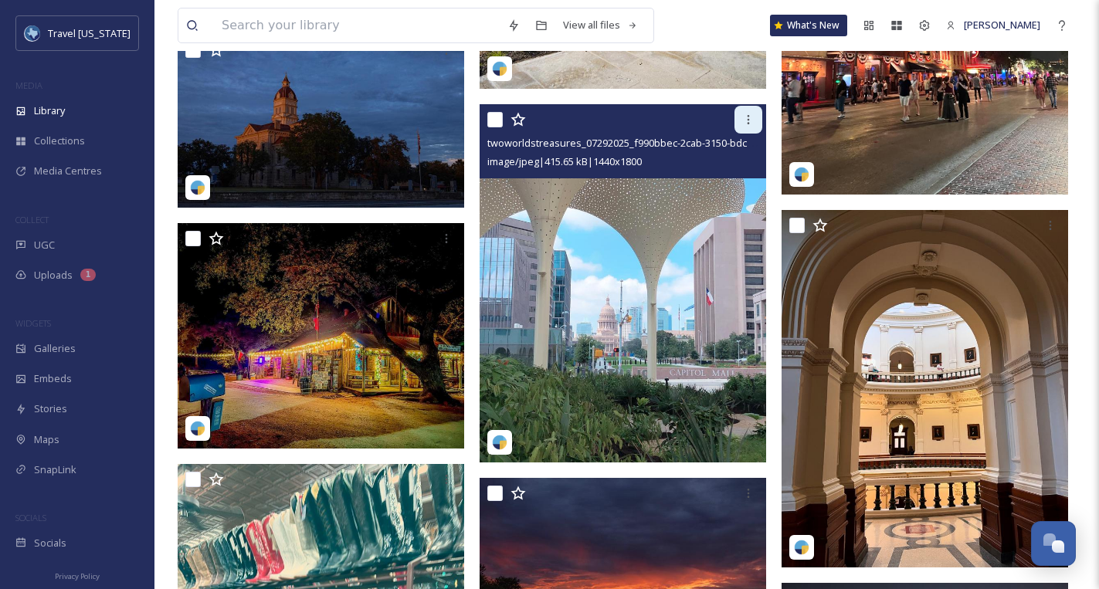
click at [744, 117] on icon at bounding box center [748, 120] width 12 height 12
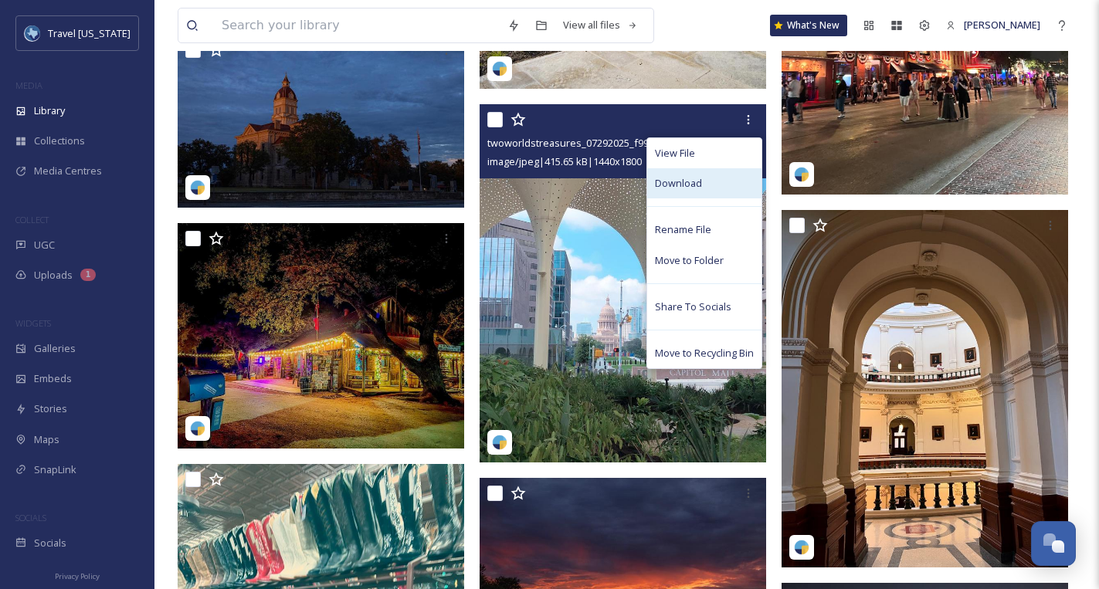
click at [709, 174] on div "Download" at bounding box center [704, 183] width 114 height 30
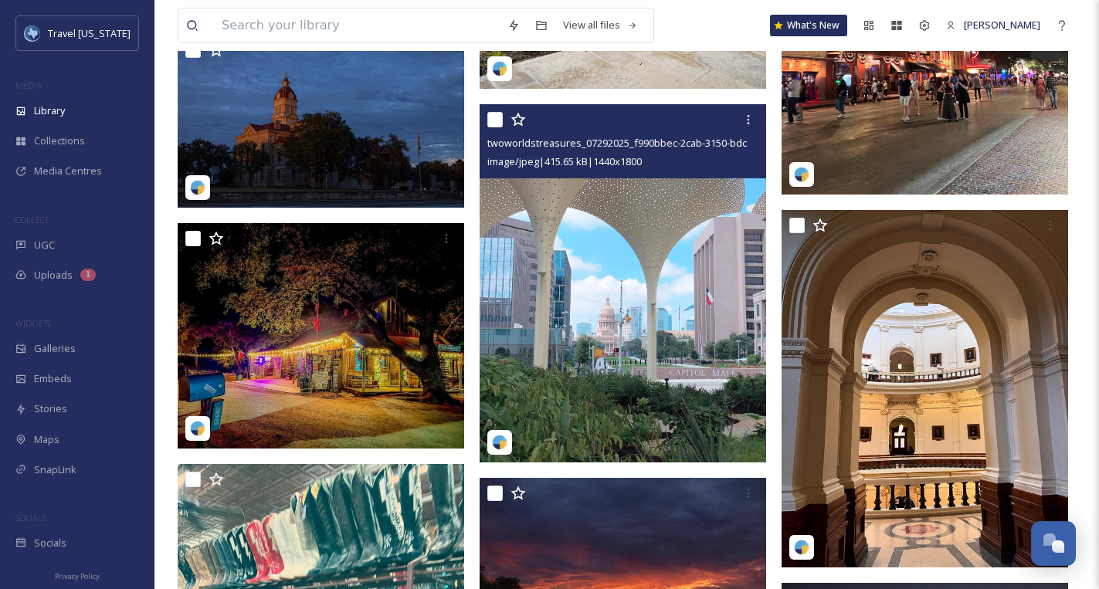
click at [698, 198] on img at bounding box center [623, 283] width 287 height 358
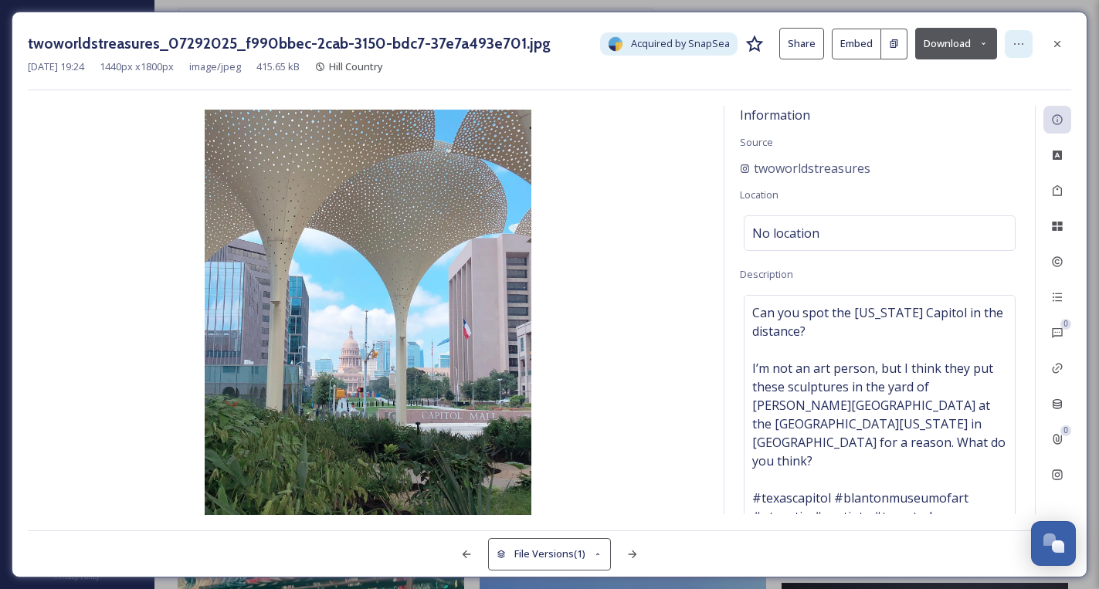
click at [1019, 43] on icon at bounding box center [1018, 44] width 9 height 2
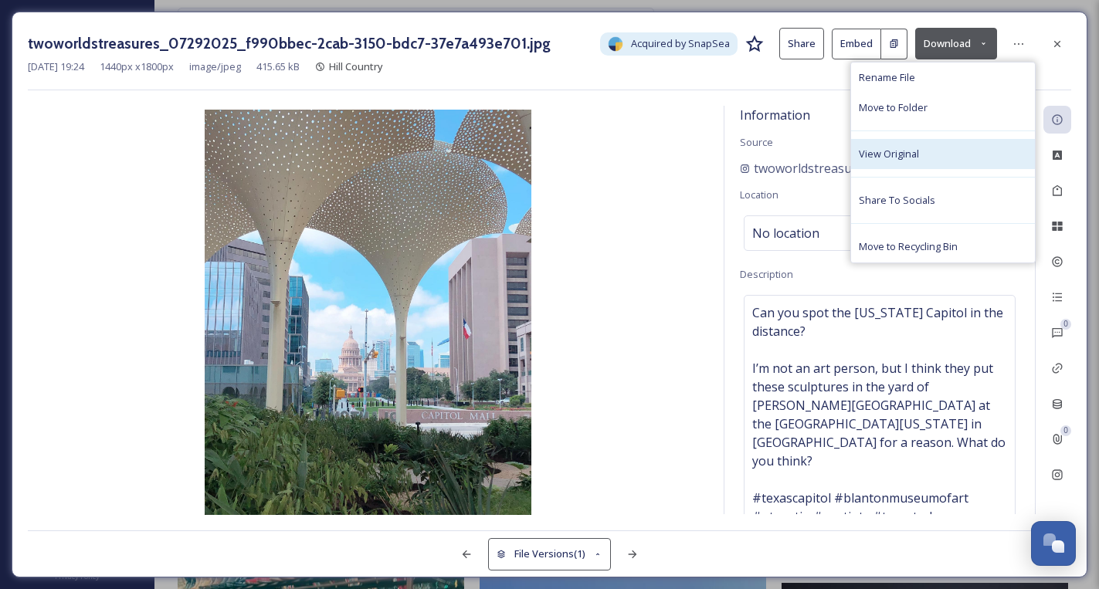
click at [910, 154] on span "View Original" at bounding box center [889, 154] width 60 height 15
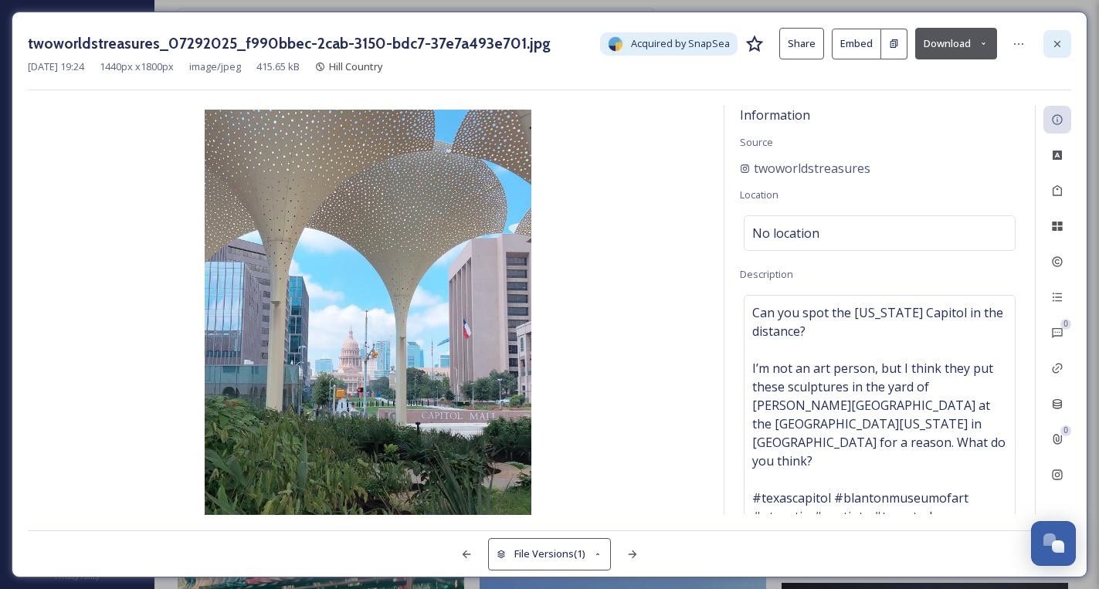
click at [1051, 45] on icon at bounding box center [1057, 44] width 12 height 12
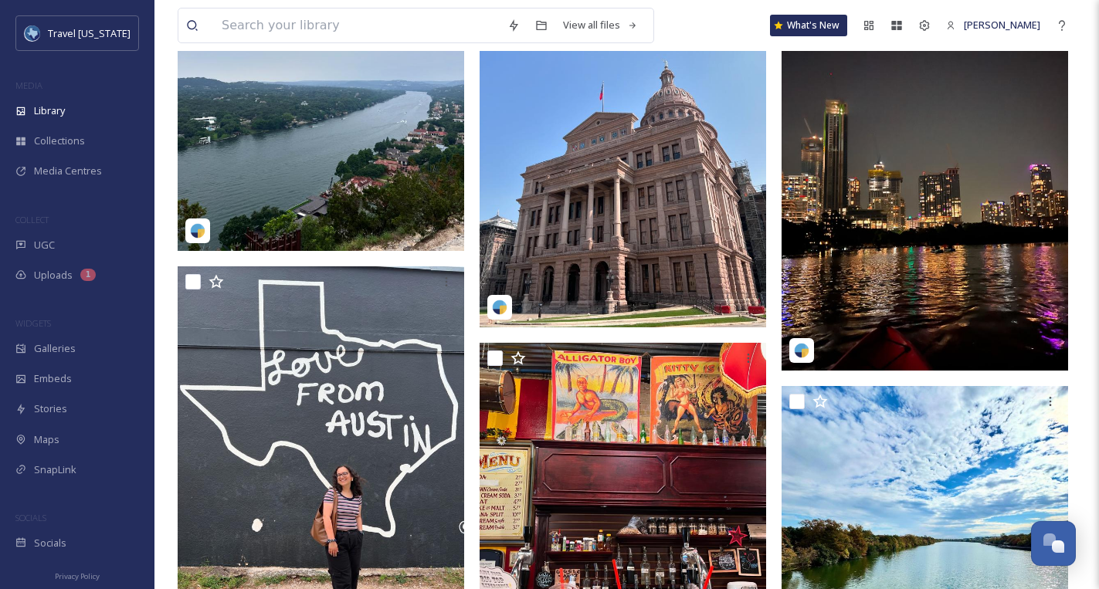
scroll to position [39369, 0]
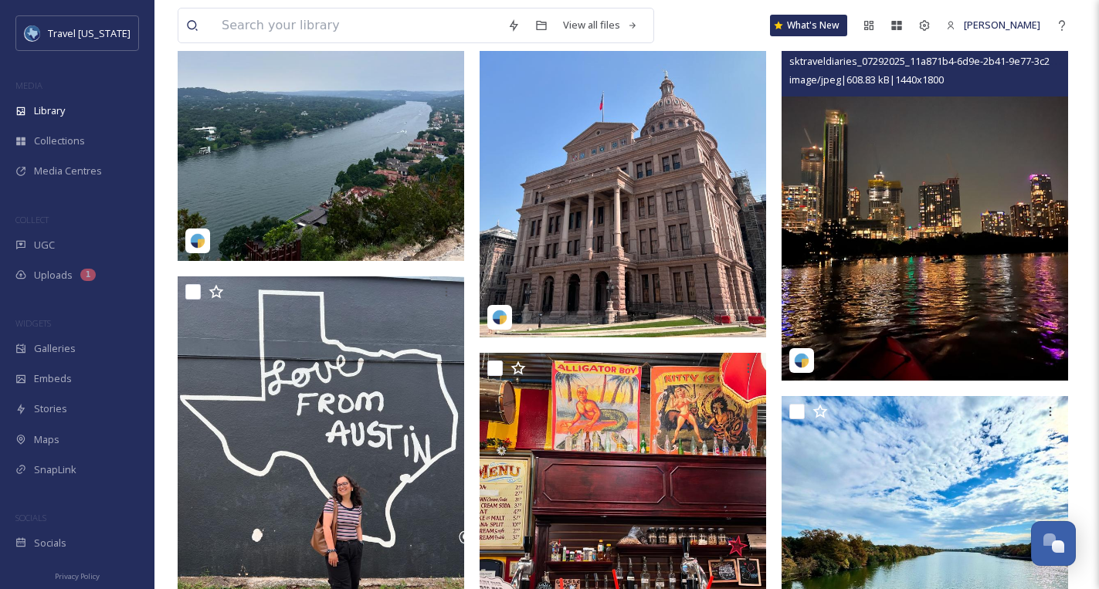
click at [901, 227] on img at bounding box center [925, 201] width 287 height 358
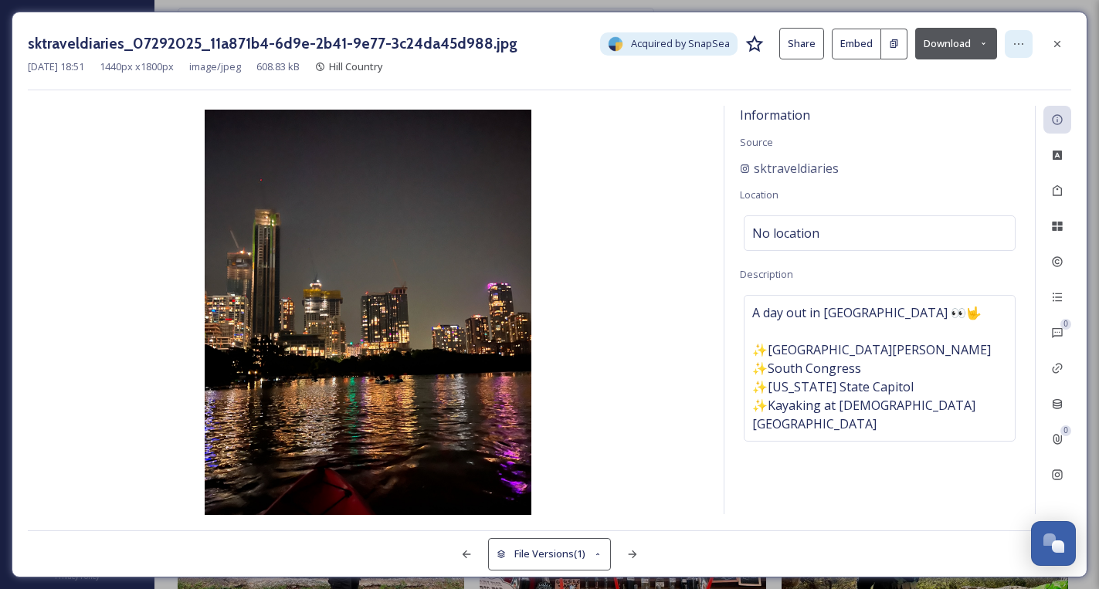
click at [1014, 43] on icon at bounding box center [1019, 44] width 12 height 12
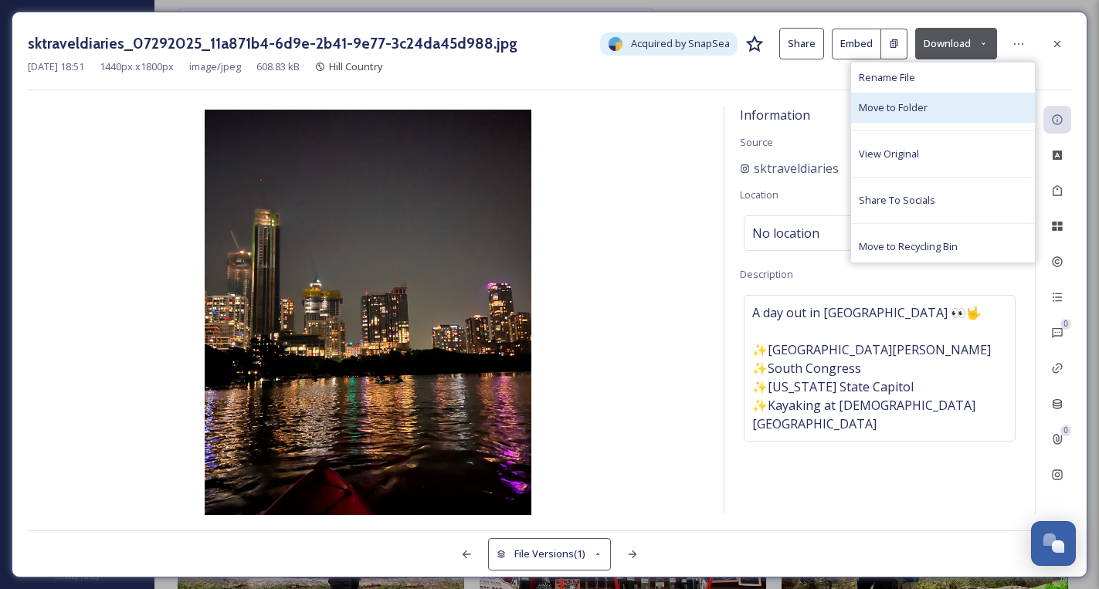
click at [922, 109] on span "Move to Folder" at bounding box center [893, 107] width 69 height 15
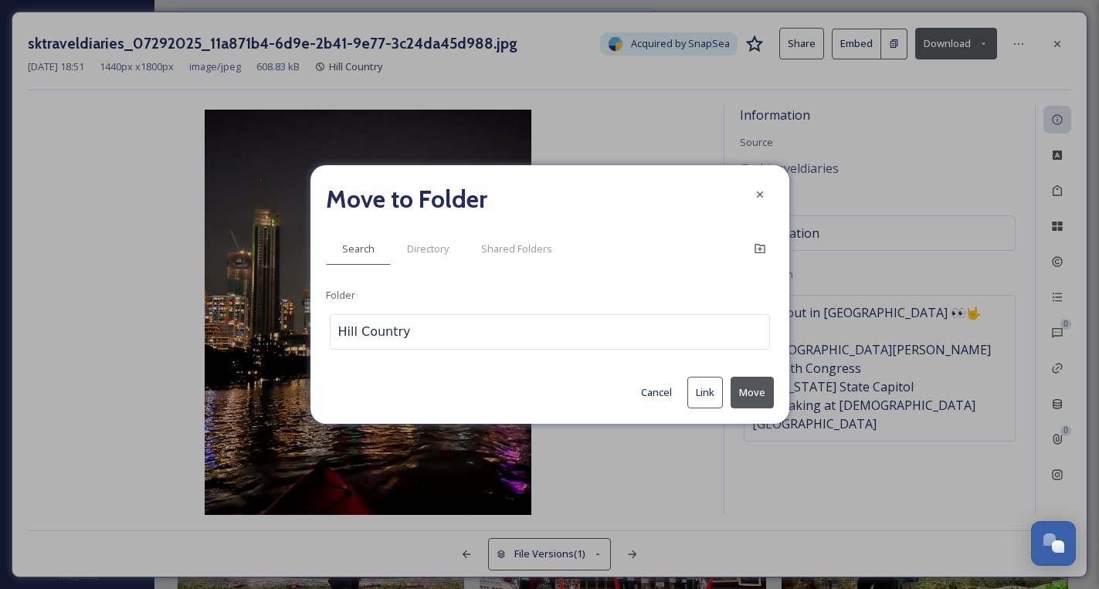
click at [762, 188] on icon at bounding box center [760, 194] width 12 height 12
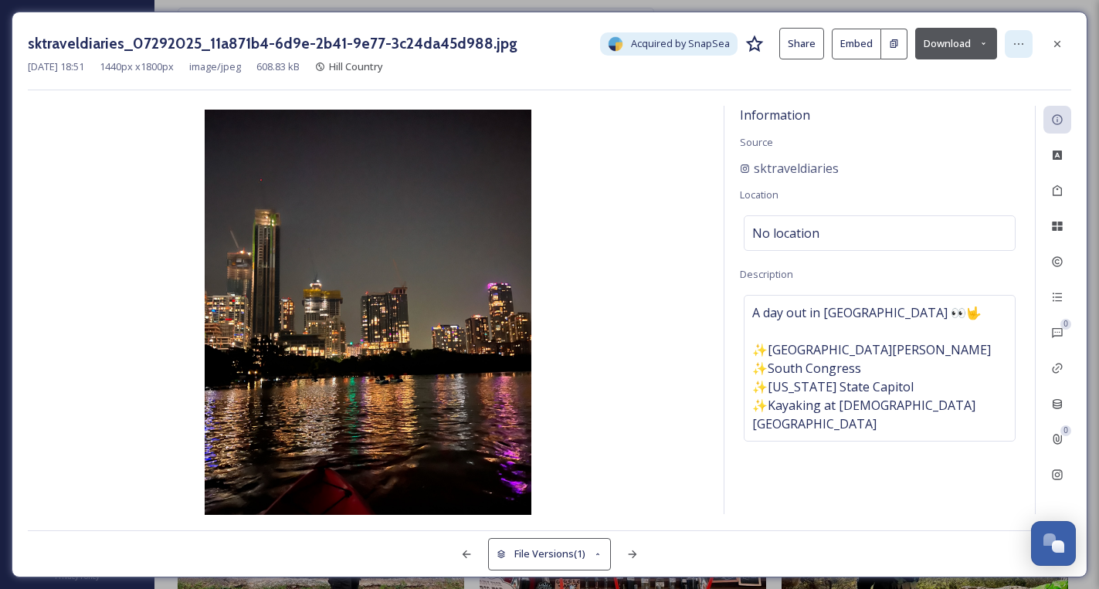
click at [1013, 46] on icon at bounding box center [1019, 44] width 12 height 12
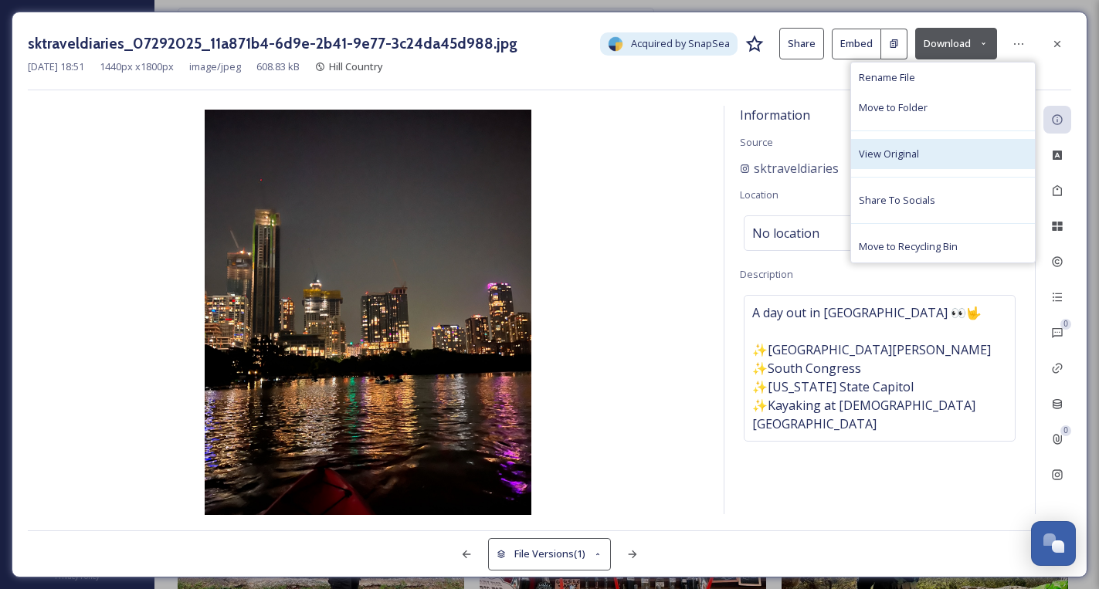
click at [911, 161] on span "View Original" at bounding box center [889, 154] width 60 height 15
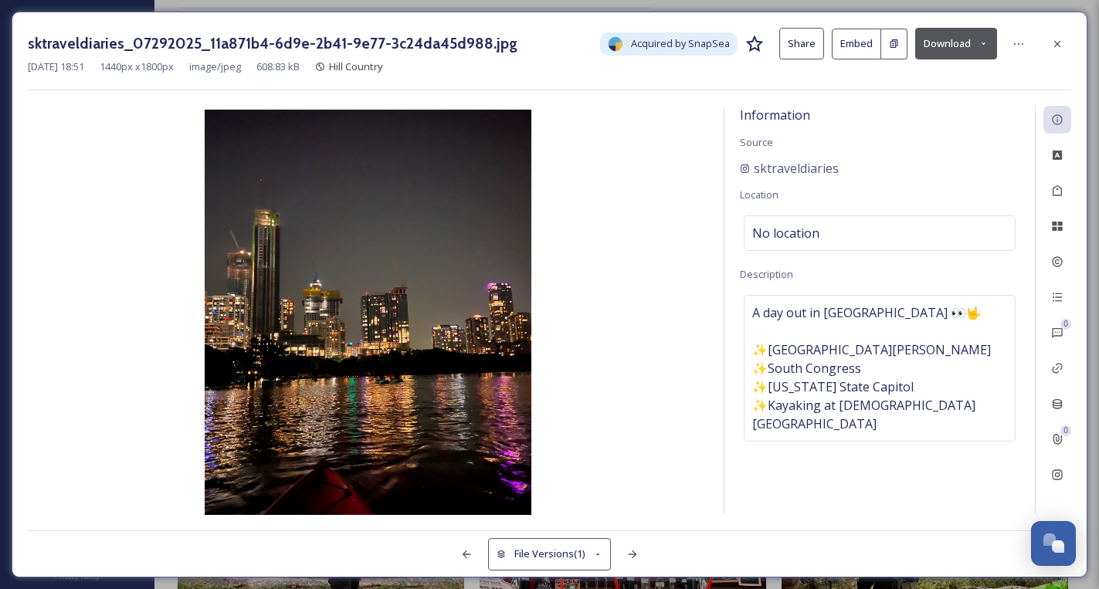
click at [950, 48] on button "Download" at bounding box center [956, 44] width 82 height 32
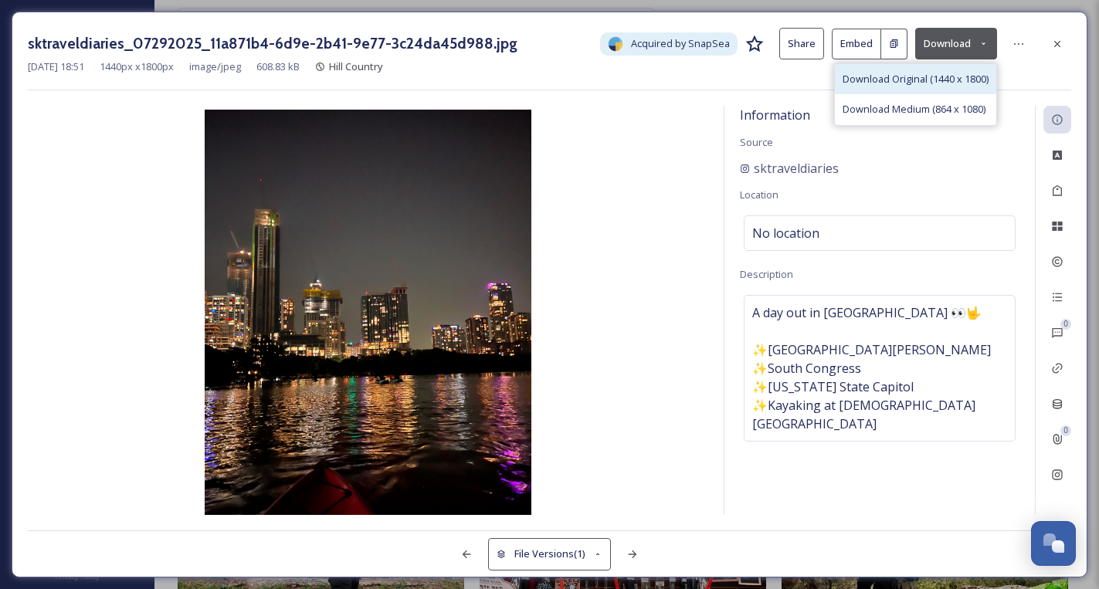
click at [958, 75] on span "Download Original (1440 x 1800)" at bounding box center [916, 79] width 146 height 15
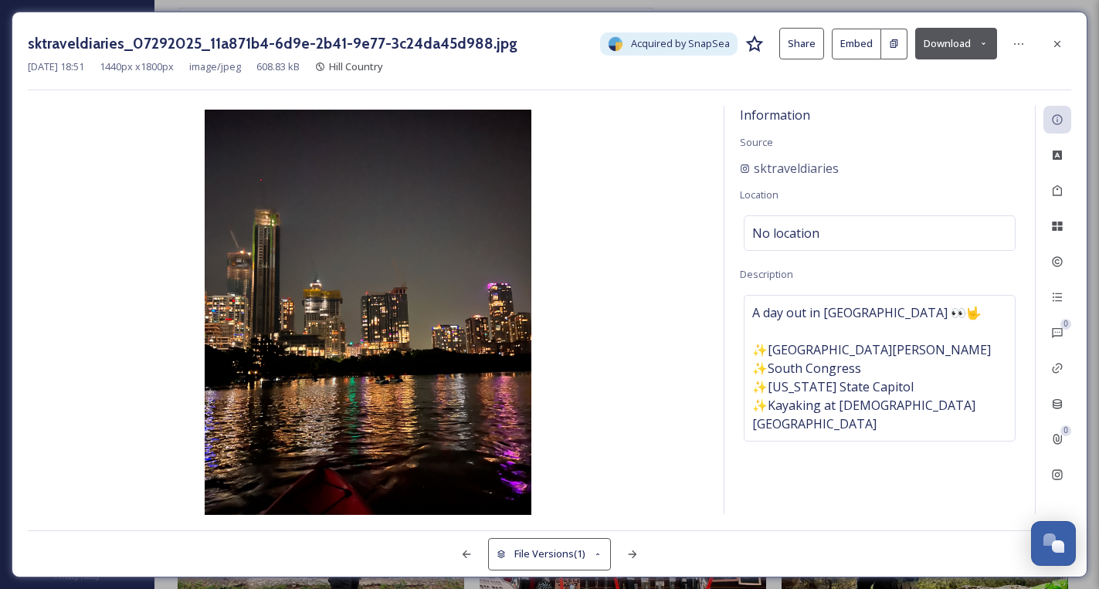
scroll to position [39370, 0]
click at [1013, 47] on icon at bounding box center [1019, 44] width 12 height 12
click at [439, 16] on div "sktraveldiaries_07292025_11a871b4-6d9e-2b41-9e77-3c24da45d988.jpg Acquired by S…" at bounding box center [550, 295] width 1076 height 566
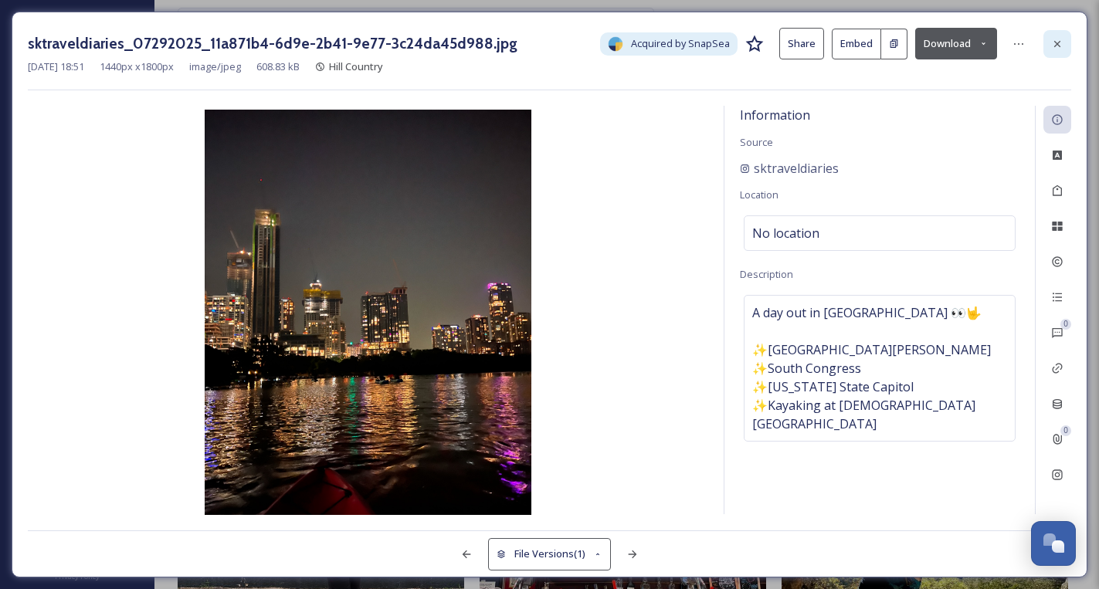
click at [1057, 42] on icon at bounding box center [1057, 44] width 12 height 12
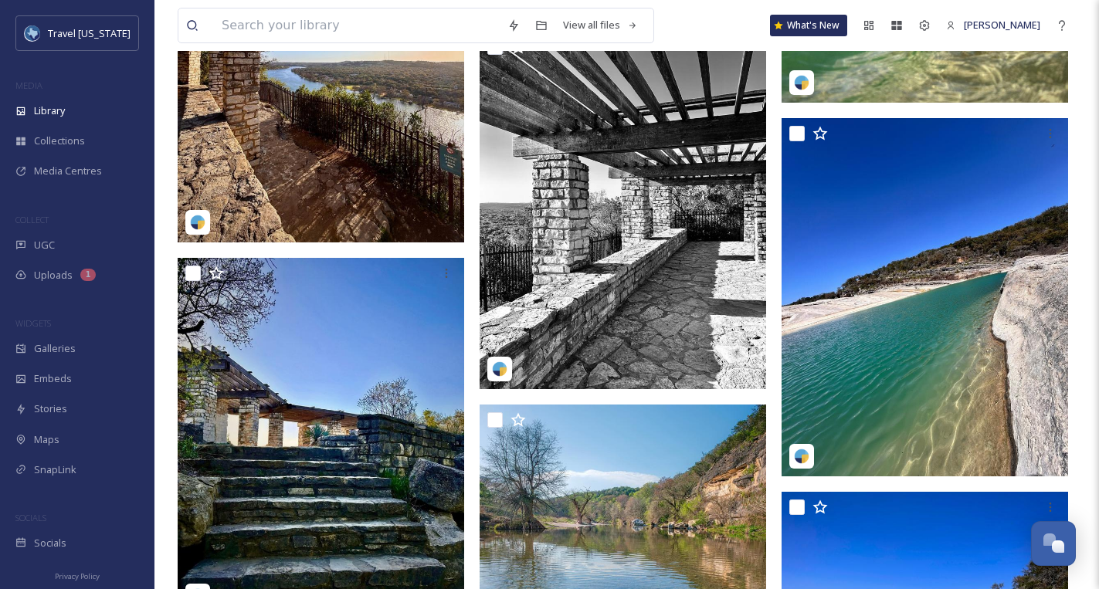
scroll to position [23513, 0]
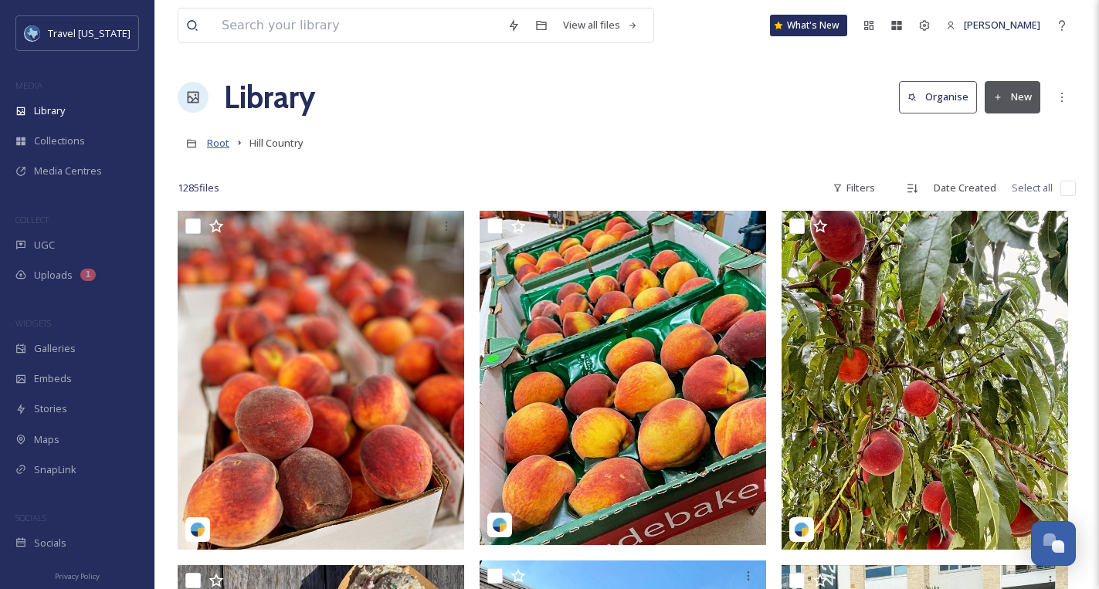
click at [228, 145] on span "Root" at bounding box center [218, 143] width 22 height 14
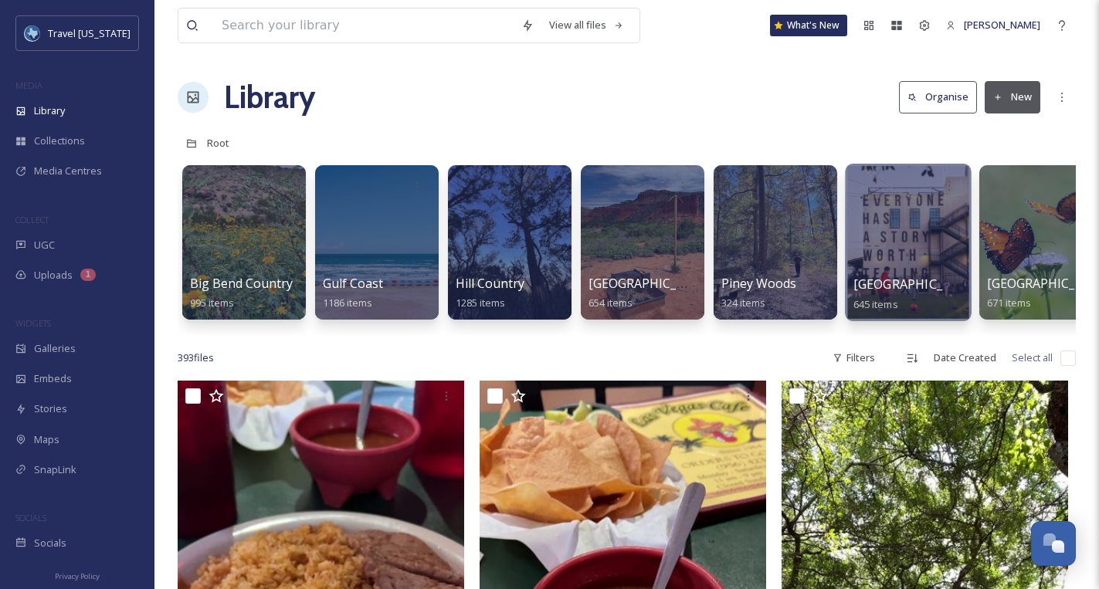
scroll to position [0, 3]
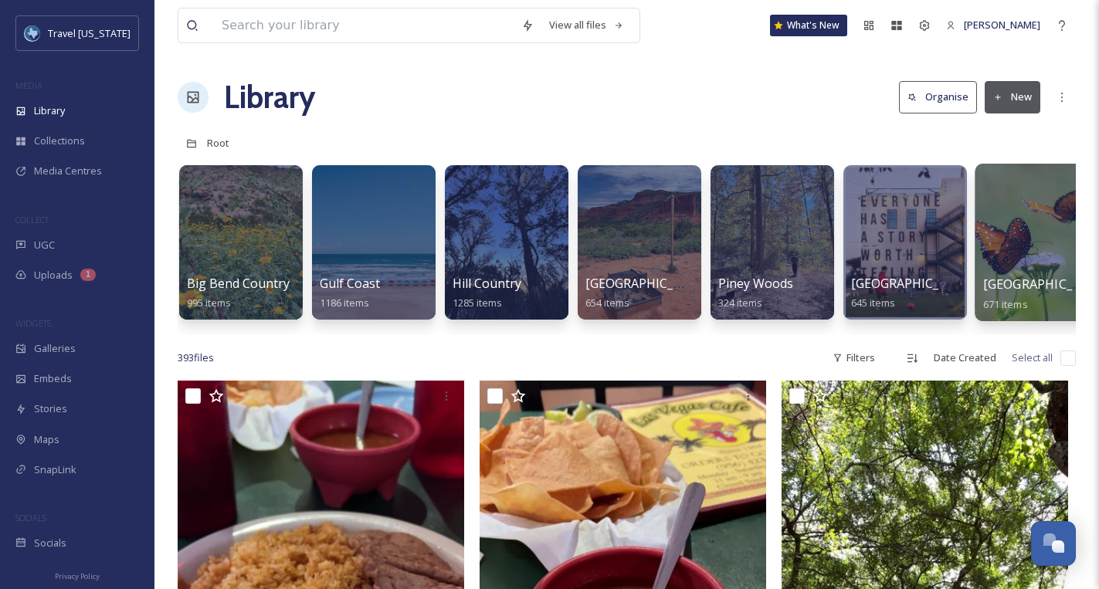
click at [1035, 236] on div at bounding box center [1038, 243] width 126 height 158
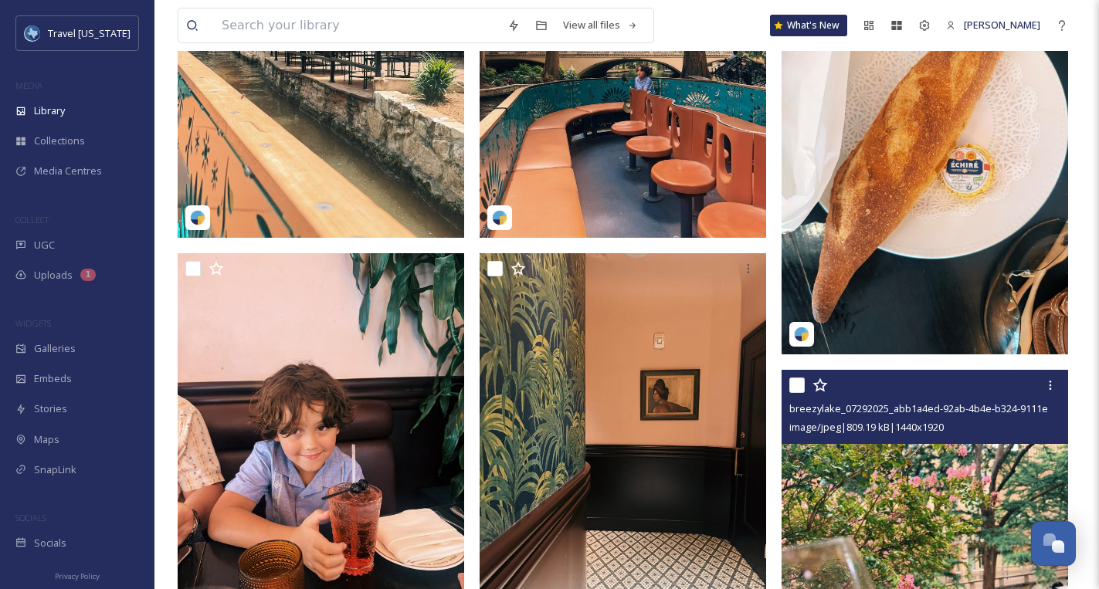
scroll to position [3400, 0]
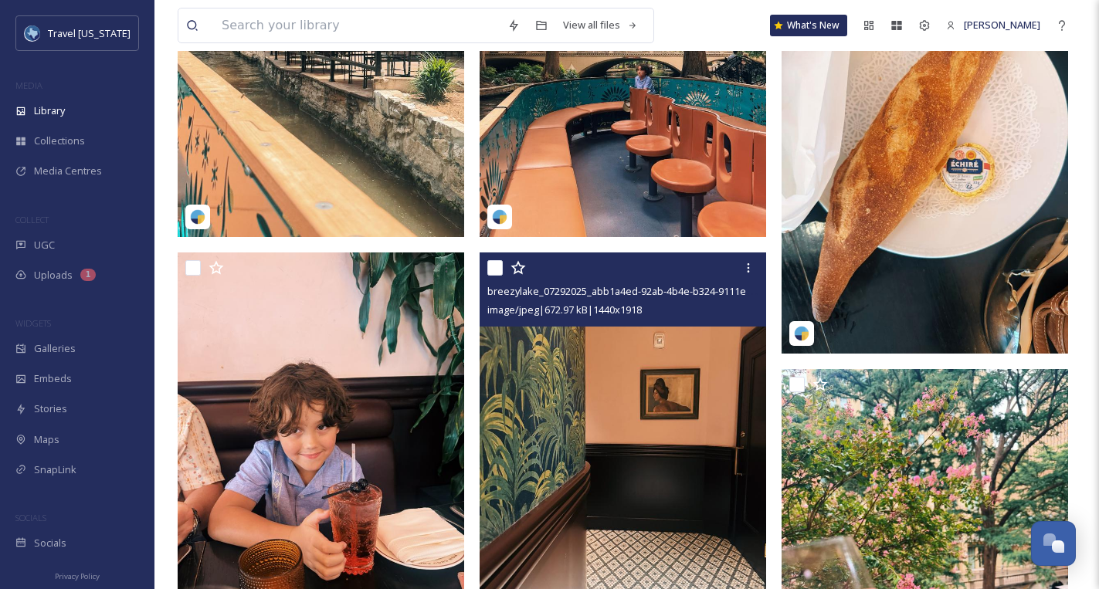
click at [603, 356] on img at bounding box center [623, 444] width 287 height 382
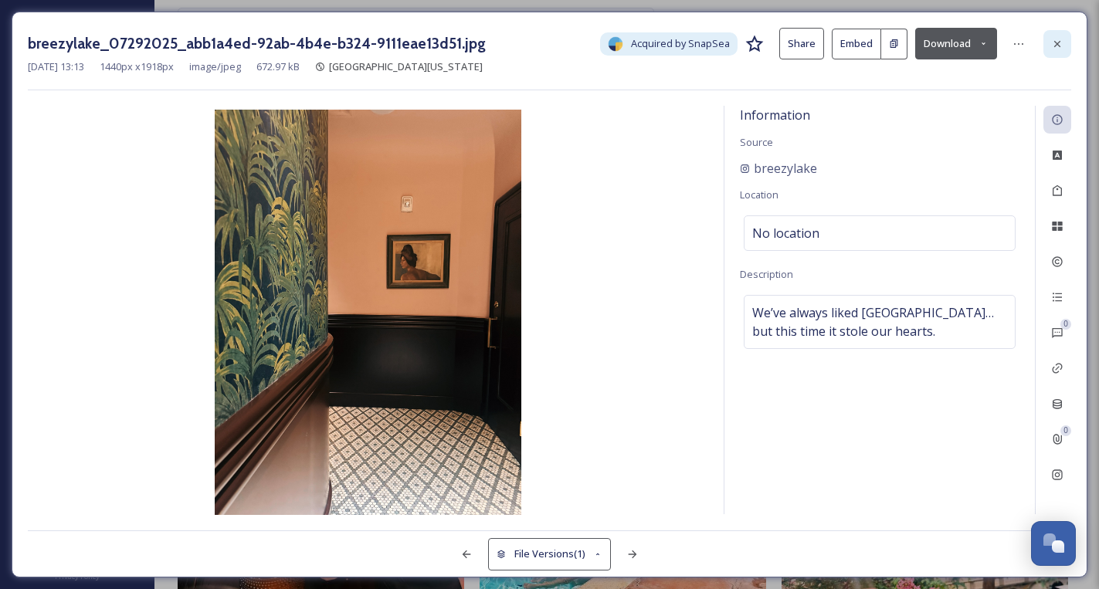
click at [1065, 49] on div at bounding box center [1058, 44] width 28 height 28
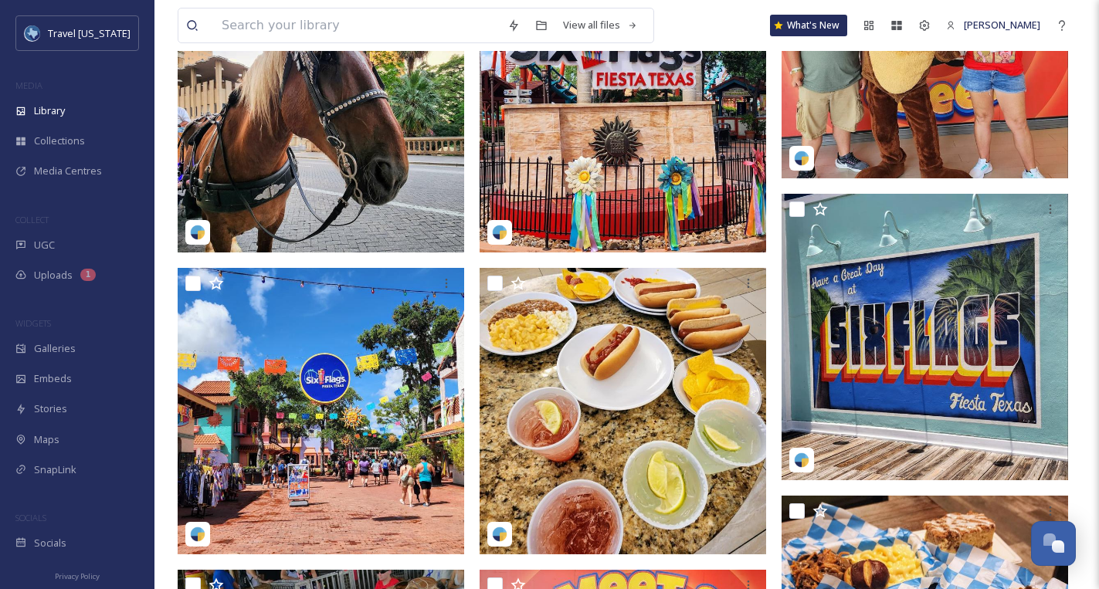
scroll to position [5442, 0]
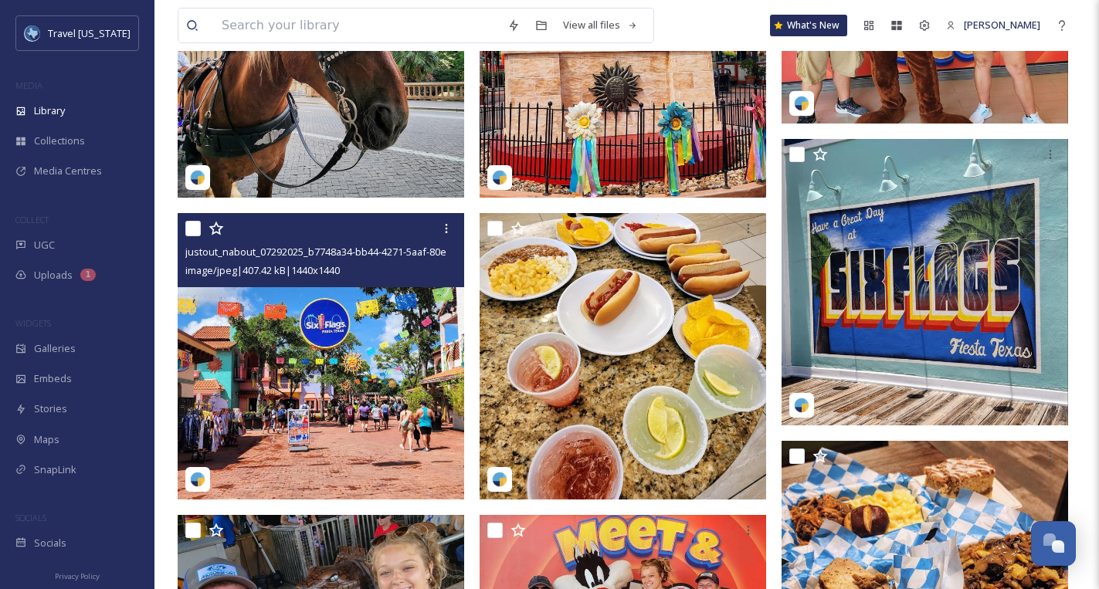
click at [417, 311] on img at bounding box center [321, 356] width 287 height 287
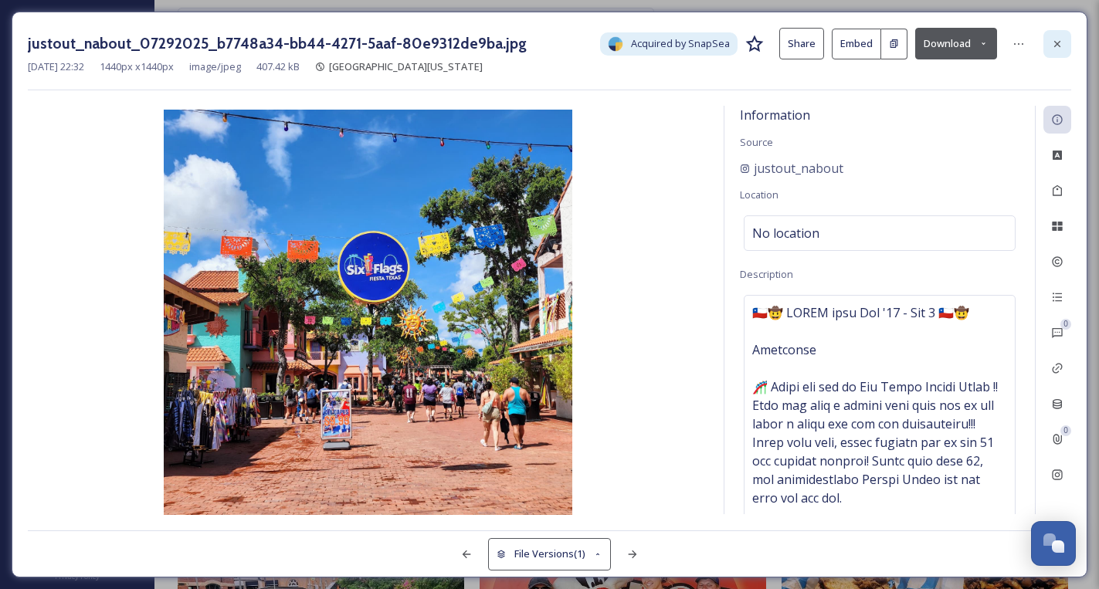
click at [1048, 38] on div at bounding box center [1058, 44] width 28 height 28
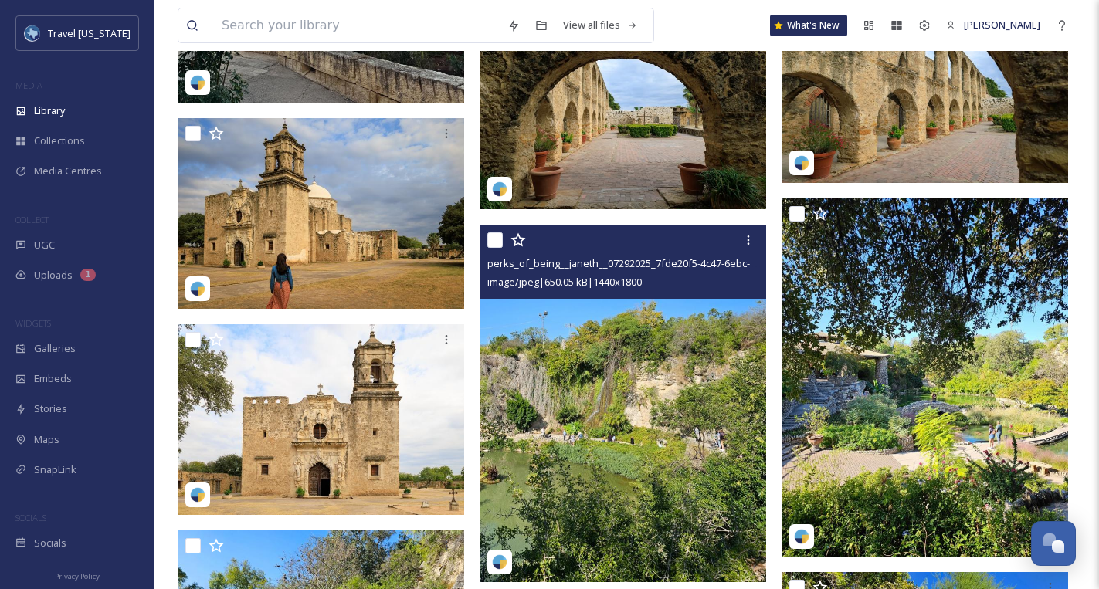
scroll to position [24575, 0]
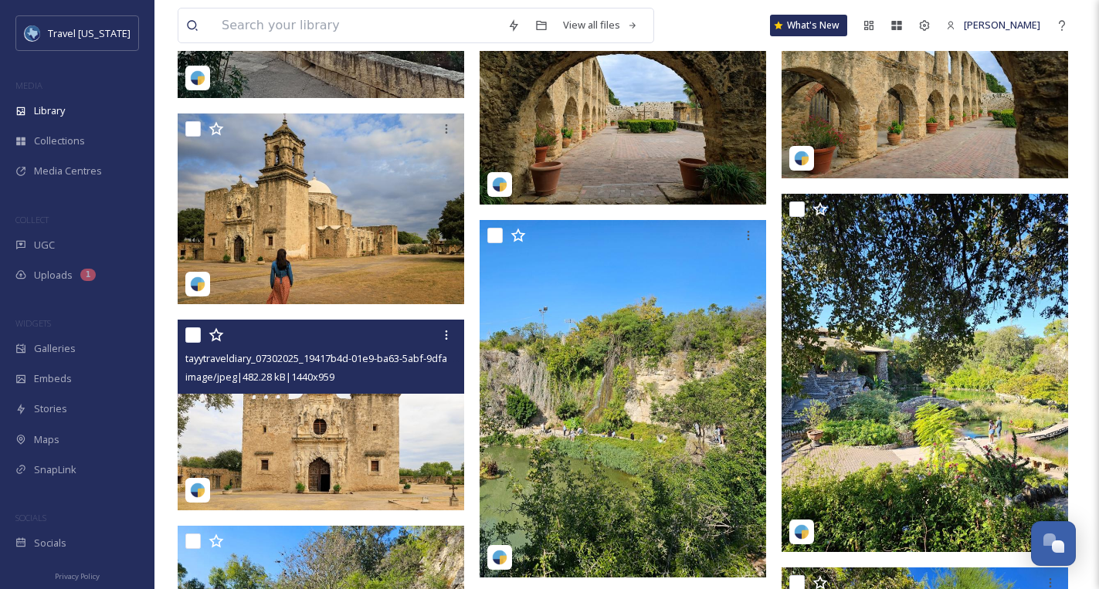
click at [310, 389] on div "tayytraveldiary_07302025_19417b4d-01e9-ba63-5abf-9dfaa8260be0.jpg image/jpeg | …" at bounding box center [321, 357] width 287 height 74
click at [341, 410] on img at bounding box center [321, 415] width 287 height 191
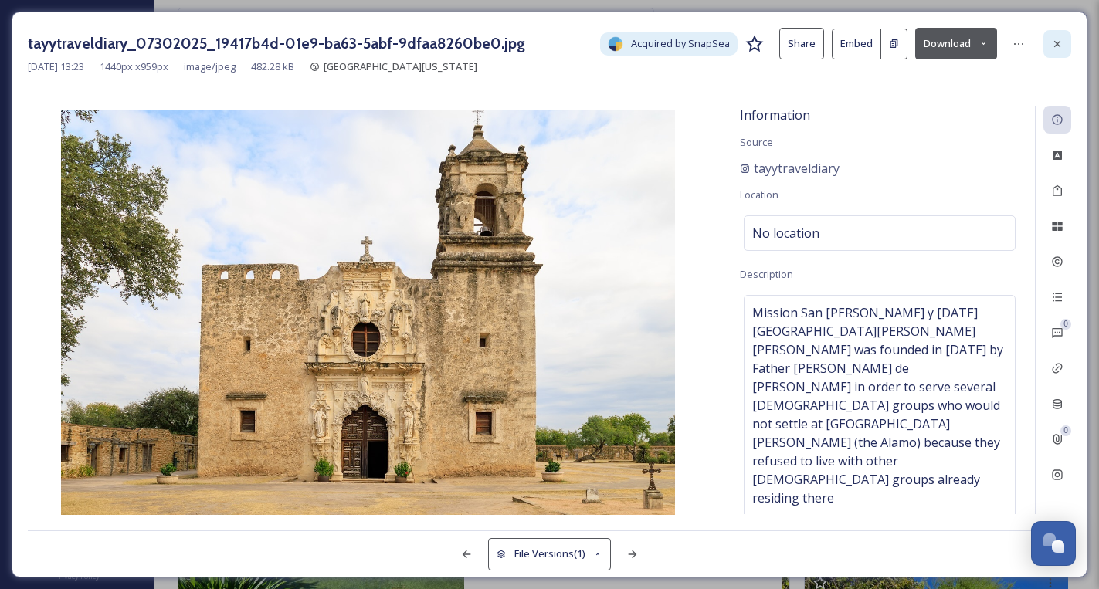
click at [1067, 47] on div at bounding box center [1058, 44] width 28 height 28
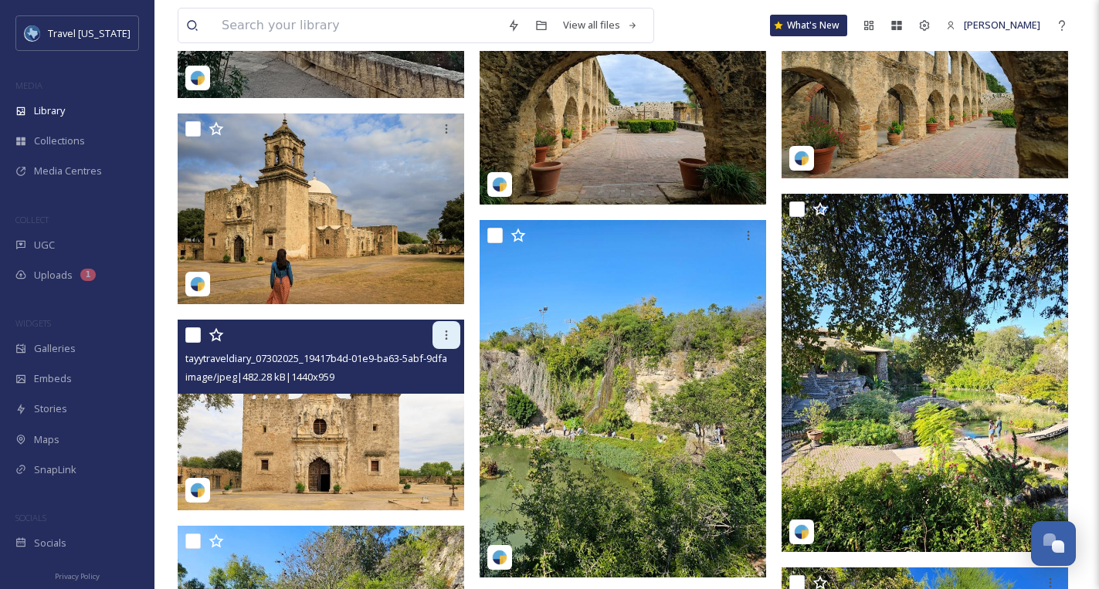
click at [446, 338] on icon at bounding box center [447, 335] width 2 height 9
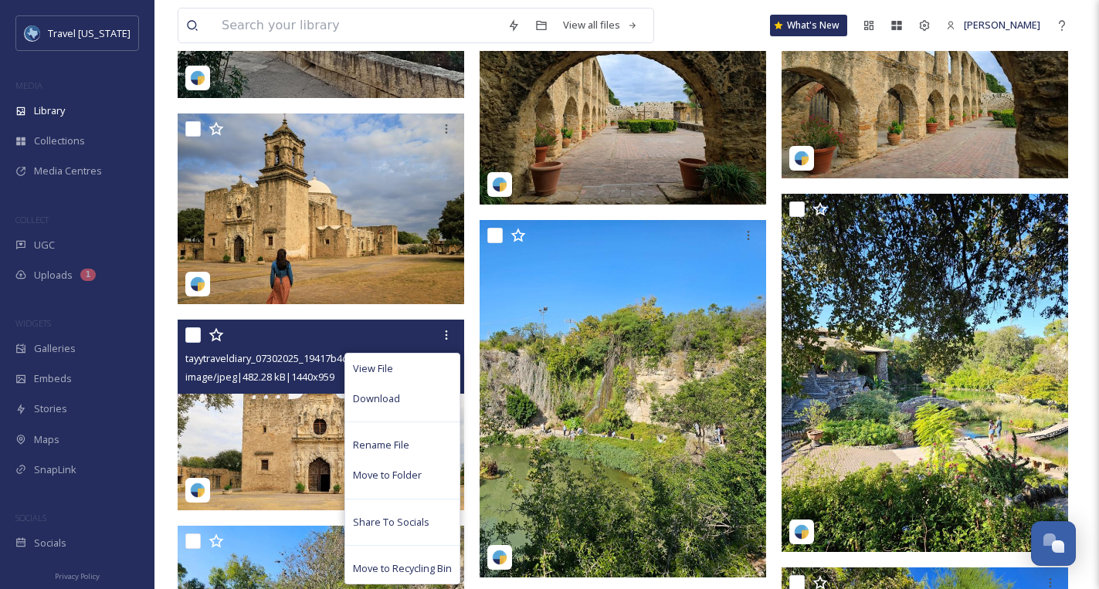
click at [408, 402] on div "Download" at bounding box center [402, 399] width 114 height 30
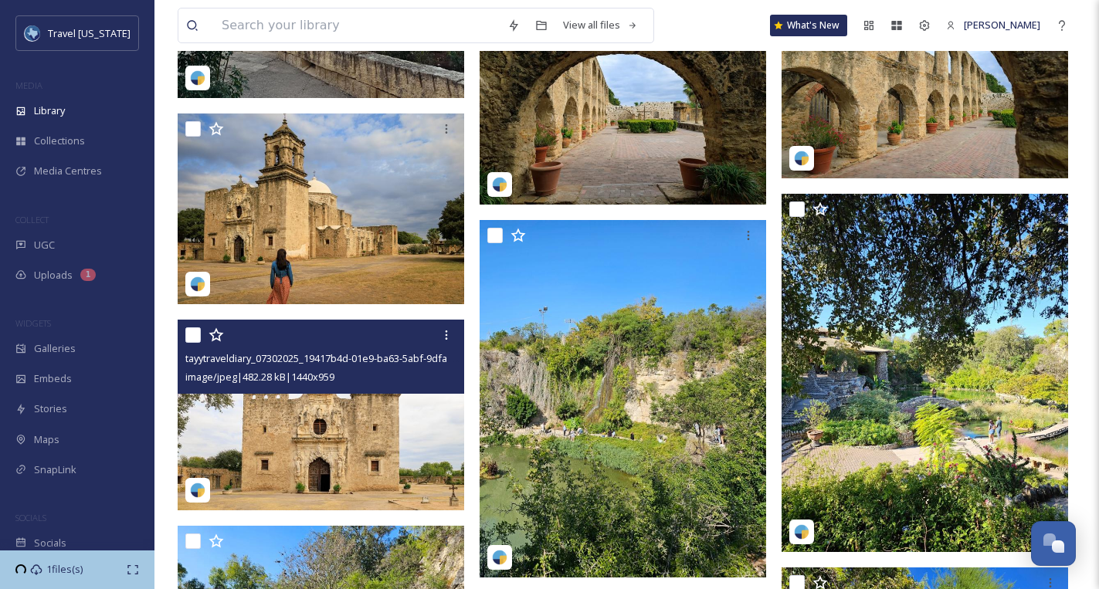
click at [287, 435] on img at bounding box center [321, 415] width 287 height 191
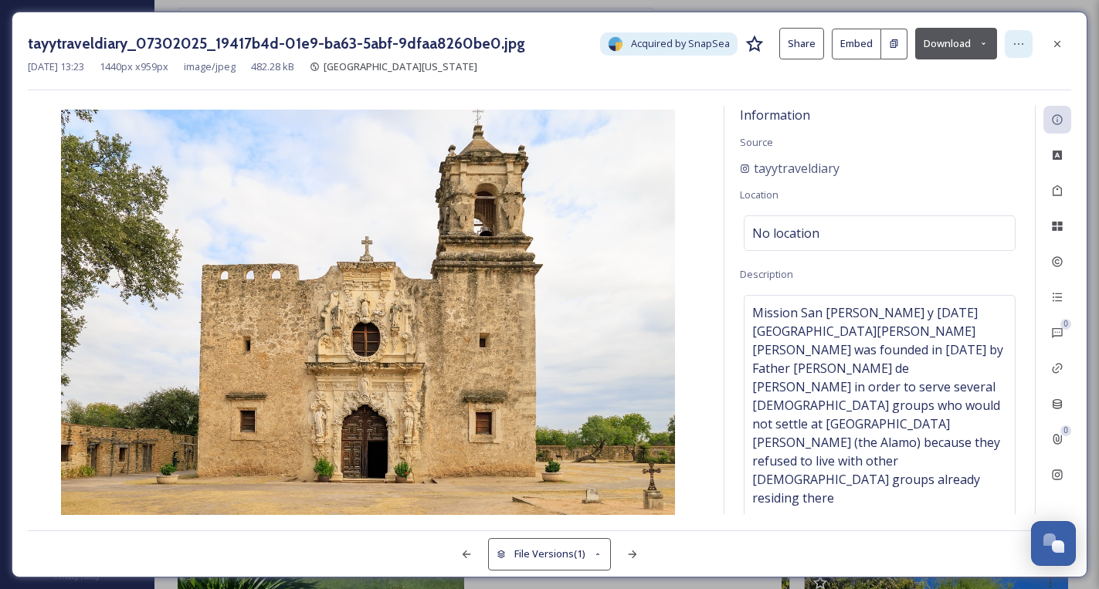
click at [1024, 51] on div at bounding box center [1019, 44] width 28 height 28
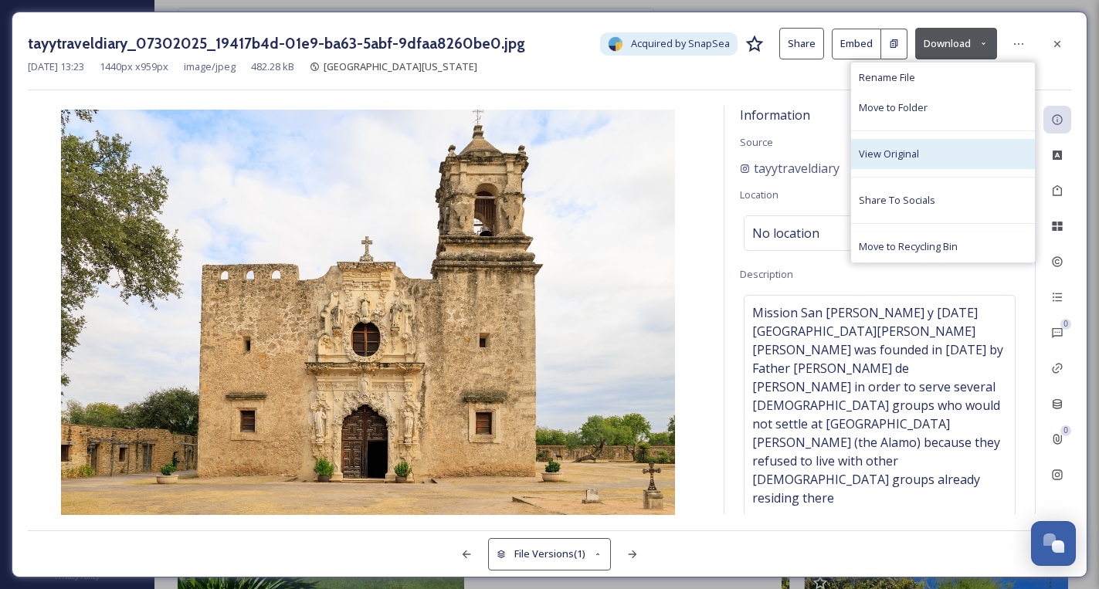
click at [911, 141] on div "View Original" at bounding box center [943, 154] width 184 height 30
